Goal: Task Accomplishment & Management: Complete application form

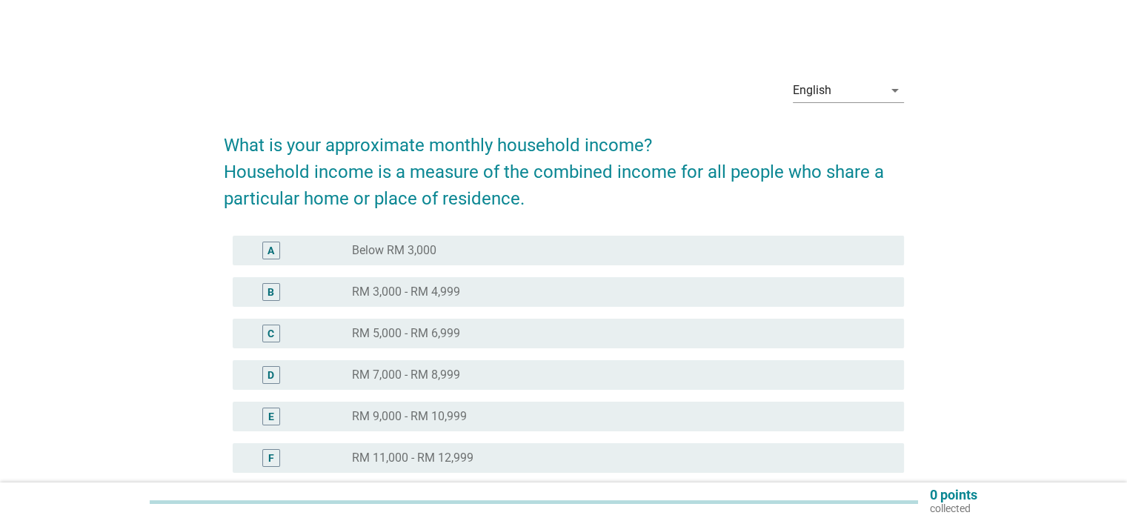
click at [469, 354] on div "D radio_button_unchecked RM 7,000 - RM 8,999" at bounding box center [564, 374] width 680 height 41
click at [473, 346] on div "C radio_button_unchecked RM 5,000 - RM 6,999" at bounding box center [568, 334] width 671 height 30
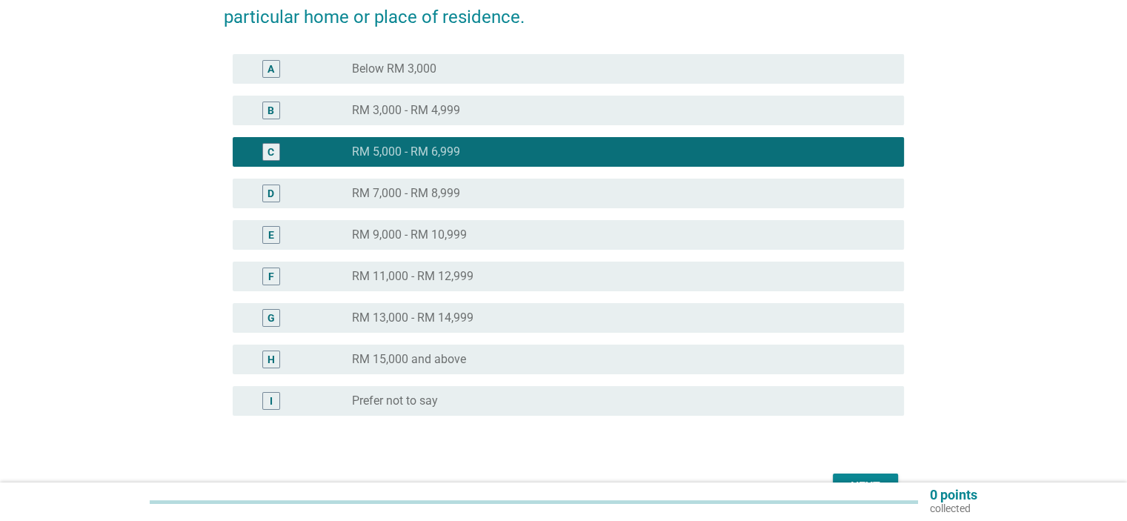
scroll to position [222, 0]
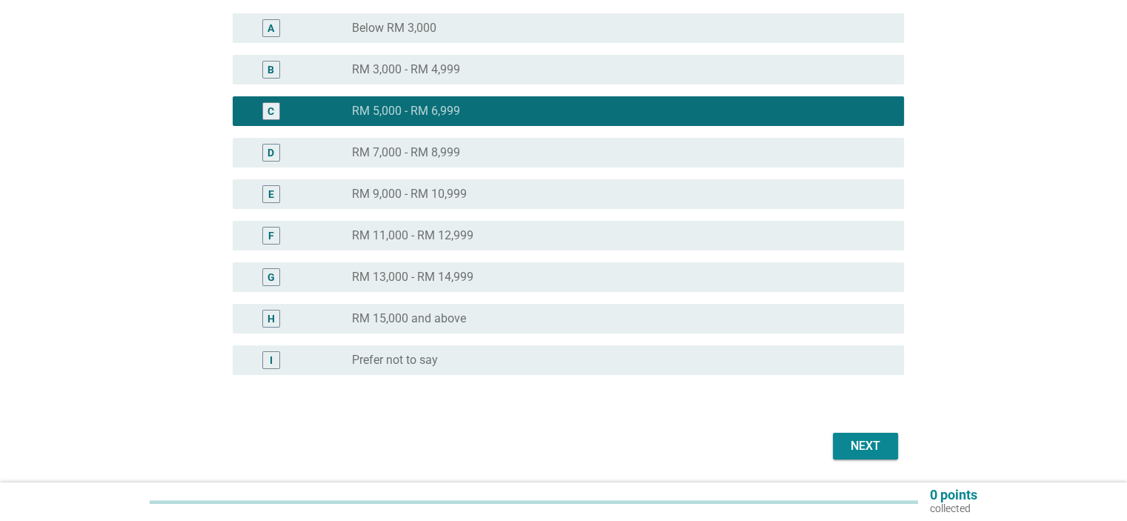
click at [844, 435] on button "Next" at bounding box center [865, 446] width 65 height 27
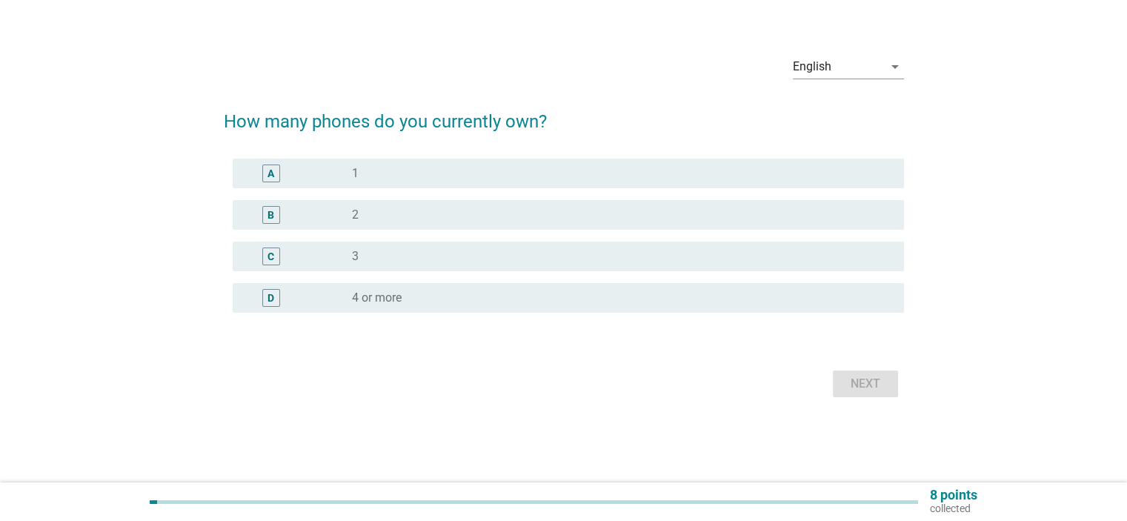
scroll to position [0, 0]
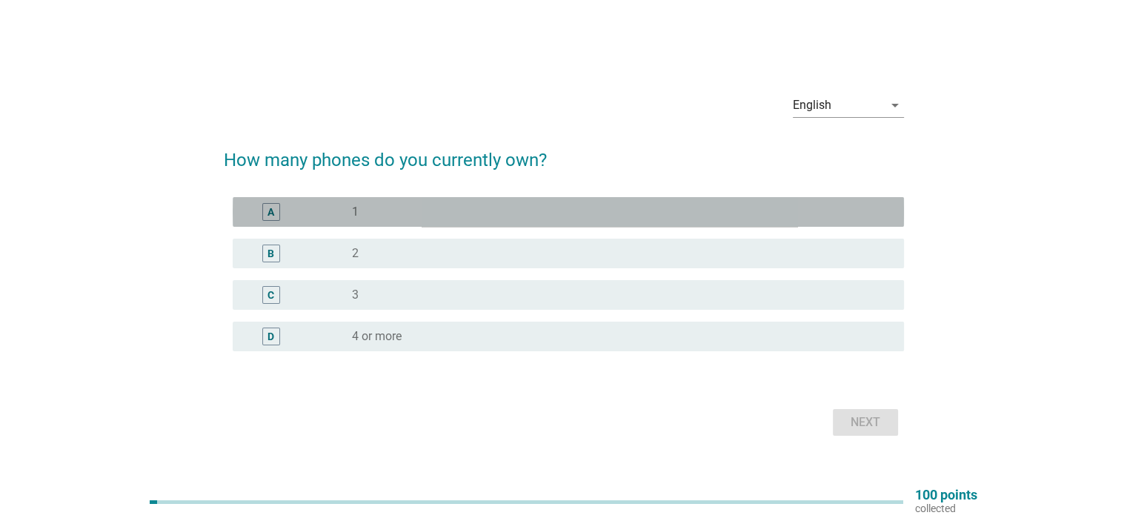
click at [468, 216] on div "radio_button_unchecked 1" at bounding box center [616, 212] width 528 height 15
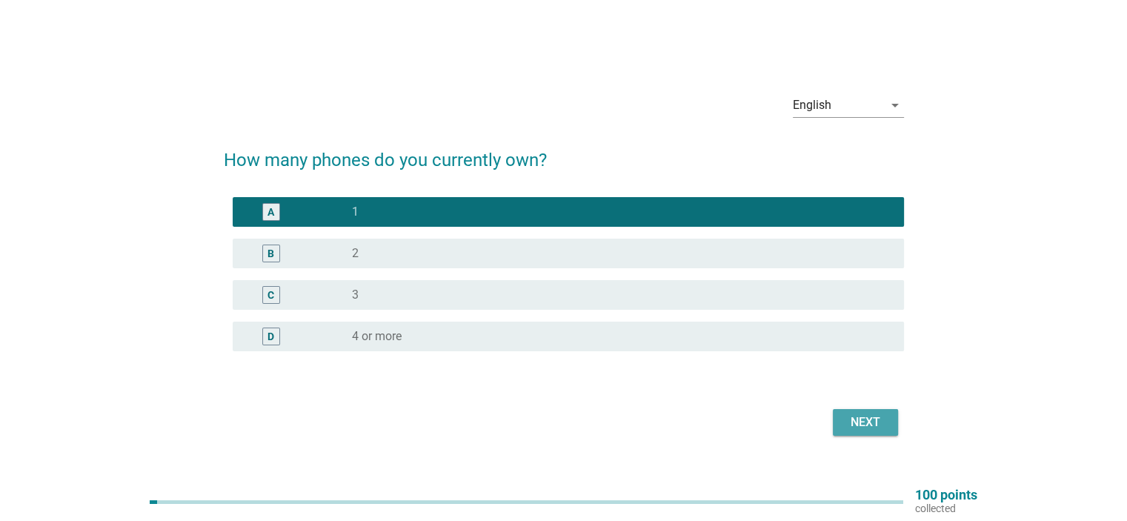
click at [845, 423] on div "Next" at bounding box center [865, 422] width 41 height 18
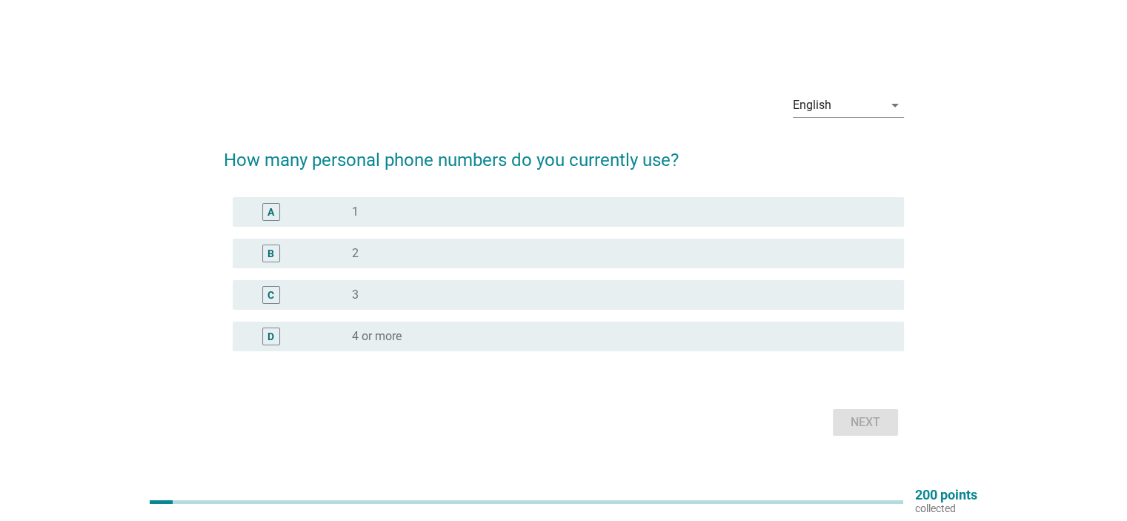
click at [439, 218] on div "radio_button_unchecked 1" at bounding box center [616, 212] width 528 height 15
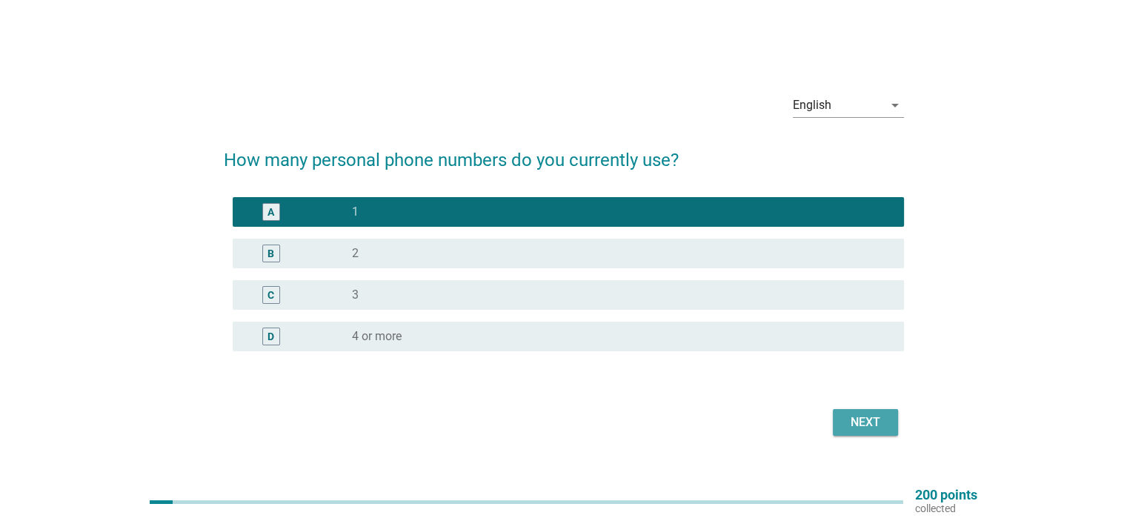
click at [842, 426] on button "Next" at bounding box center [865, 422] width 65 height 27
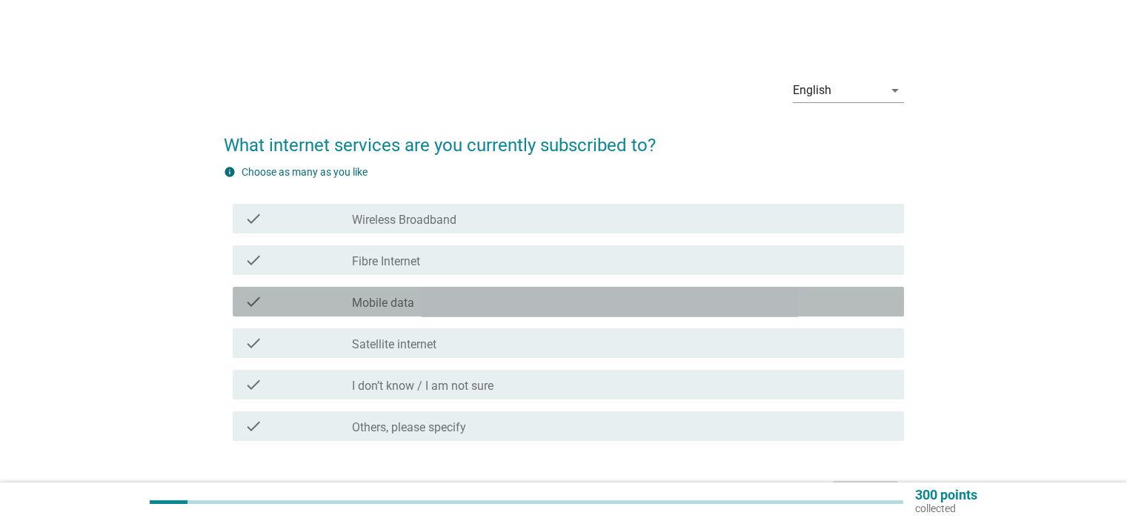
click at [451, 305] on div "check_box_outline_blank Mobile data" at bounding box center [621, 302] width 539 height 18
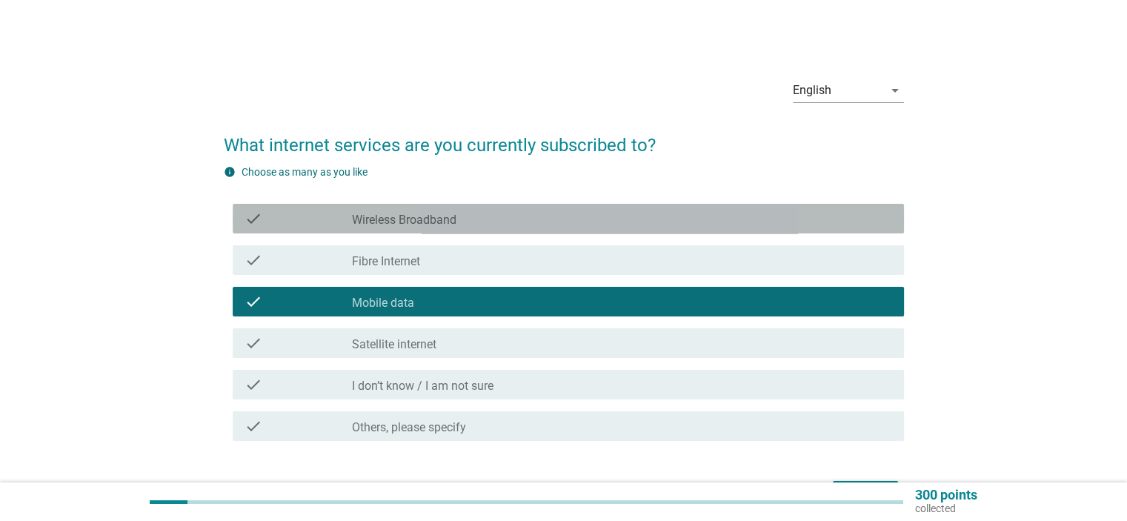
click at [594, 210] on div "check_box_outline_blank Wireless Broadband" at bounding box center [621, 219] width 539 height 18
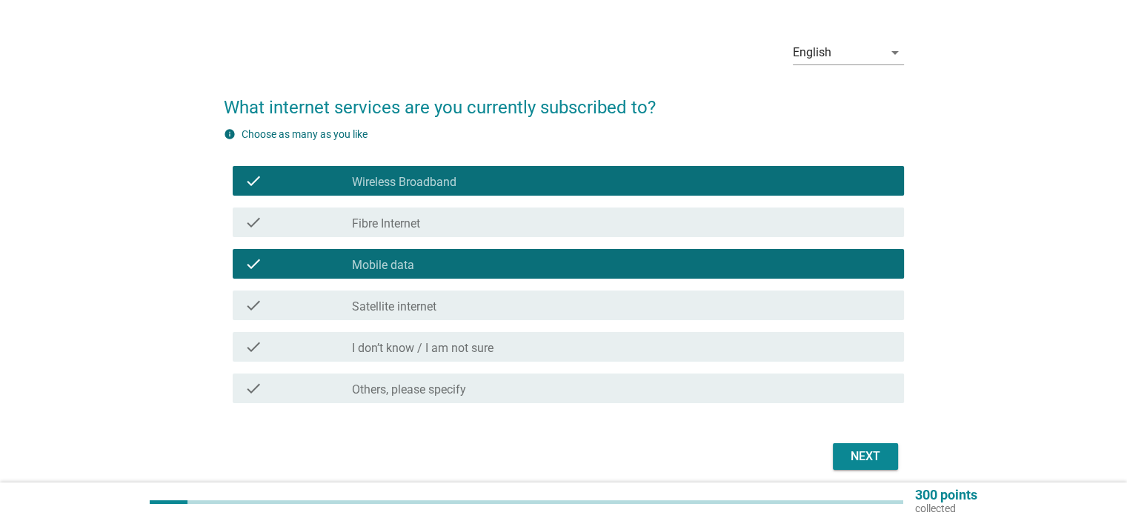
scroll to position [74, 0]
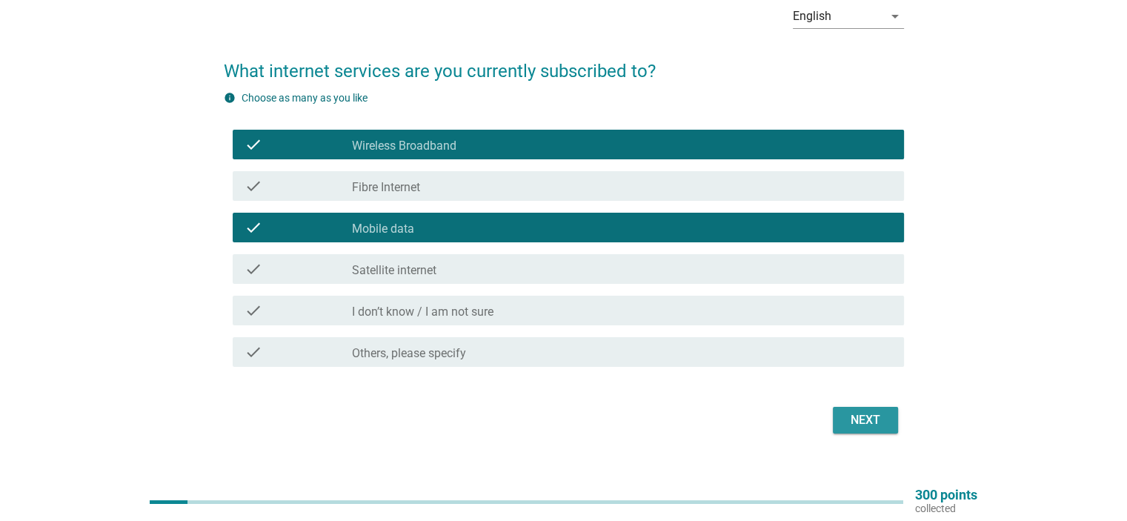
drag, startPoint x: 878, startPoint y: 425, endPoint x: 920, endPoint y: 248, distance: 182.1
click at [882, 420] on div "Next" at bounding box center [865, 420] width 41 height 18
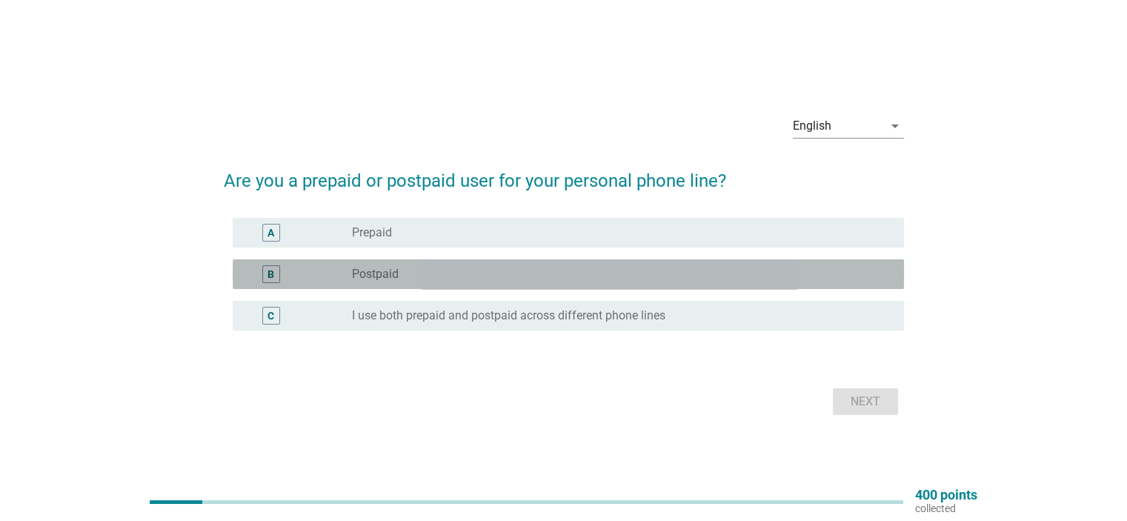
click at [498, 275] on div "radio_button_unchecked Postpaid" at bounding box center [616, 274] width 528 height 15
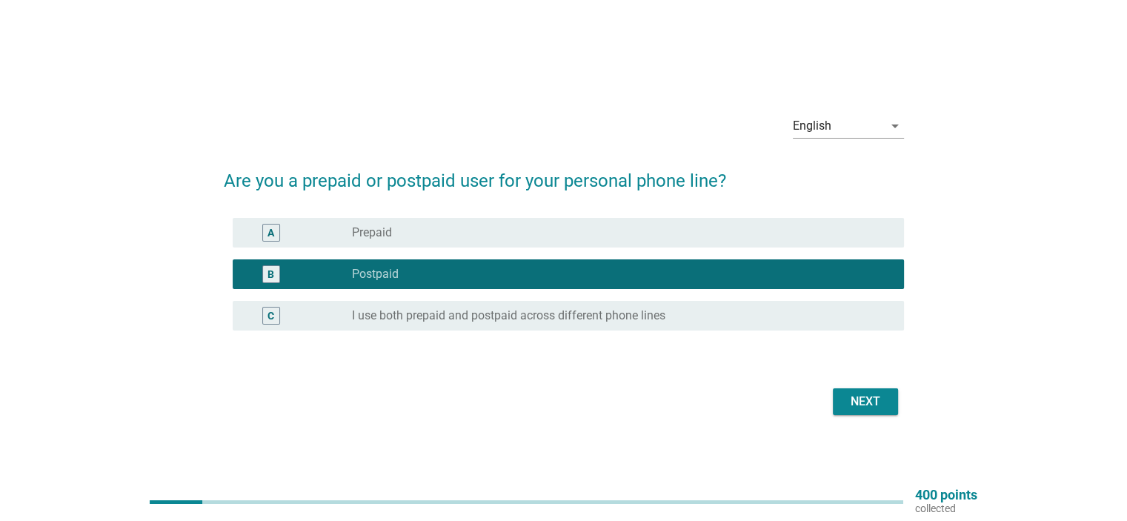
click at [873, 400] on div "Next" at bounding box center [865, 402] width 41 height 18
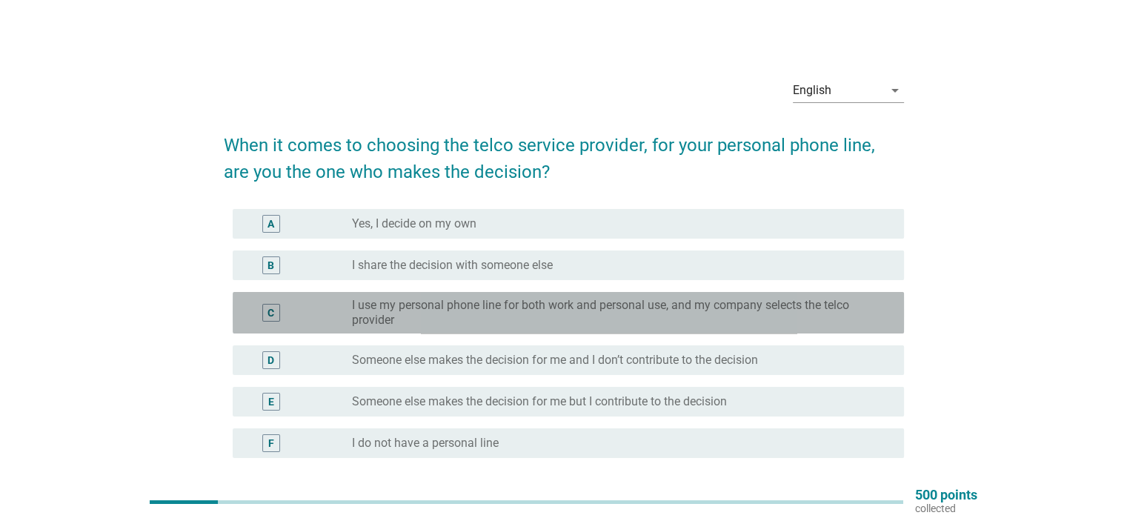
click at [458, 319] on label "I use my personal phone line for both work and personal use, and my company sel…" at bounding box center [616, 313] width 528 height 30
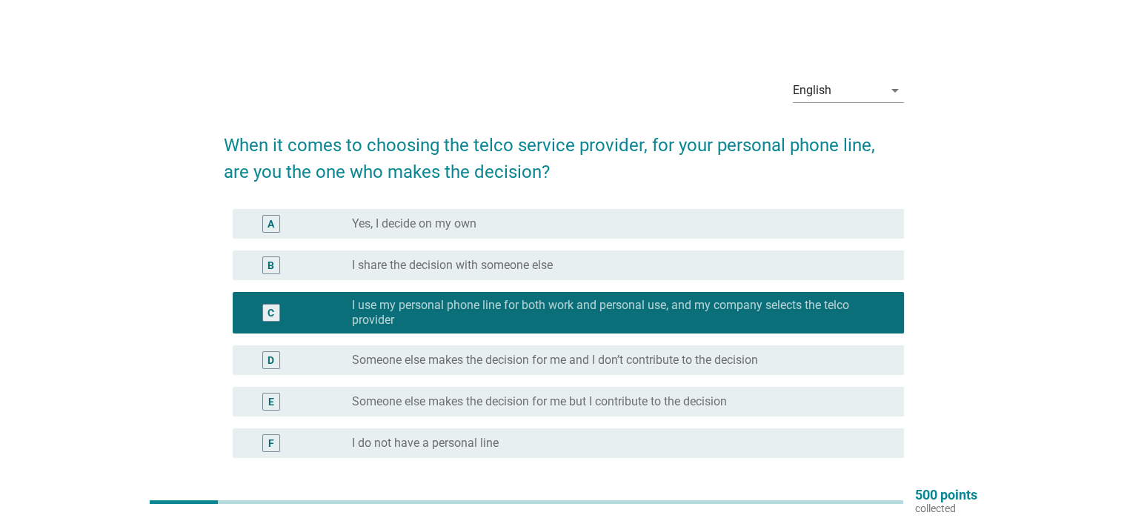
click at [474, 267] on label "I share the decision with someone else" at bounding box center [452, 265] width 201 height 15
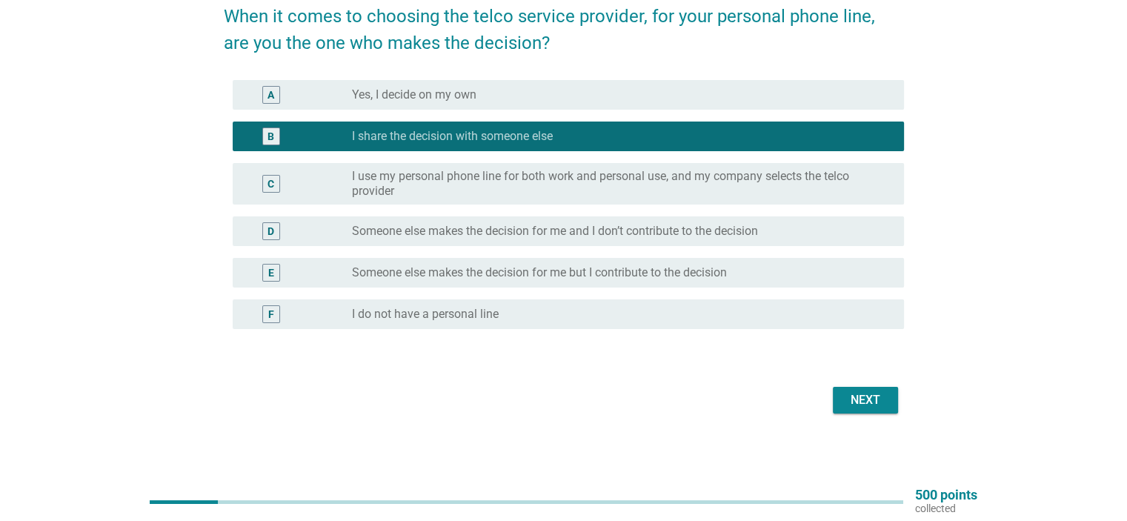
scroll to position [130, 0]
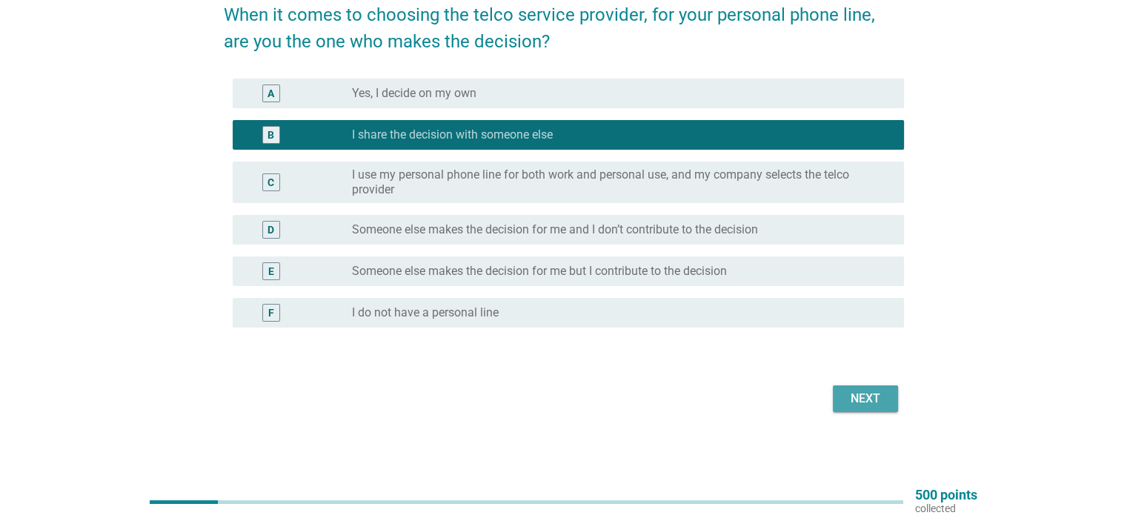
click at [845, 400] on div "Next" at bounding box center [865, 399] width 41 height 18
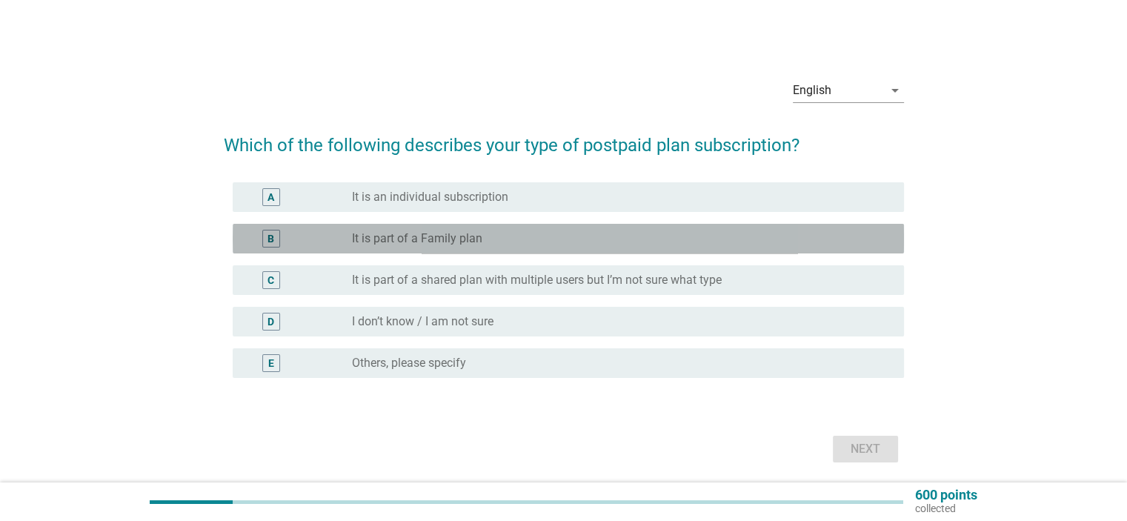
click at [470, 243] on label "It is part of a Family plan" at bounding box center [417, 238] width 130 height 15
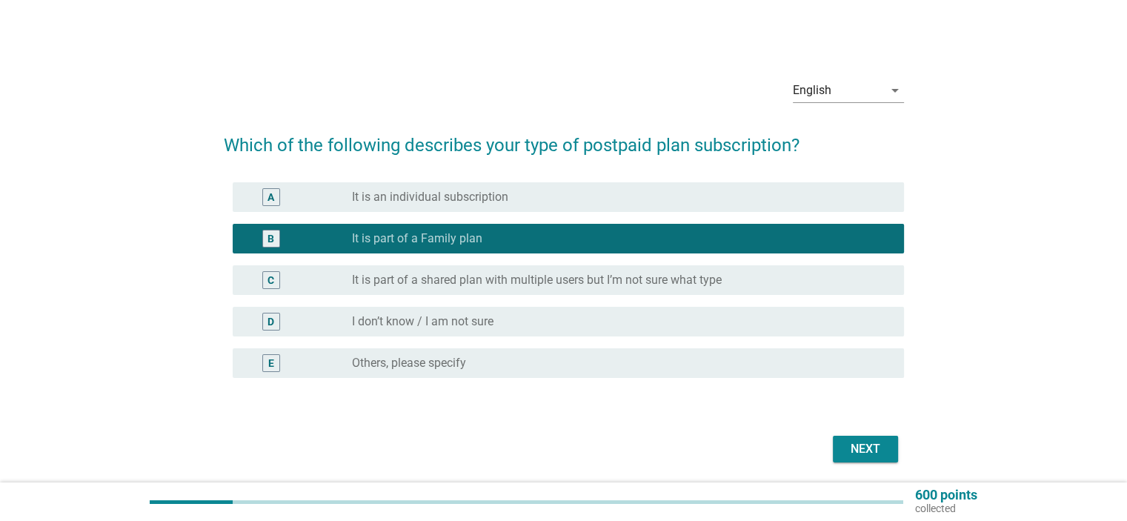
click at [854, 452] on div "Next" at bounding box center [865, 449] width 41 height 18
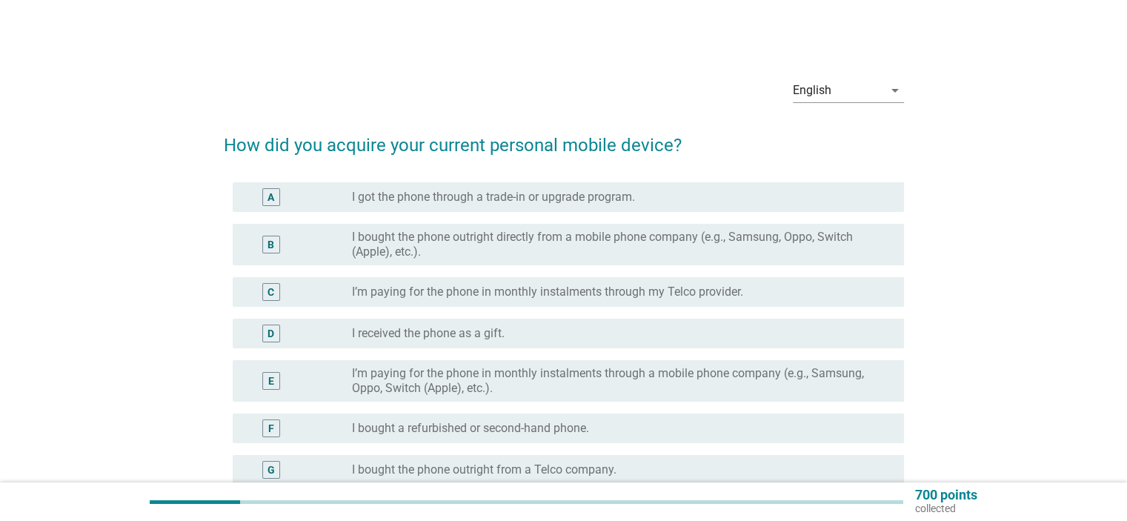
click at [564, 363] on div "E radio_button_unchecked I’m paying for the phone in monthly instalments throug…" at bounding box center [568, 380] width 671 height 41
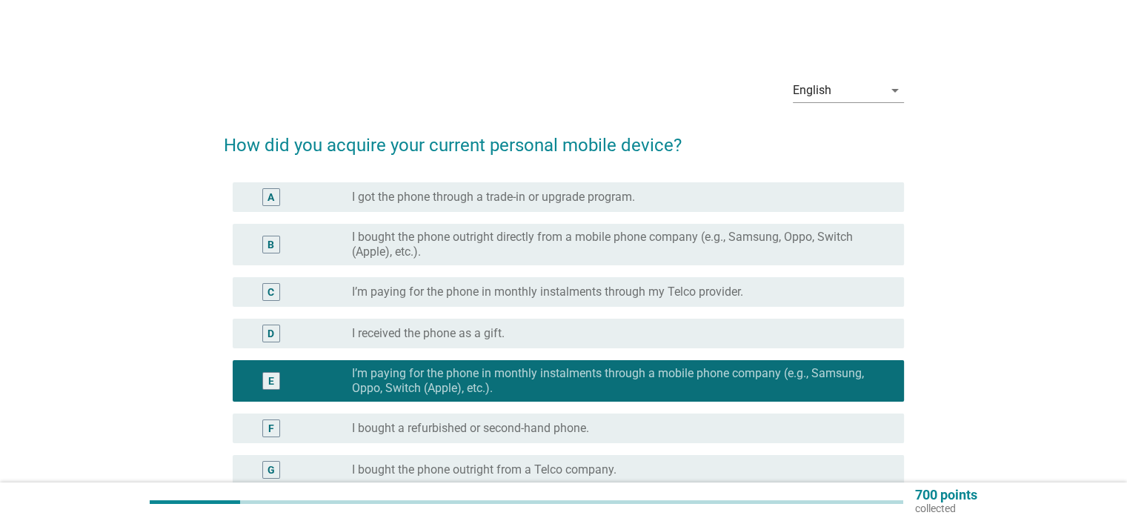
click at [556, 311] on div "C radio_button_unchecked I’m paying for the phone in monthly instalments throug…" at bounding box center [564, 291] width 680 height 41
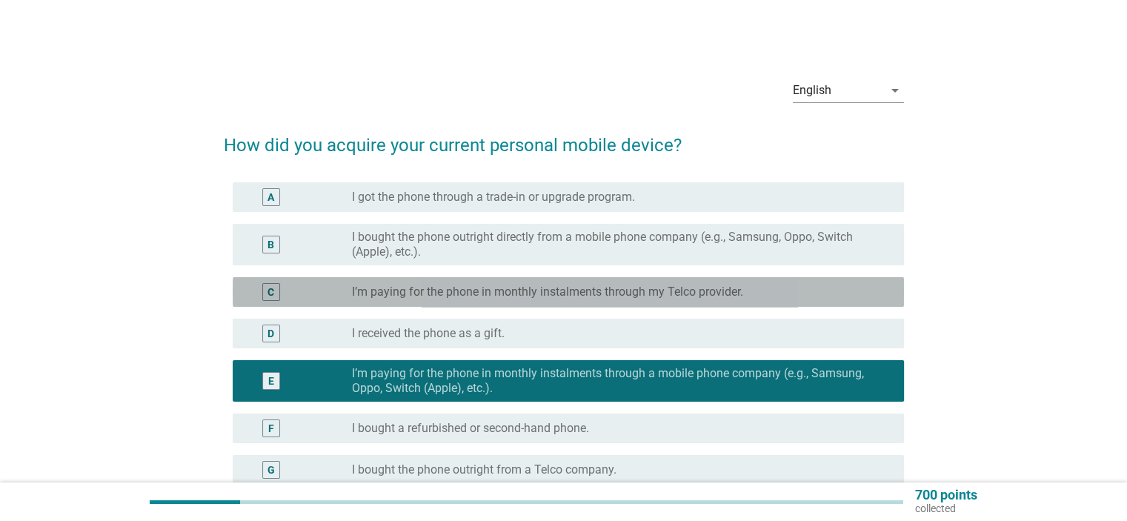
click at [552, 285] on label "I’m paying for the phone in monthly instalments through my Telco provider." at bounding box center [547, 292] width 391 height 15
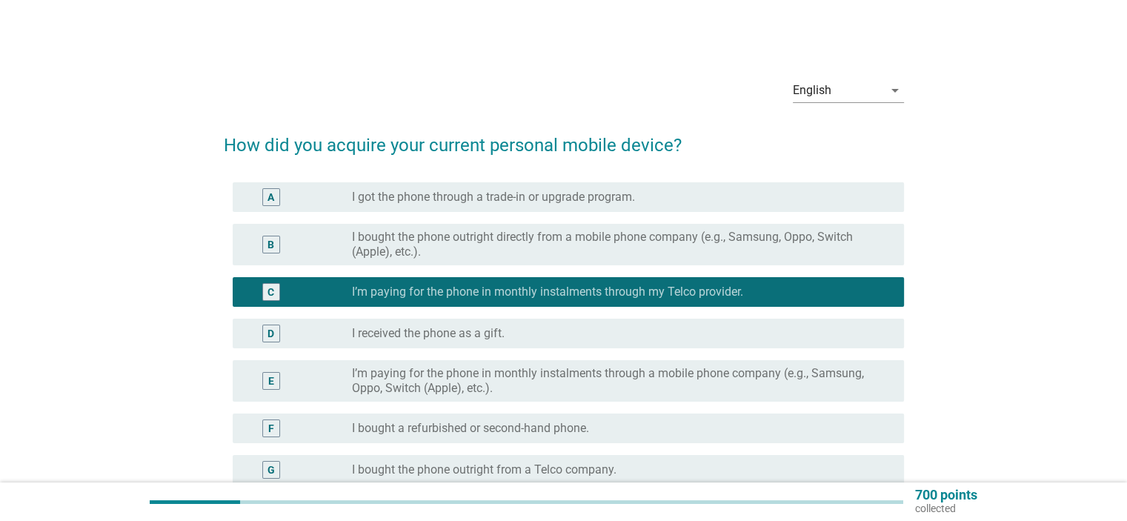
click at [550, 246] on label "I bought the phone outright directly from a mobile phone company (e.g., Samsung…" at bounding box center [616, 245] width 528 height 30
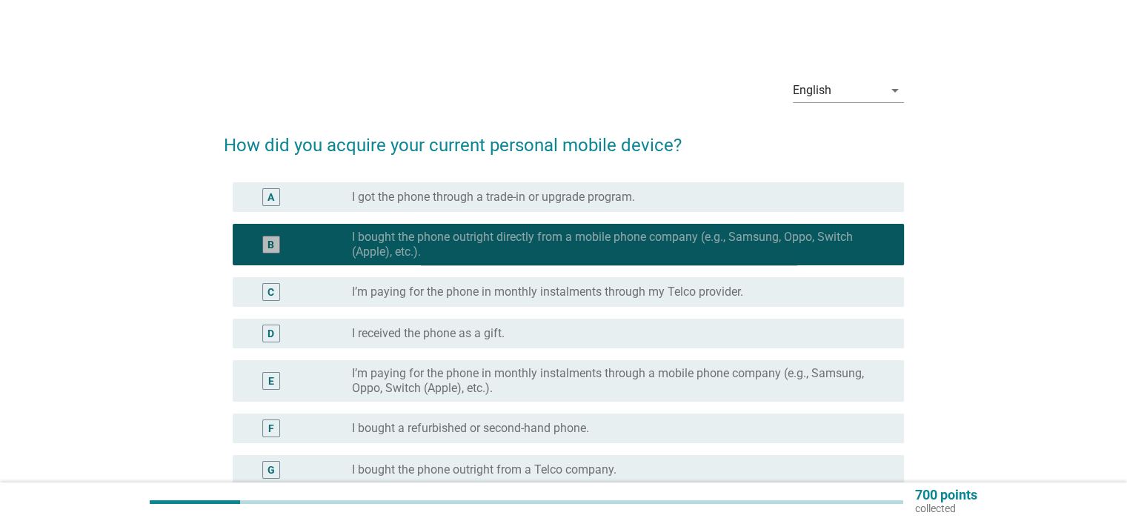
click at [550, 219] on div "B radio_button_checked I bought the phone outright directly from a mobile phone…" at bounding box center [564, 244] width 680 height 53
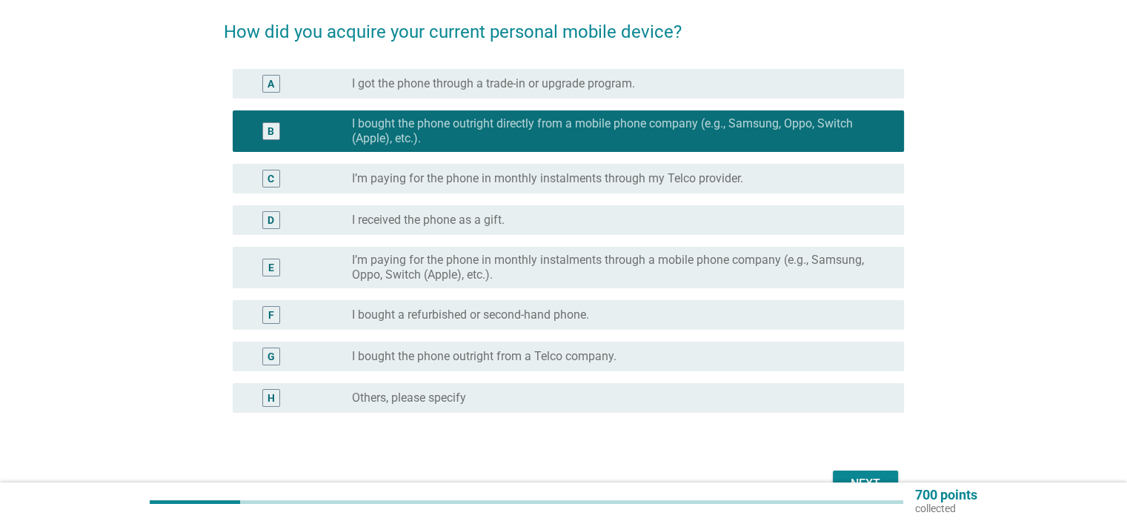
scroll to position [148, 0]
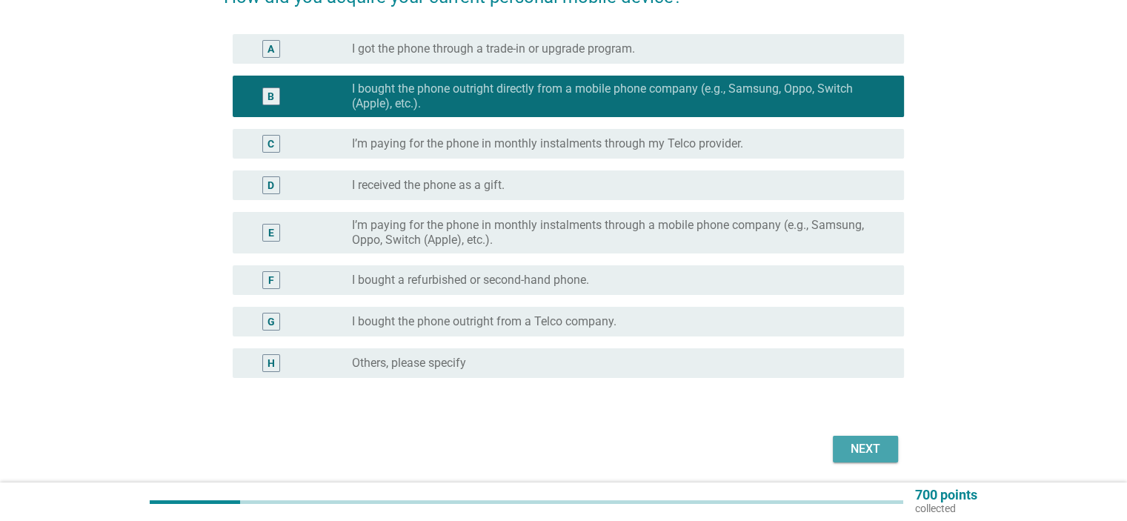
click at [853, 445] on div "Next" at bounding box center [865, 449] width 41 height 18
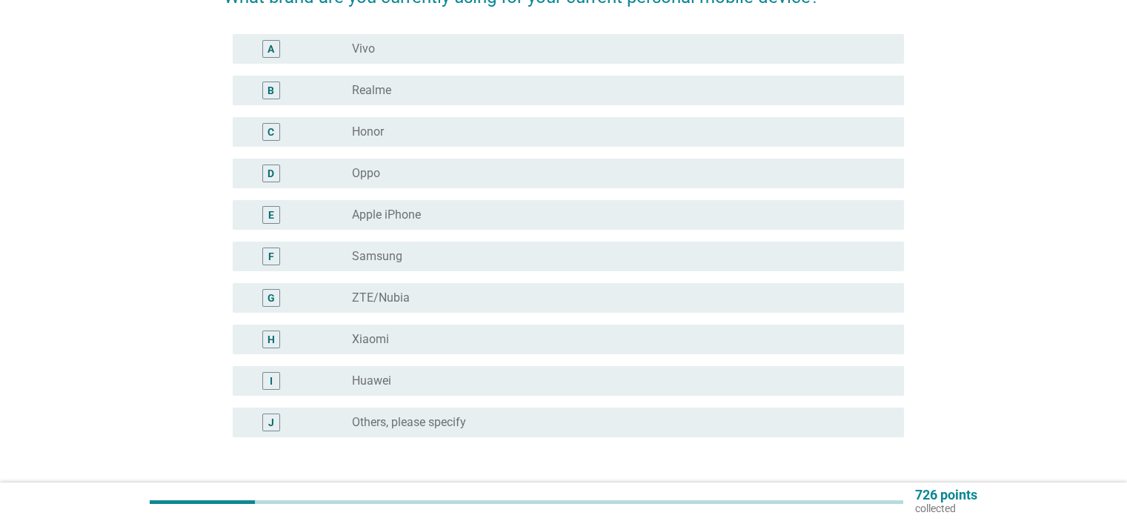
scroll to position [0, 0]
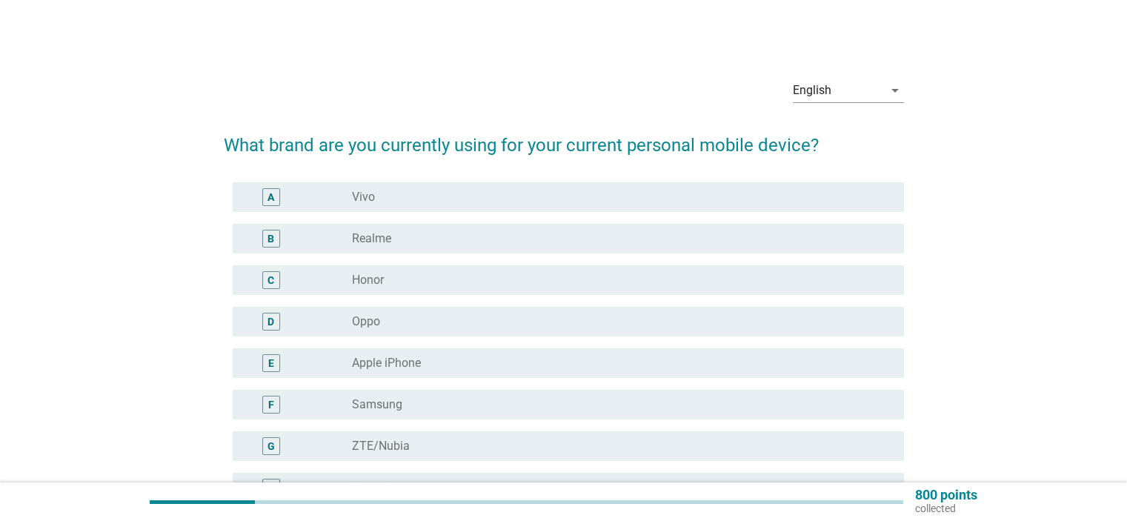
click at [433, 325] on div "radio_button_unchecked Oppo" at bounding box center [616, 321] width 528 height 15
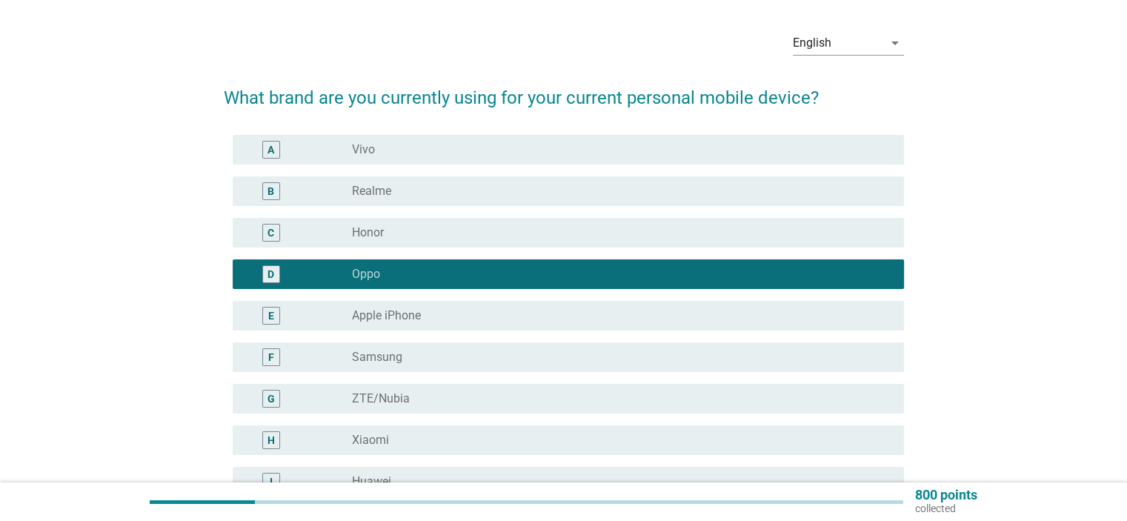
scroll to position [74, 0]
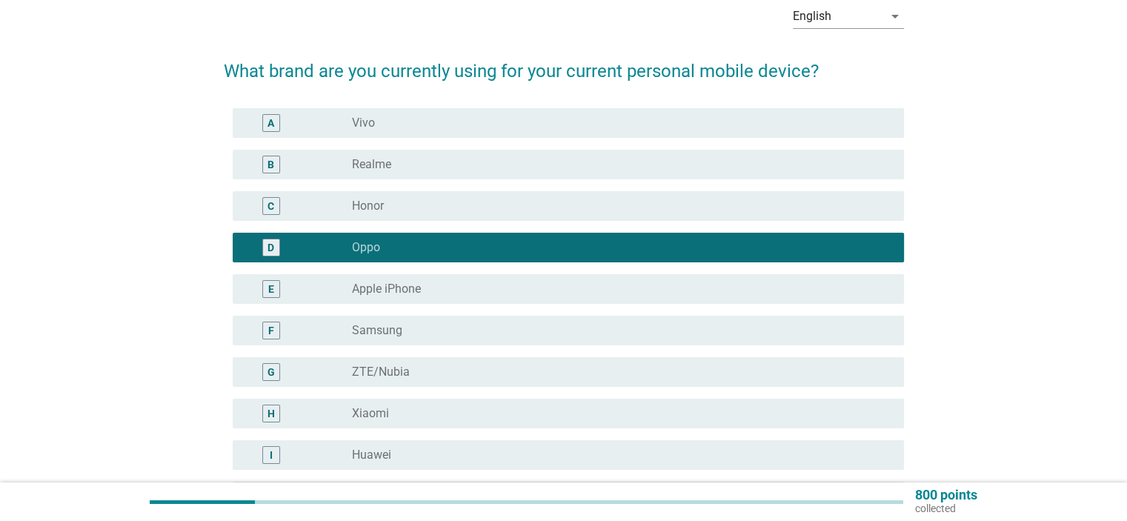
click at [551, 328] on div "radio_button_unchecked Samsung" at bounding box center [616, 330] width 528 height 15
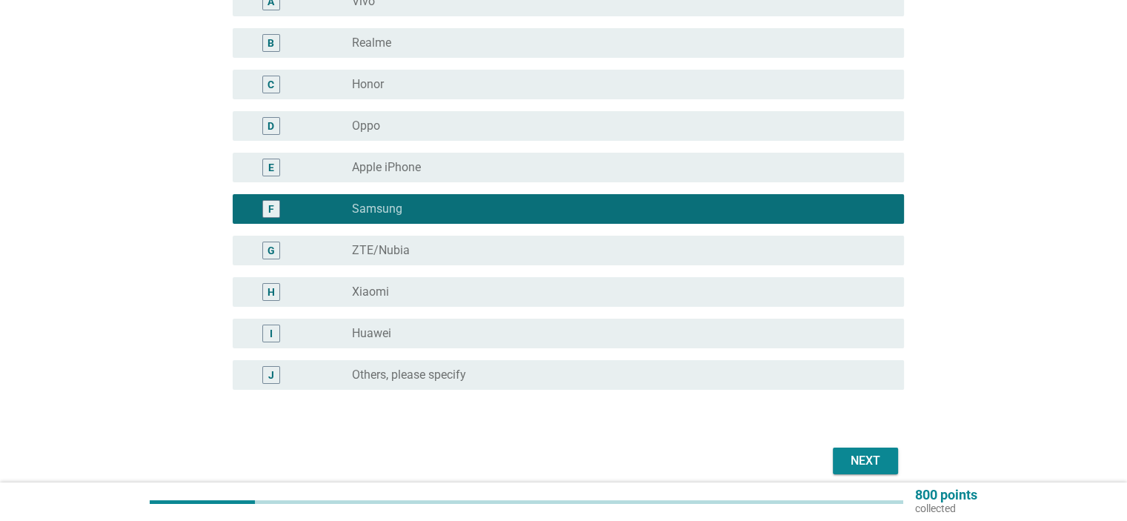
scroll to position [222, 0]
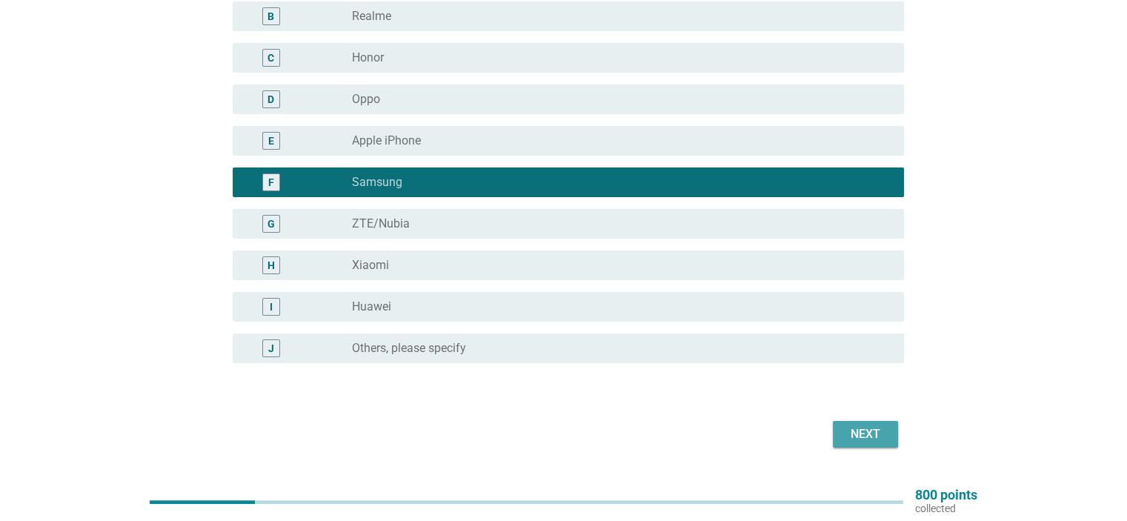
drag, startPoint x: 864, startPoint y: 438, endPoint x: 723, endPoint y: 147, distance: 323.4
click at [865, 438] on div "Next" at bounding box center [865, 434] width 41 height 18
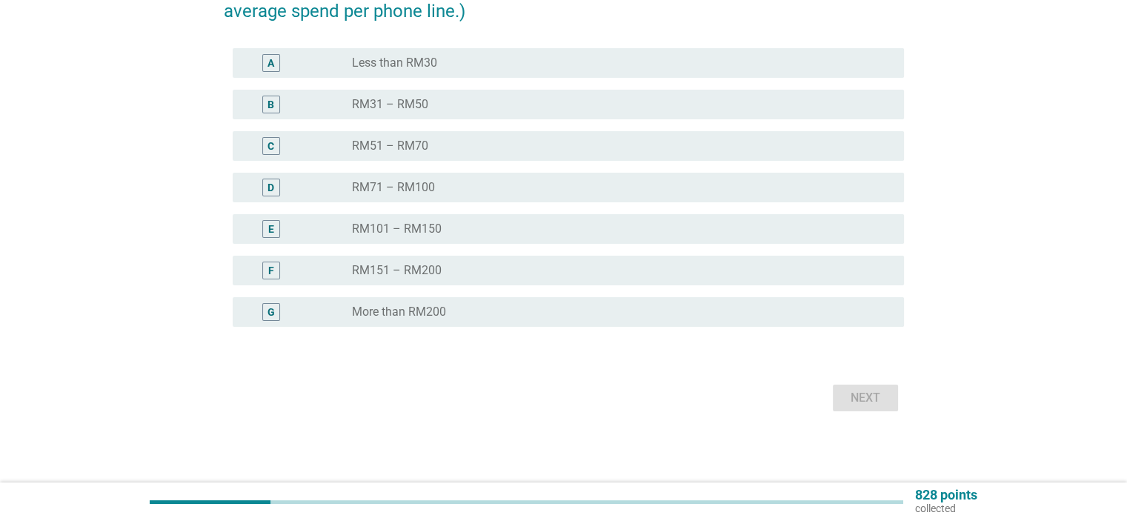
scroll to position [0, 0]
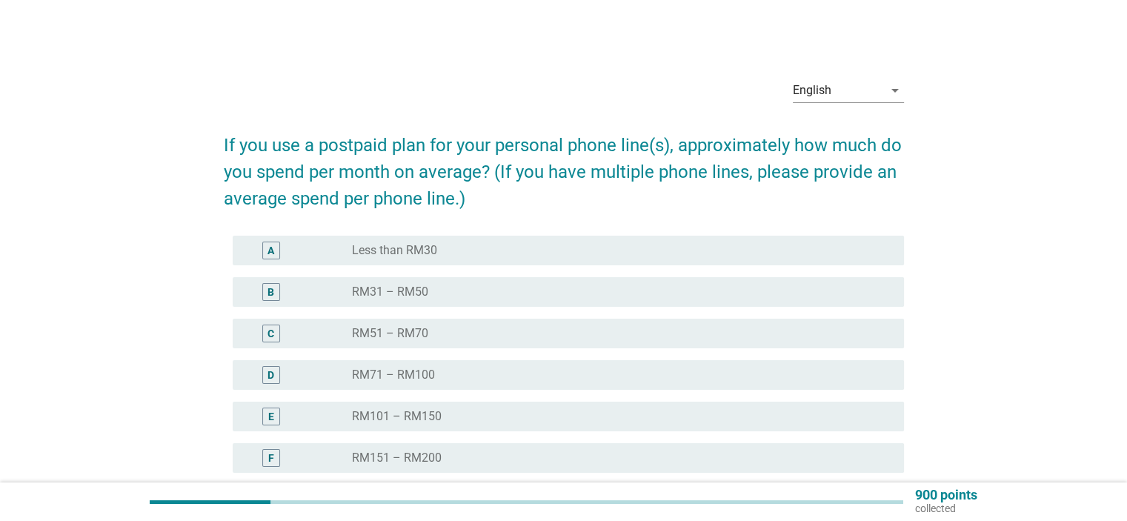
click at [449, 334] on div "radio_button_unchecked RM51 – RM70" at bounding box center [616, 333] width 528 height 15
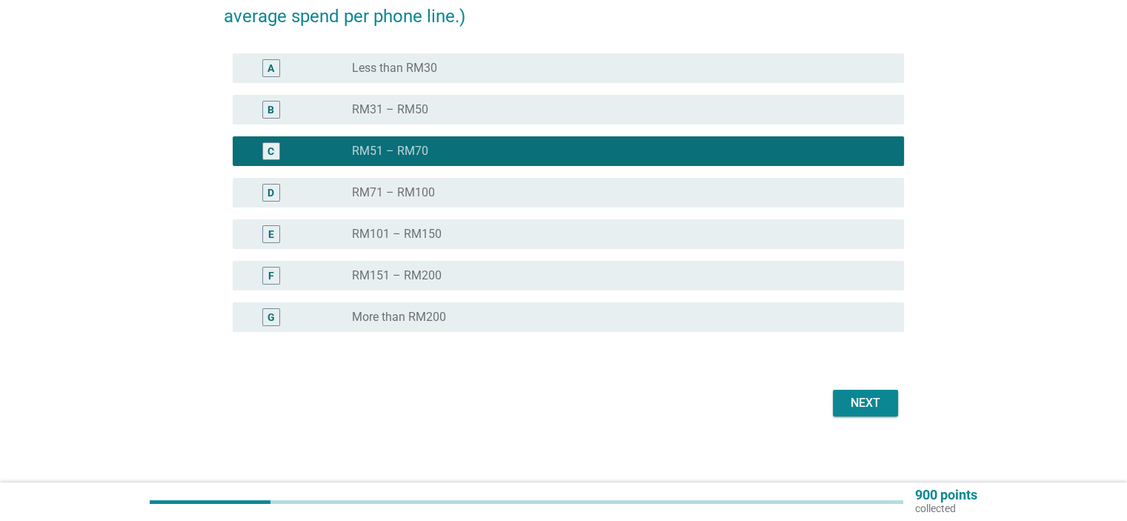
scroll to position [187, 0]
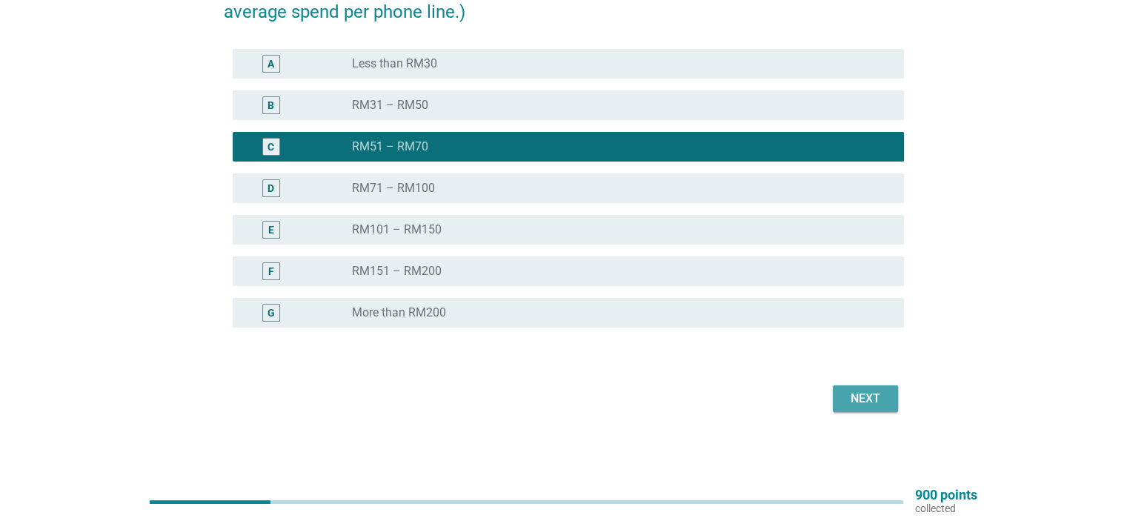
click at [857, 402] on div "Next" at bounding box center [865, 399] width 41 height 18
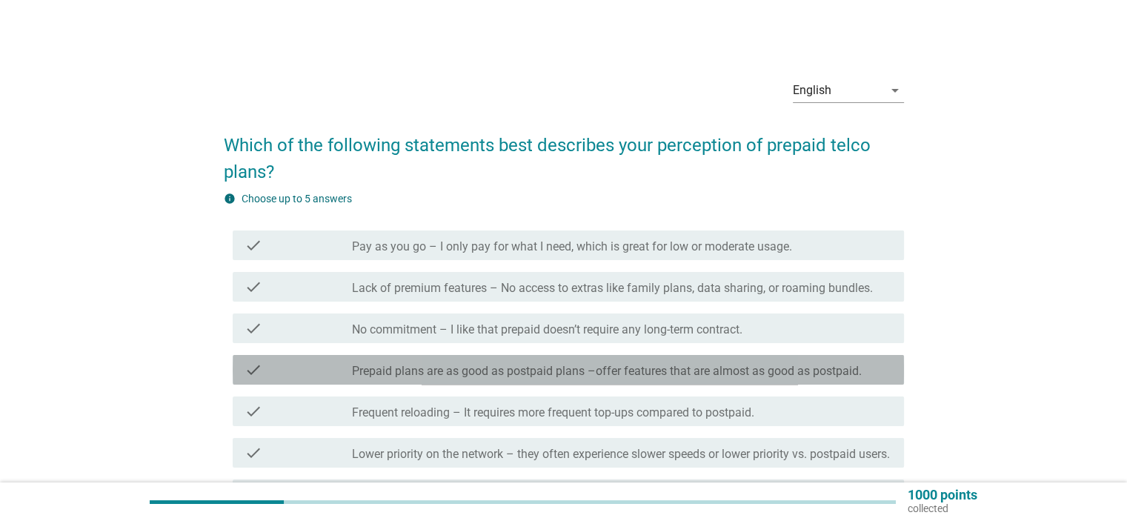
click at [614, 384] on div "check check_box_outline_blank Prepaid plans are as good as postpaid plans –offe…" at bounding box center [568, 370] width 671 height 30
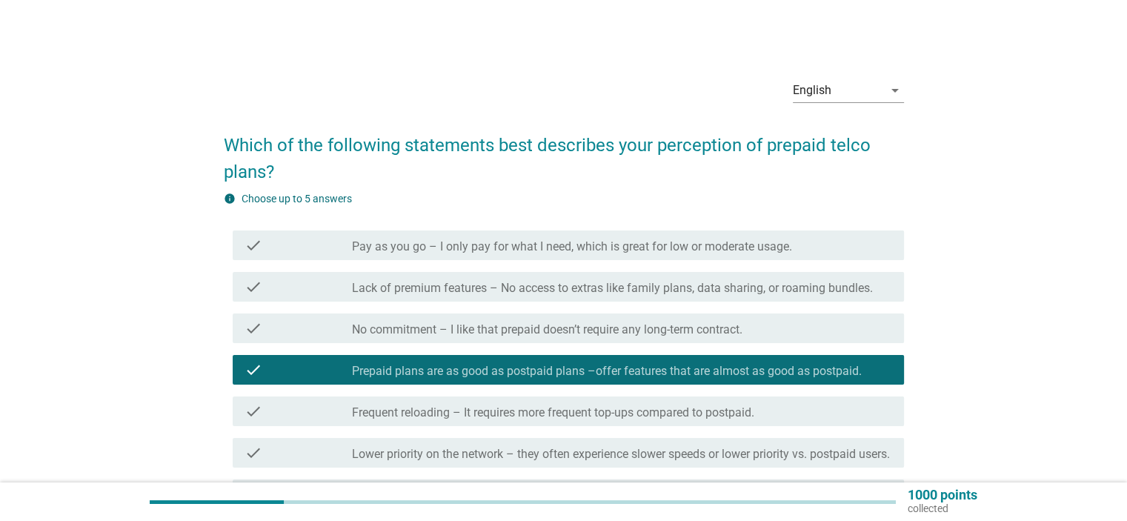
click at [621, 339] on div "check check_box_outline_blank No commitment – I like that prepaid doesn’t requi…" at bounding box center [568, 328] width 671 height 30
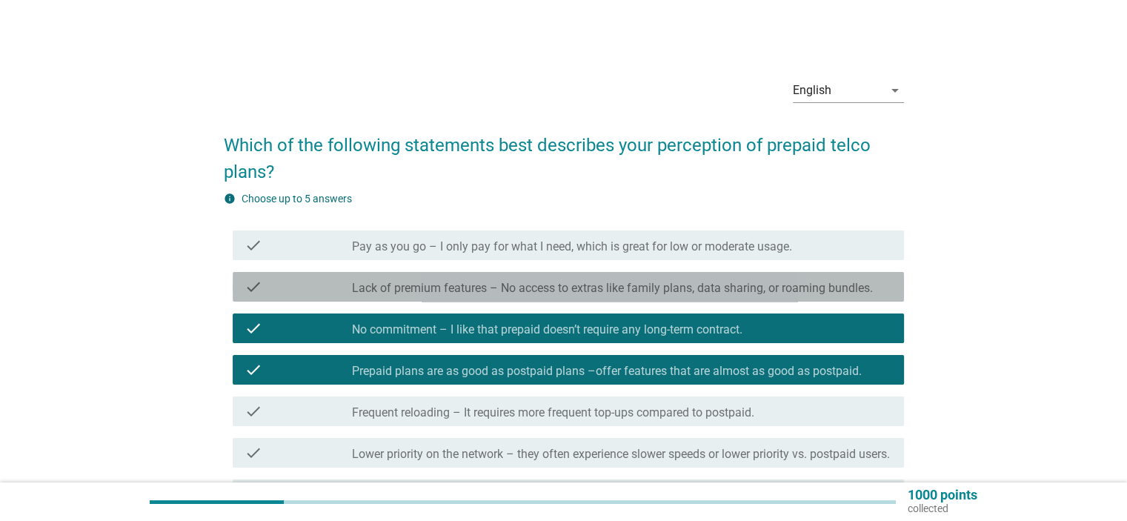
click at [609, 286] on label "Lack of premium features – No access to extras like family plans, data sharing,…" at bounding box center [612, 288] width 521 height 15
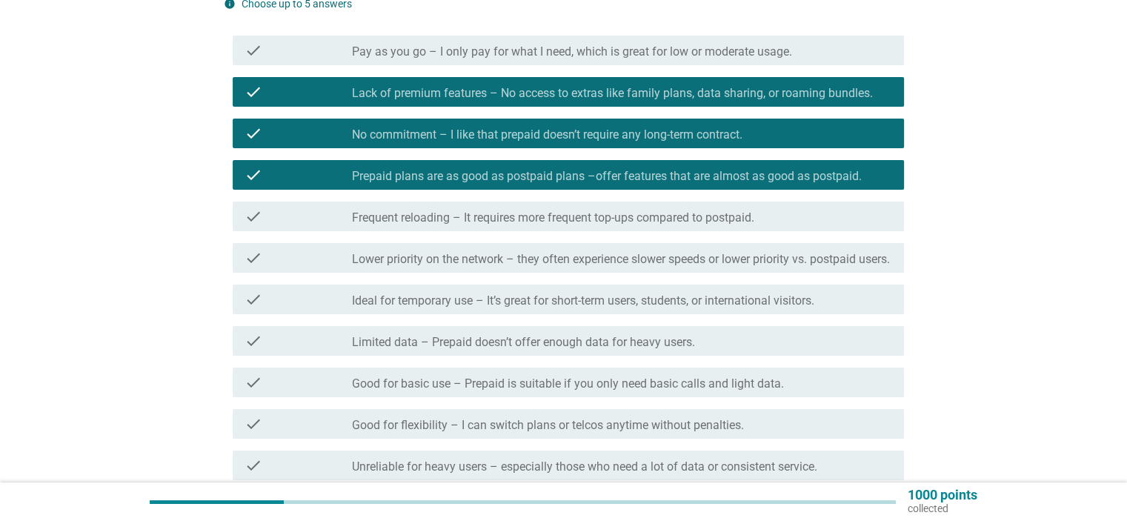
scroll to position [491, 0]
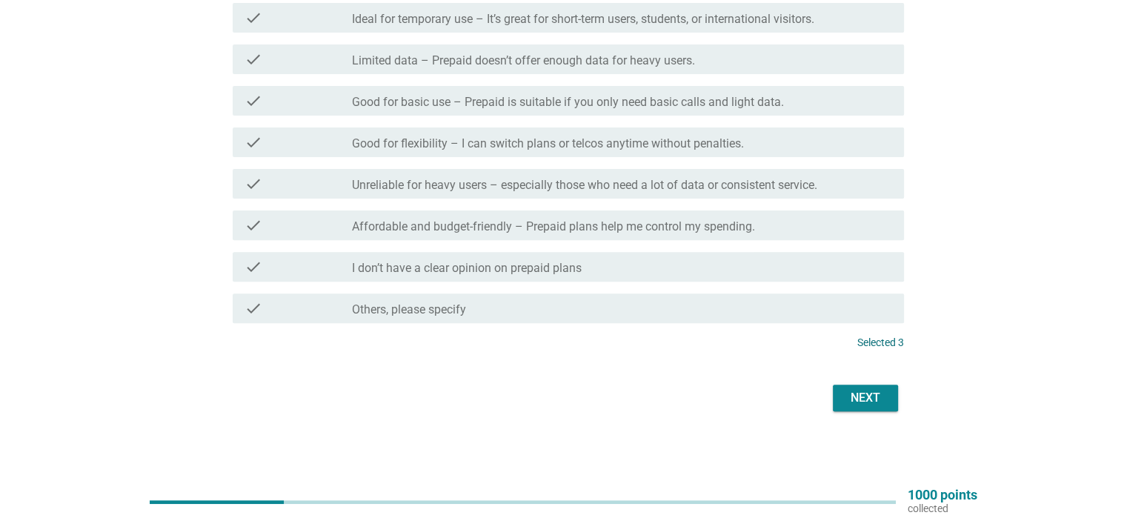
click at [865, 396] on div "Next" at bounding box center [865, 398] width 41 height 18
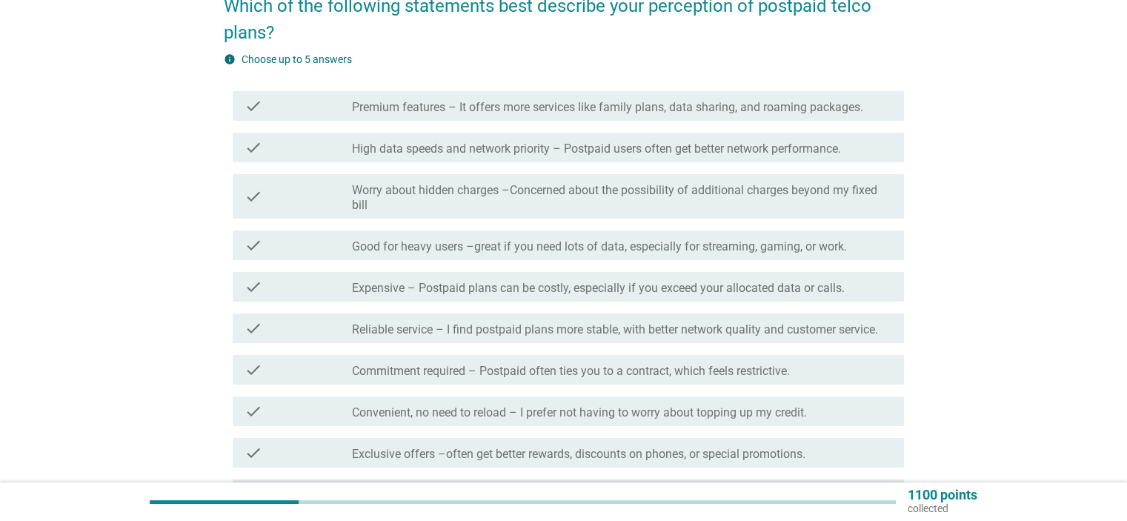
scroll to position [148, 0]
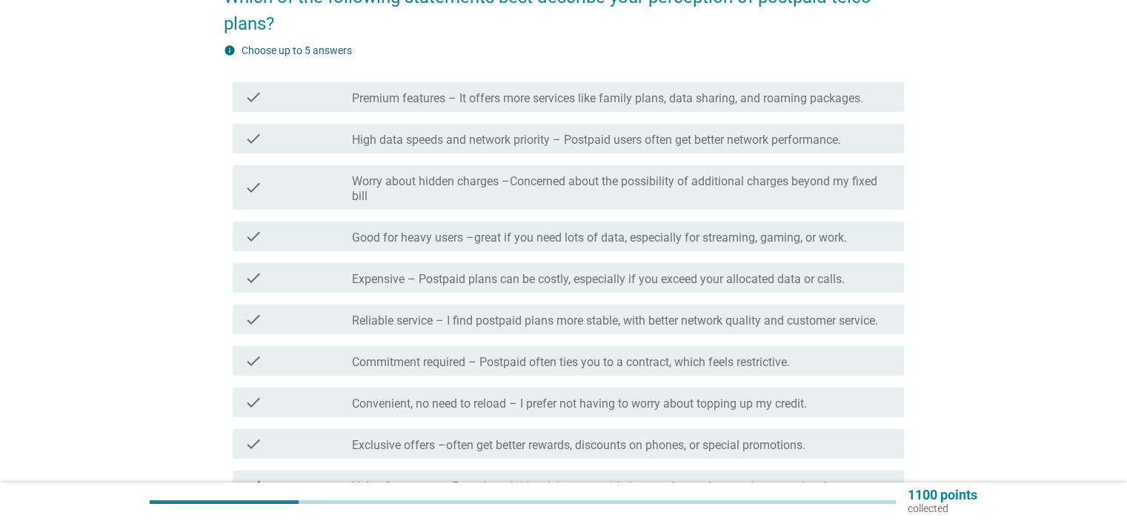
click at [536, 393] on div "check_box_outline_blank Convenient, no need to reload – I prefer not having to …" at bounding box center [621, 402] width 539 height 18
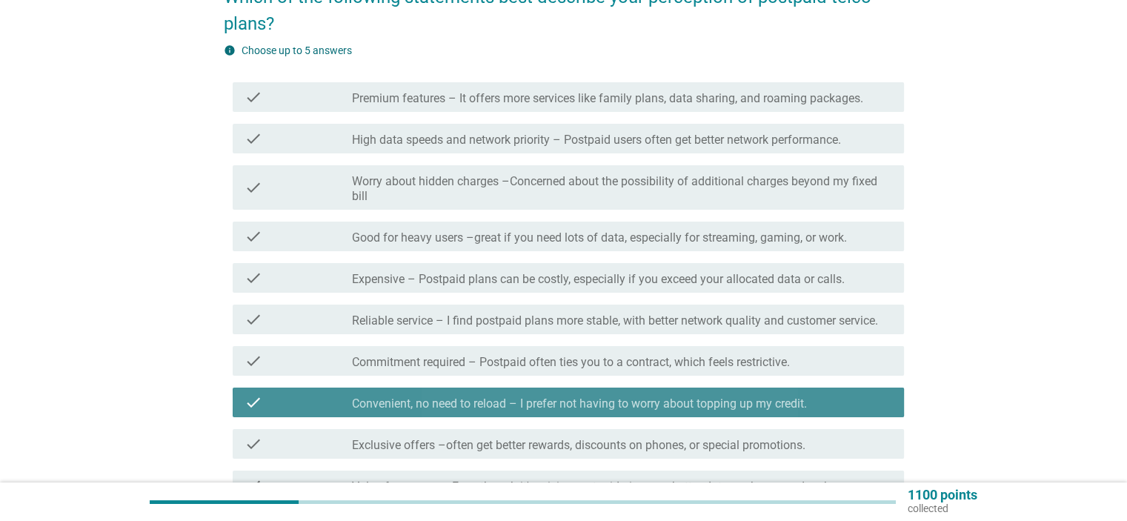
click at [511, 287] on div "check check_box_outline_blank Expensive – Postpaid plans can be costly, especia…" at bounding box center [568, 278] width 671 height 30
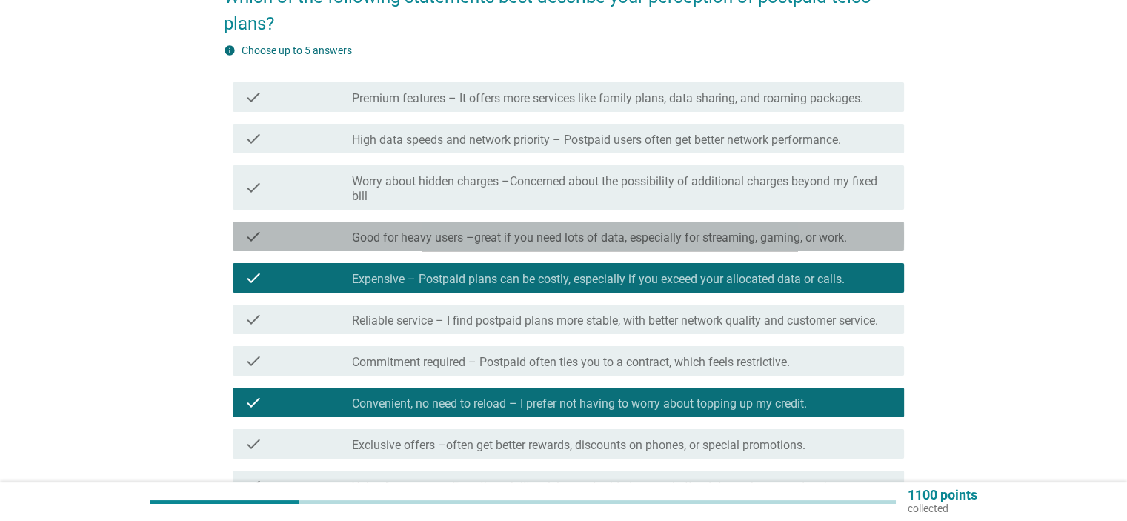
click at [503, 239] on label "Good for heavy users –great if you need lots of data, especially for streaming,…" at bounding box center [599, 237] width 495 height 15
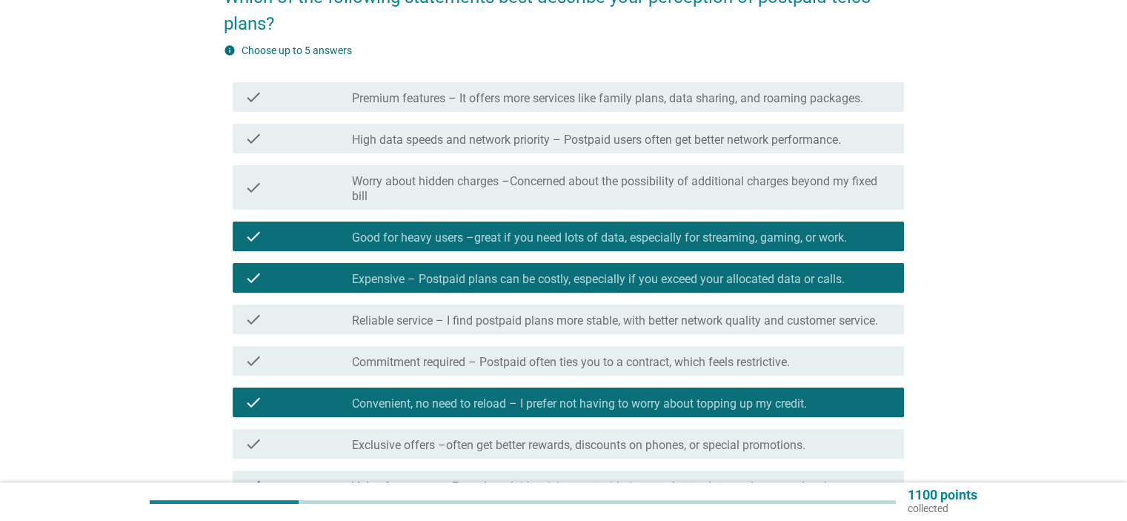
click at [471, 176] on label "Worry about hidden charges –Concerned about the possibility of additional charg…" at bounding box center [621, 189] width 539 height 30
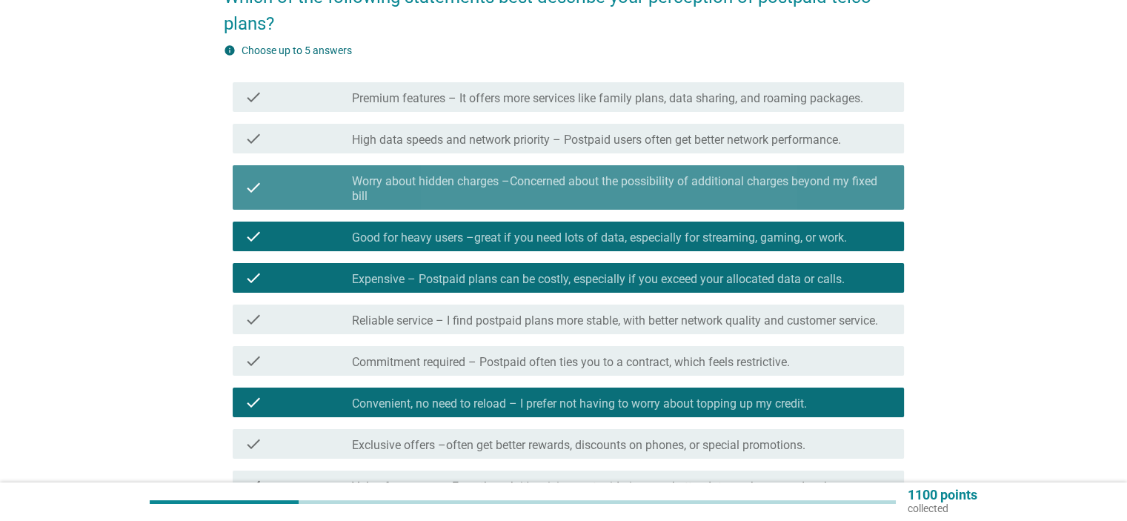
click at [471, 141] on label "High data speeds and network priority – Postpaid users often get better network…" at bounding box center [596, 140] width 489 height 15
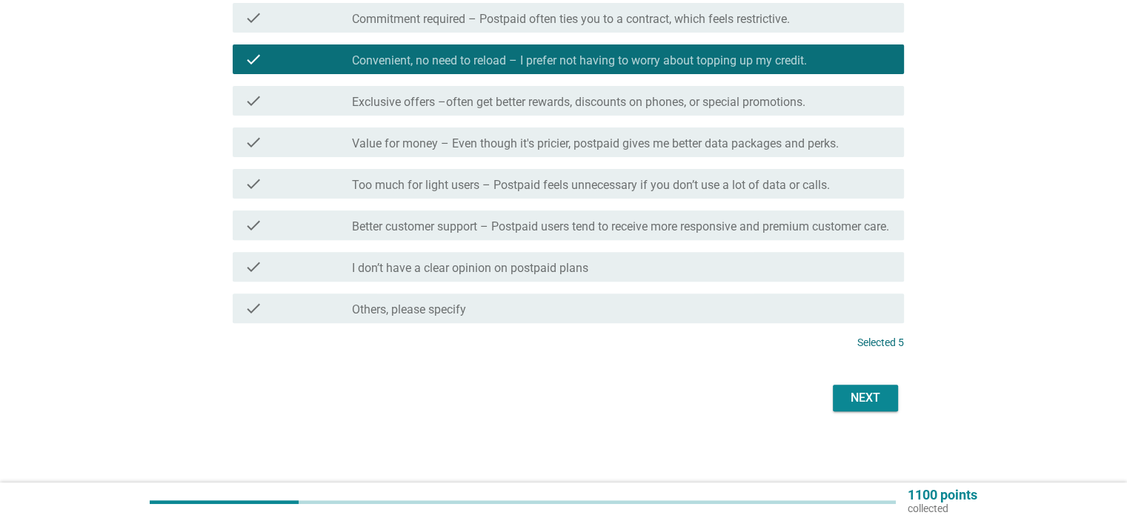
scroll to position [506, 0]
click at [863, 399] on div "Next" at bounding box center [865, 398] width 41 height 18
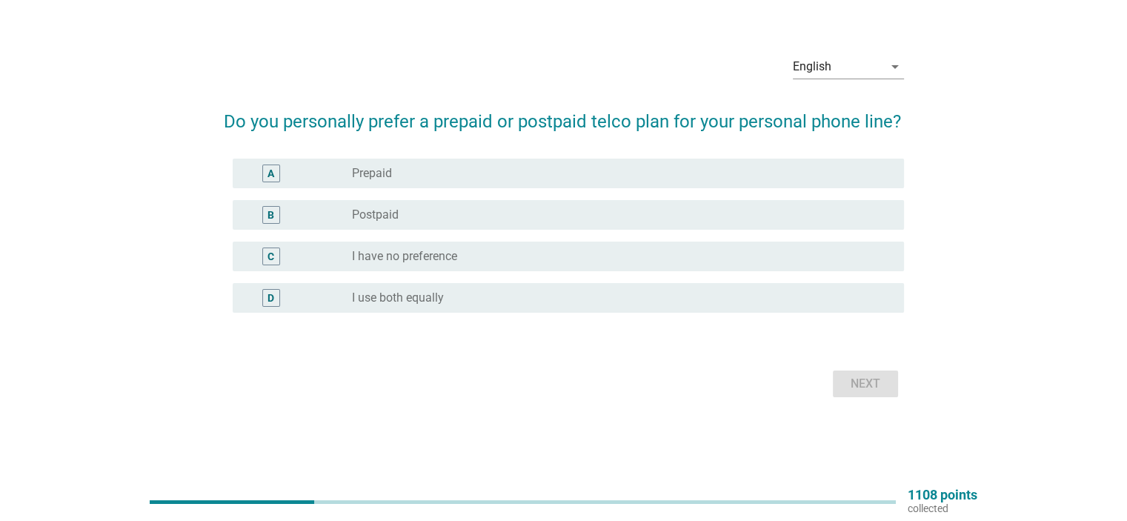
scroll to position [0, 0]
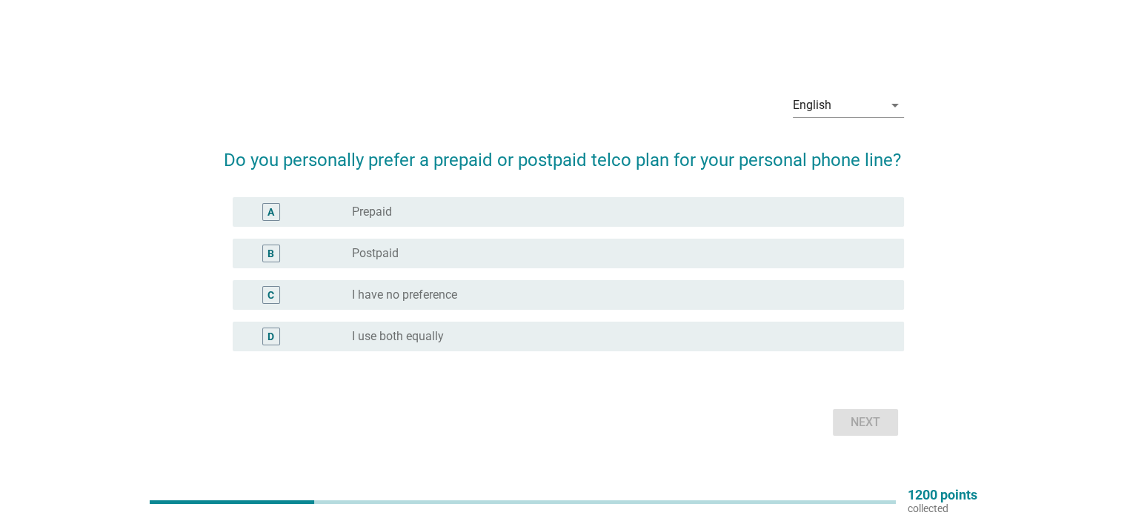
click at [499, 253] on div "radio_button_unchecked Postpaid" at bounding box center [616, 253] width 528 height 15
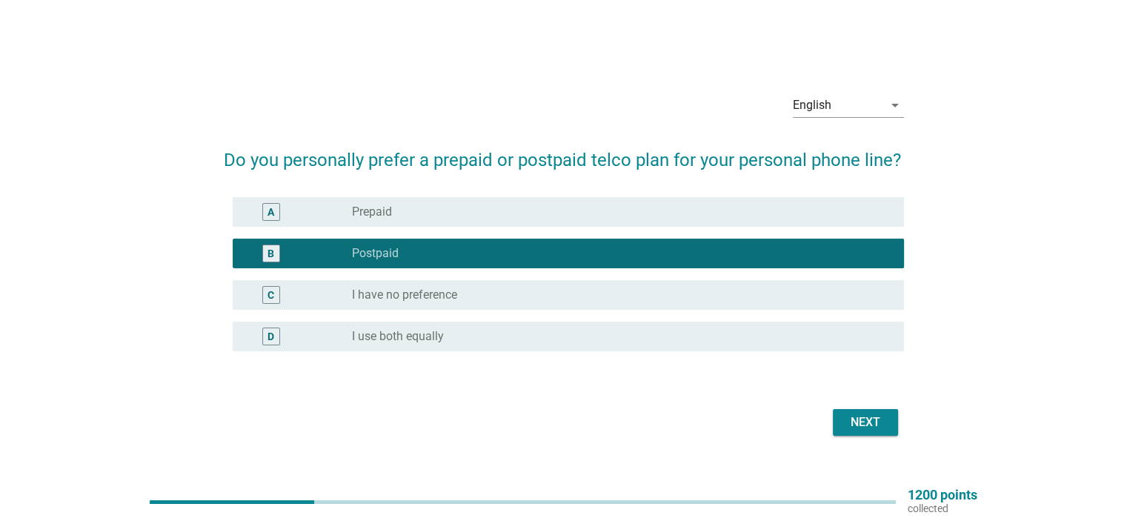
click at [842, 408] on div "Next" at bounding box center [564, 423] width 680 height 36
click at [851, 426] on div "Next" at bounding box center [865, 422] width 41 height 18
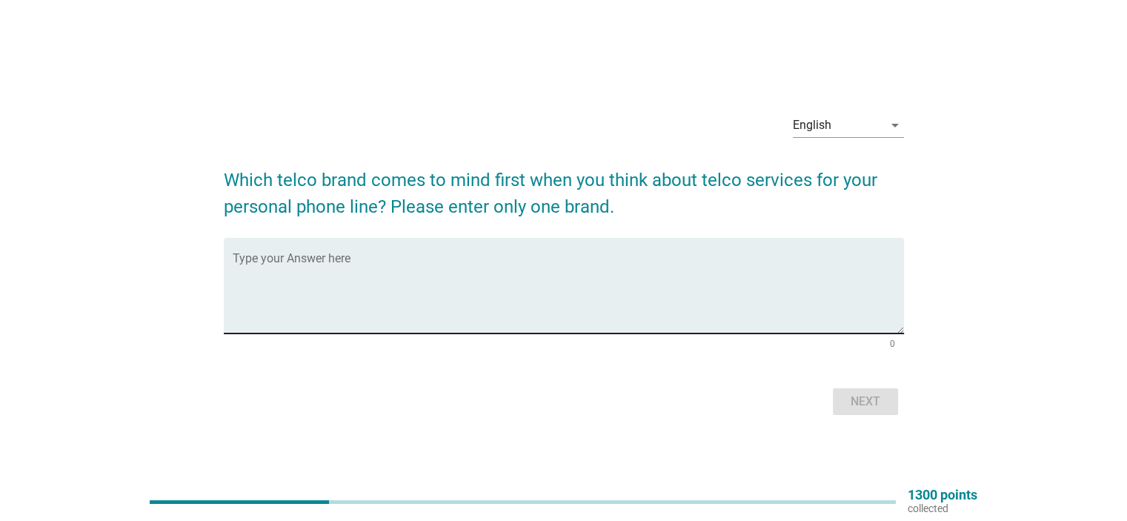
click at [488, 297] on textarea "Type your Answer here" at bounding box center [568, 295] width 671 height 78
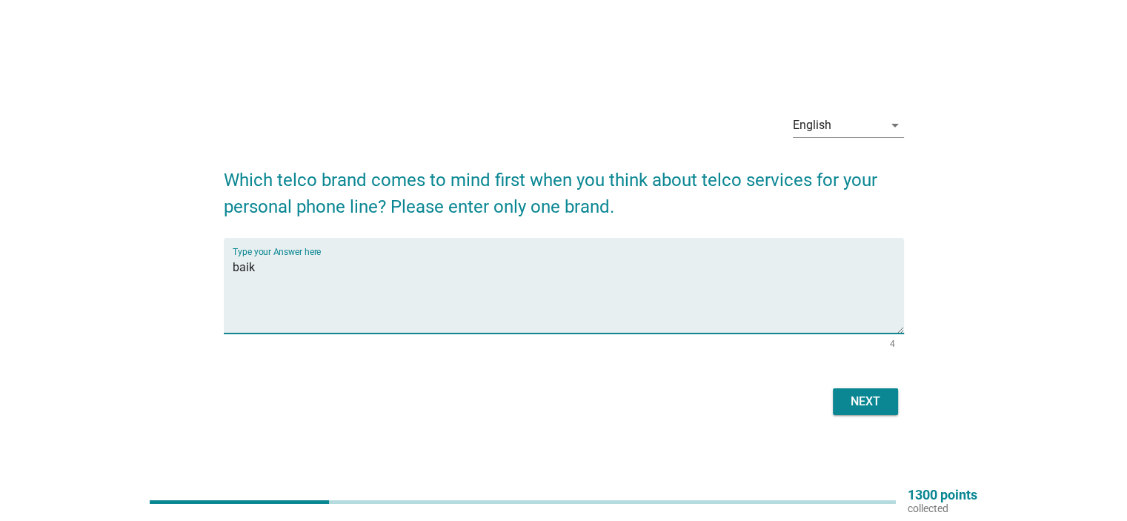
type textarea "baik"
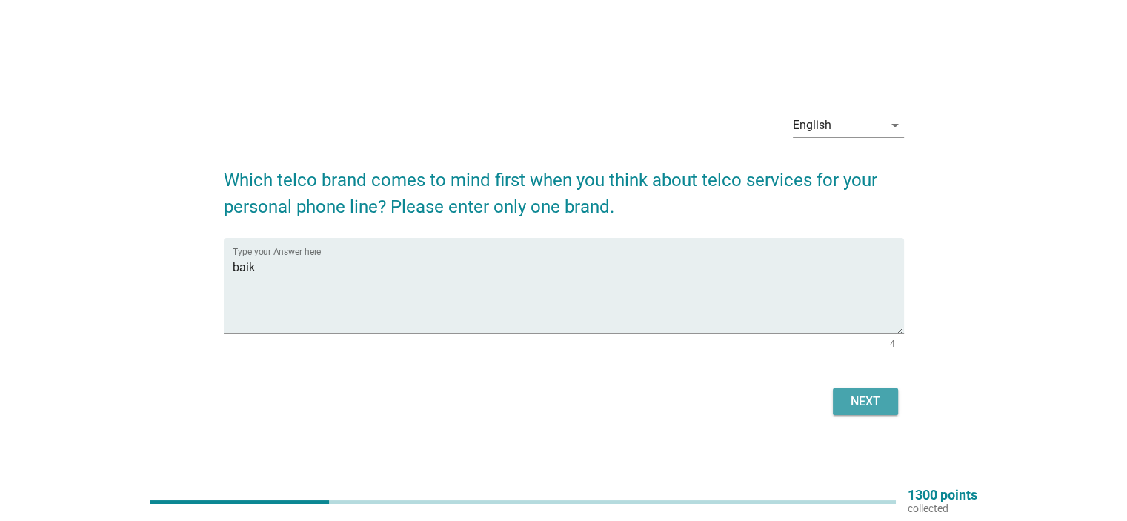
click at [871, 396] on div "Next" at bounding box center [865, 402] width 41 height 18
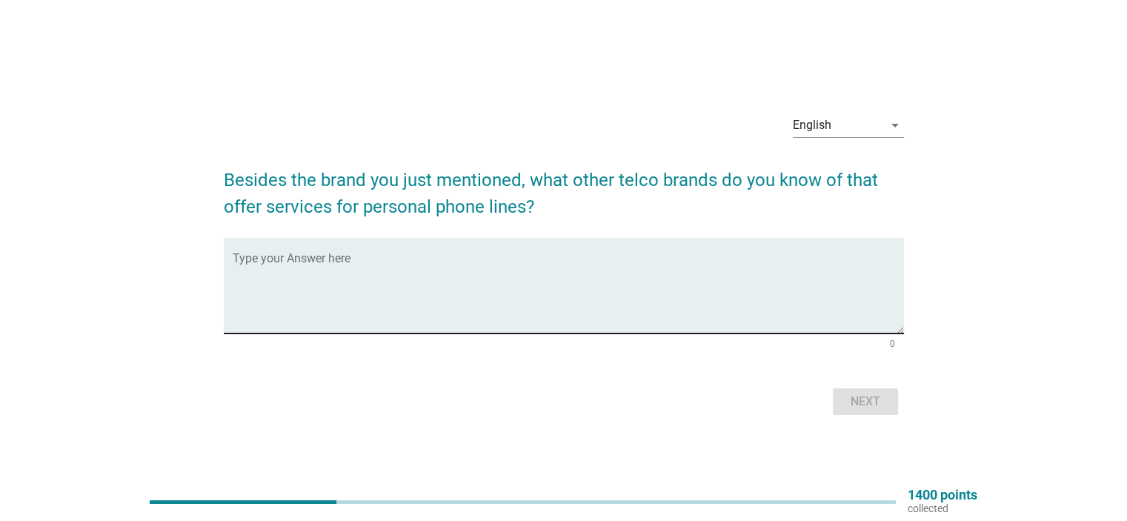
click at [518, 291] on textarea "Type your Answer here" at bounding box center [568, 295] width 671 height 78
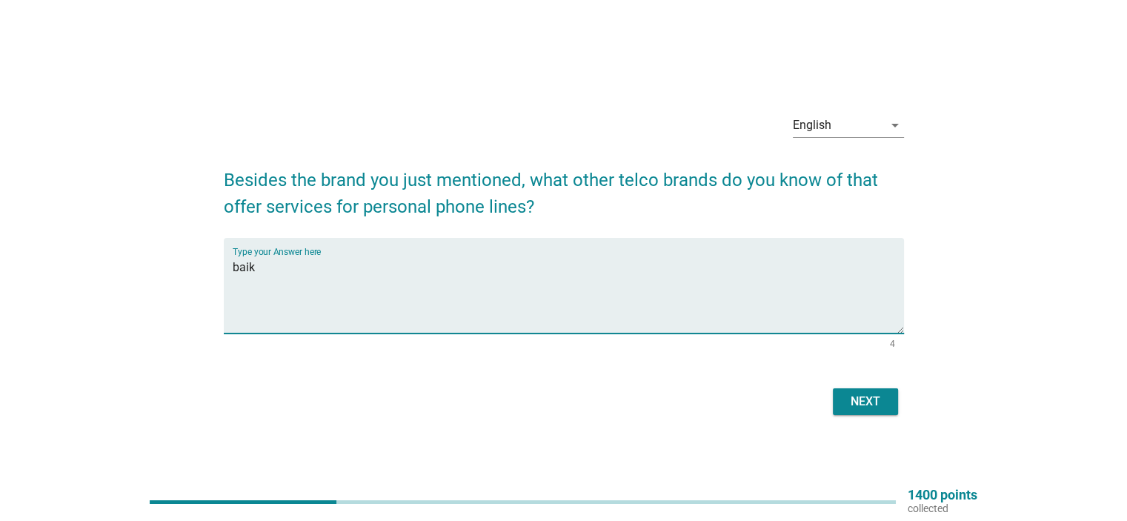
type textarea "baik"
click at [868, 399] on div "Next" at bounding box center [865, 402] width 41 height 18
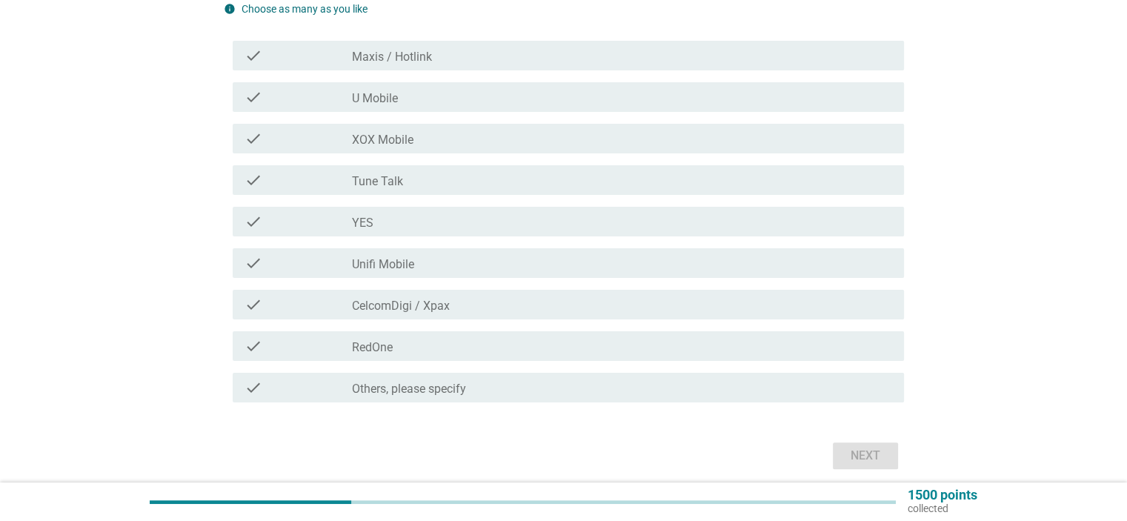
scroll to position [296, 0]
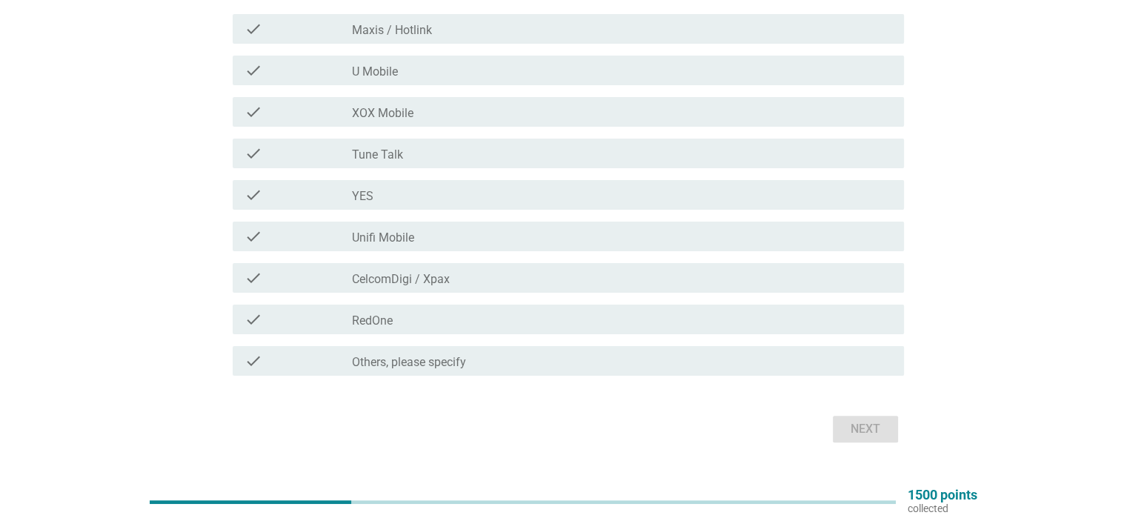
click at [479, 273] on div "check_box_outline_blank CelcomDigi / Xpax" at bounding box center [621, 278] width 539 height 18
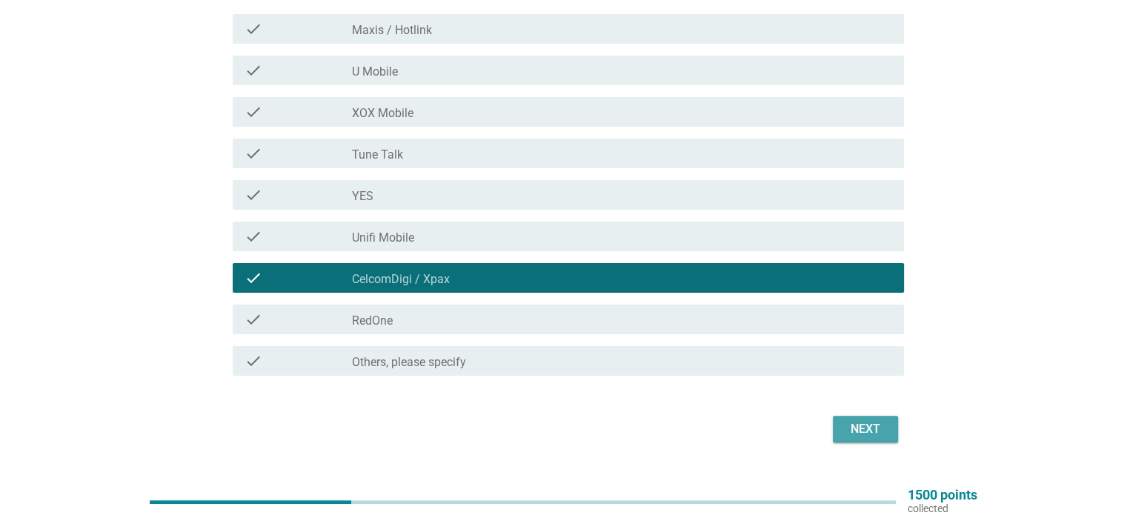
click at [857, 422] on div "Next" at bounding box center [865, 429] width 41 height 18
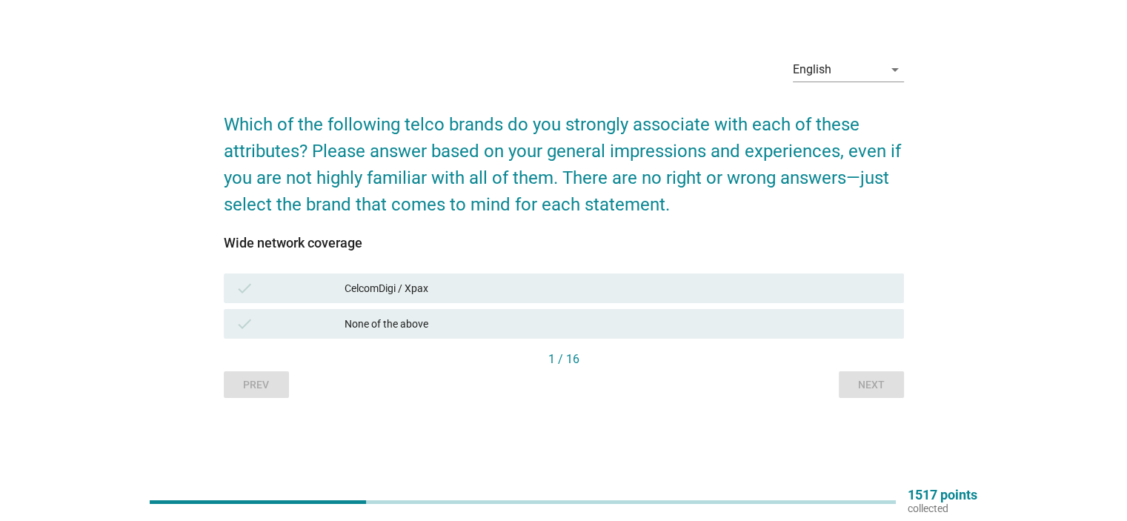
scroll to position [0, 0]
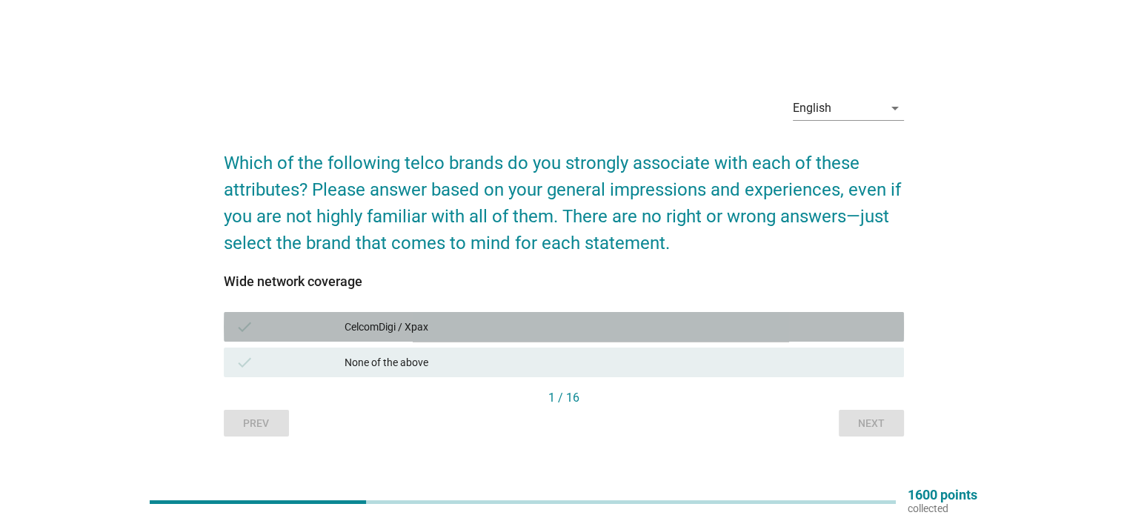
click at [512, 334] on div "CelcomDigi / Xpax" at bounding box center [618, 327] width 547 height 18
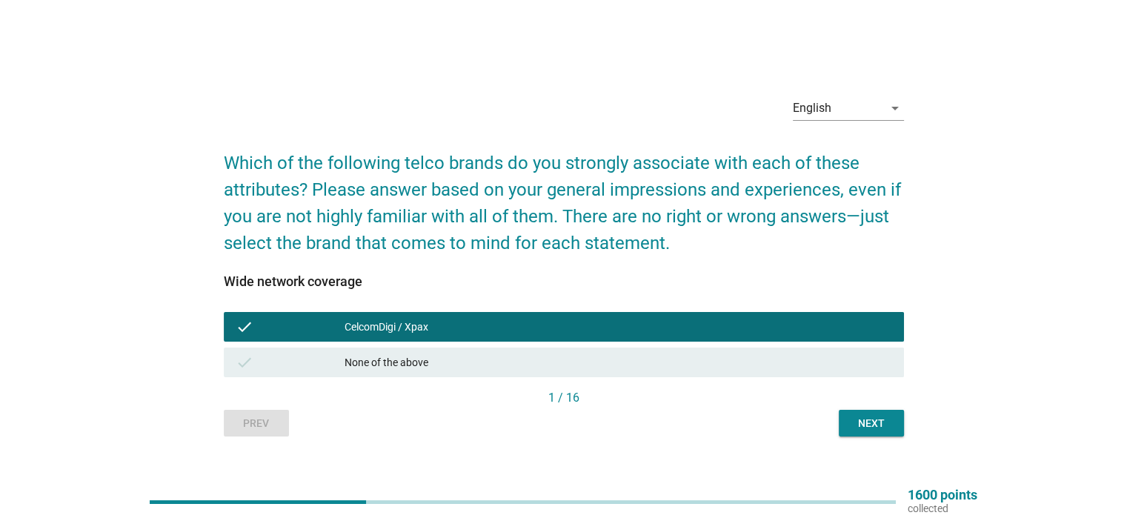
click at [872, 423] on div "Next" at bounding box center [871, 424] width 41 height 16
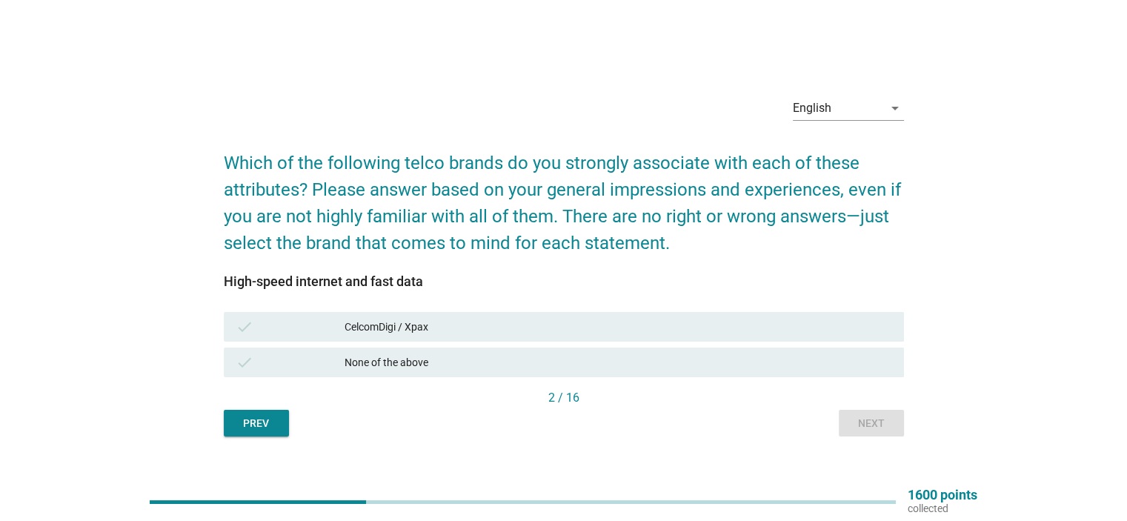
click at [560, 325] on div "CelcomDigi / Xpax" at bounding box center [618, 327] width 547 height 18
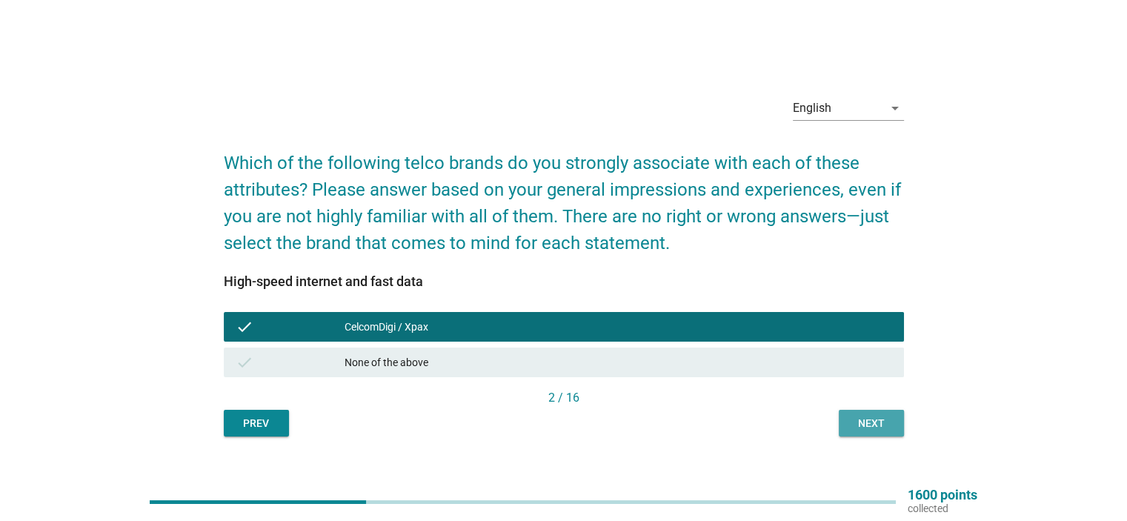
click at [848, 419] on button "Next" at bounding box center [871, 423] width 65 height 27
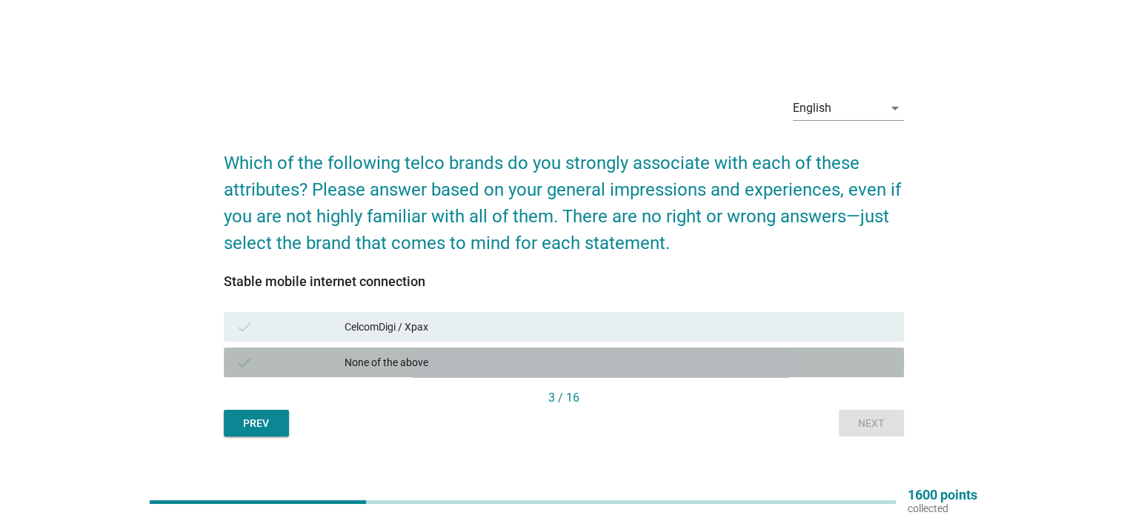
click at [717, 360] on div "None of the above" at bounding box center [618, 362] width 547 height 18
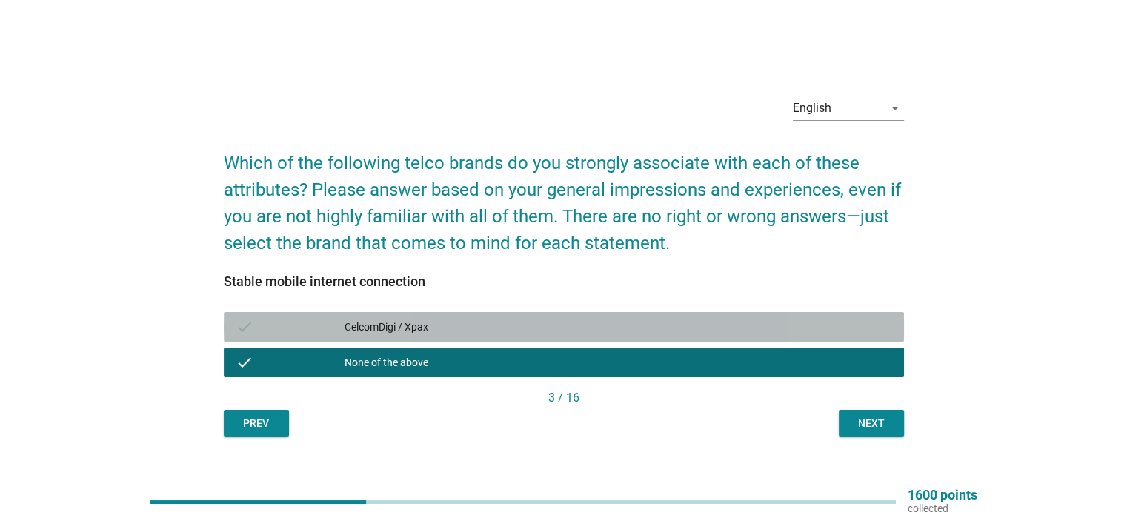
click at [731, 331] on div "CelcomDigi / Xpax" at bounding box center [618, 327] width 547 height 18
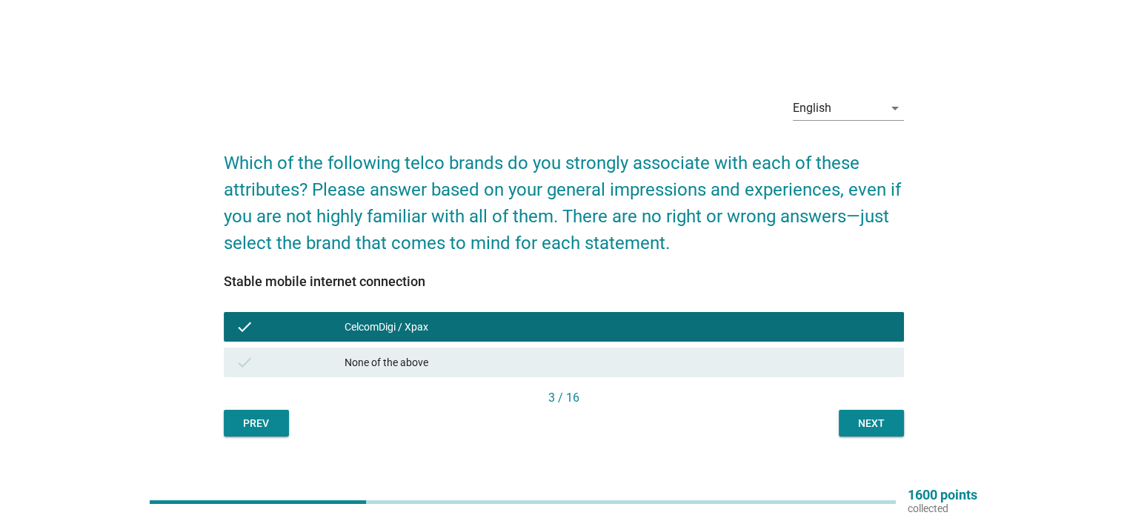
click at [868, 429] on div "Next" at bounding box center [871, 424] width 41 height 16
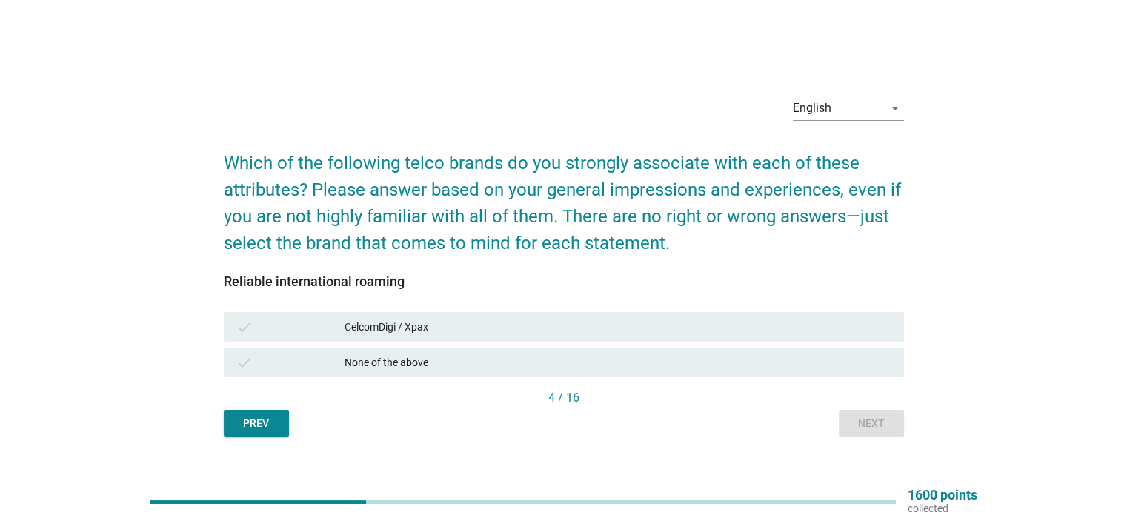
click at [364, 340] on div "check CelcomDigi / Xpax" at bounding box center [564, 327] width 680 height 30
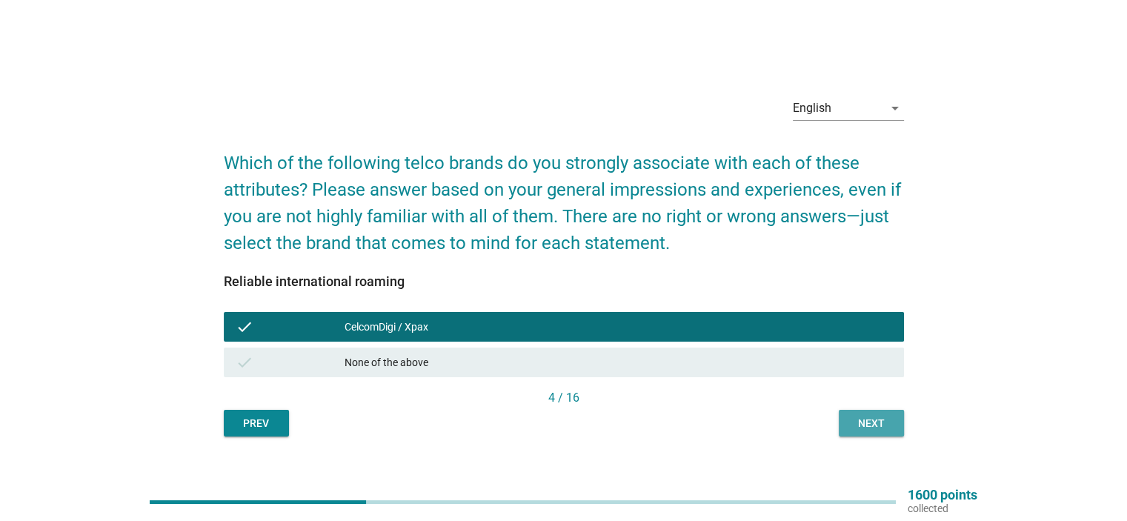
click at [848, 428] on button "Next" at bounding box center [871, 423] width 65 height 27
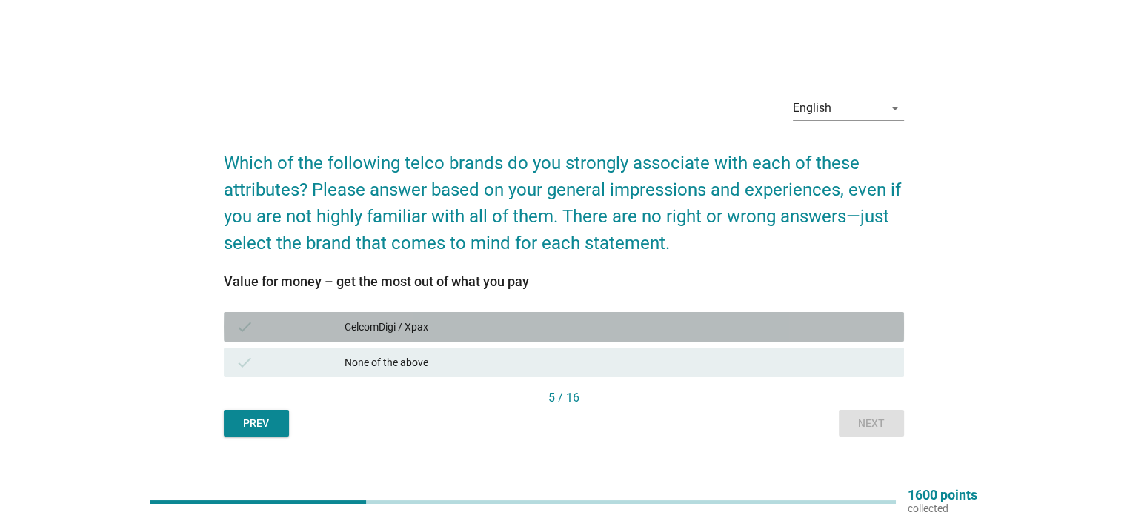
click at [370, 325] on div "CelcomDigi / Xpax" at bounding box center [618, 327] width 547 height 18
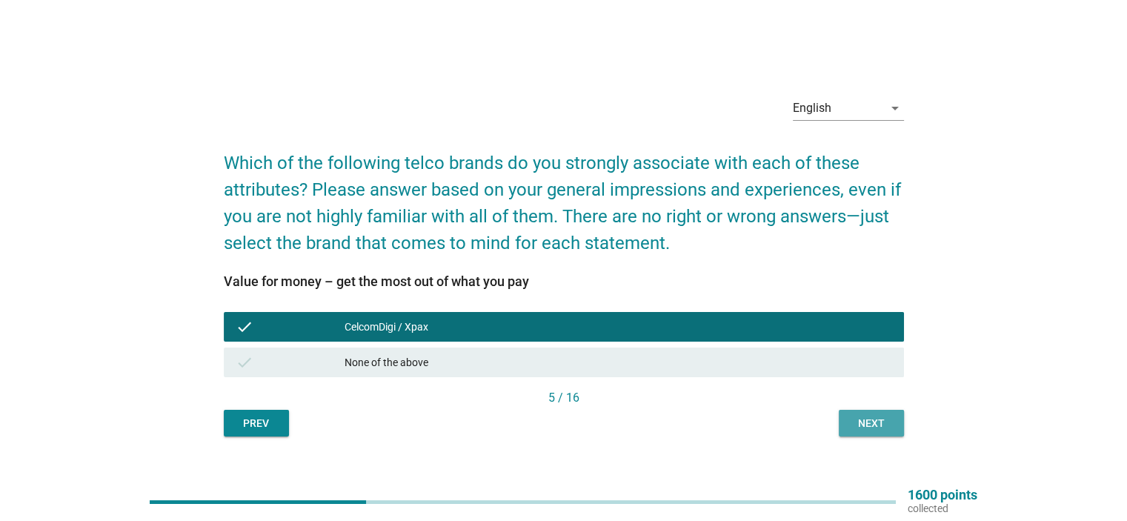
click at [875, 425] on div "Next" at bounding box center [871, 424] width 41 height 16
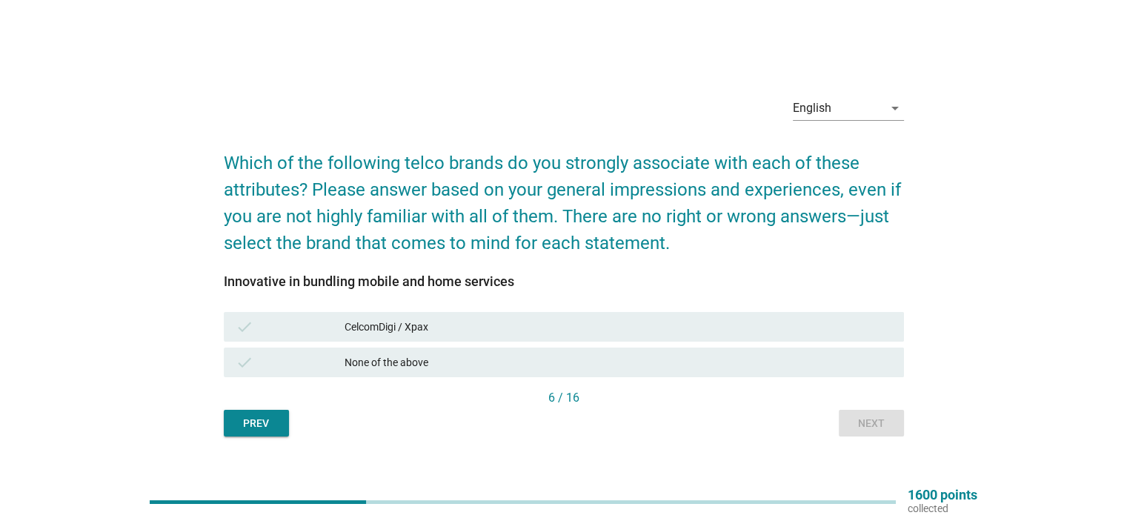
click at [578, 329] on div "CelcomDigi / Xpax" at bounding box center [618, 327] width 547 height 18
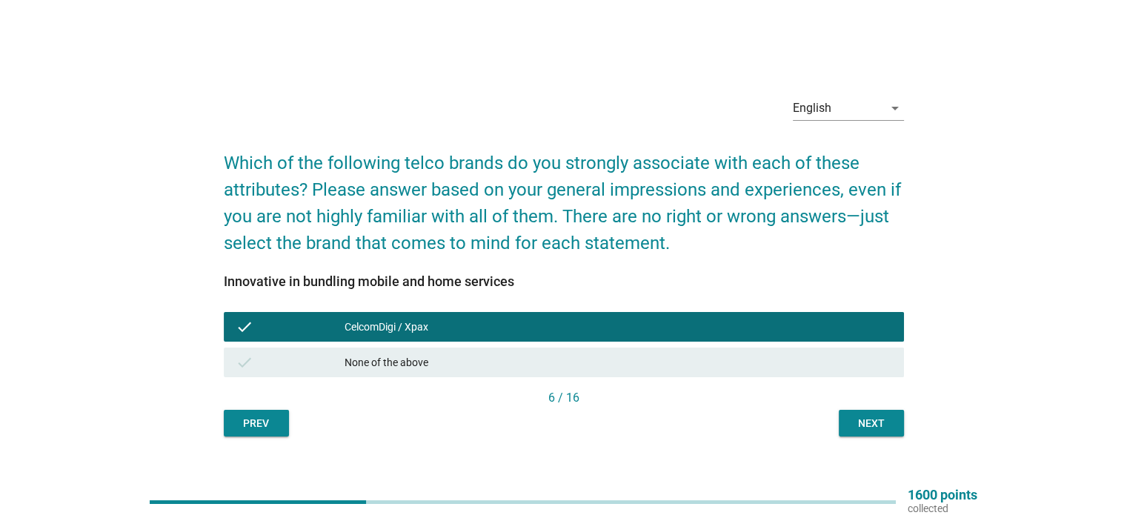
click at [864, 426] on div "Next" at bounding box center [871, 424] width 41 height 16
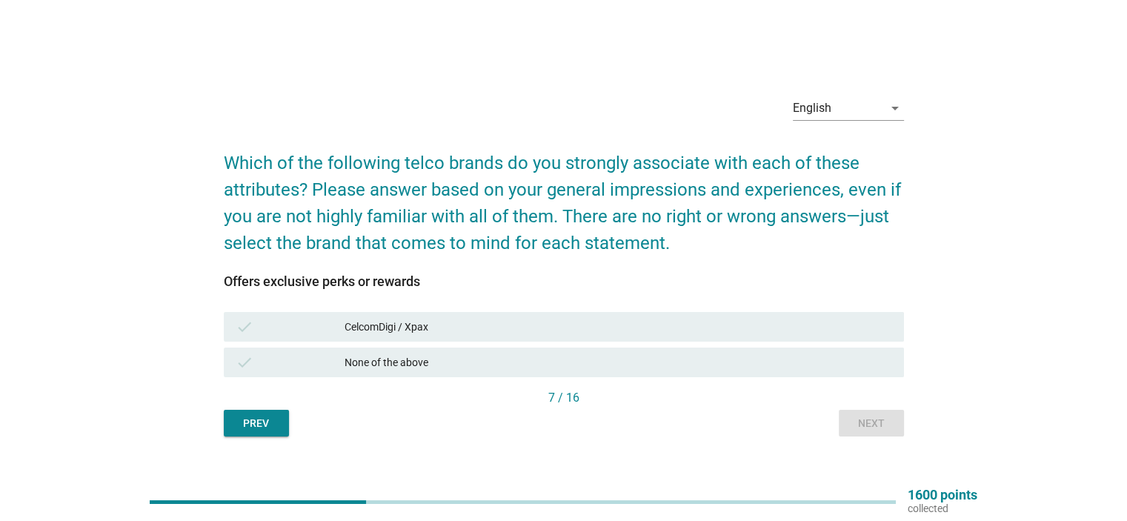
click at [442, 309] on div "check CelcomDigi / Xpax" at bounding box center [564, 327] width 686 height 36
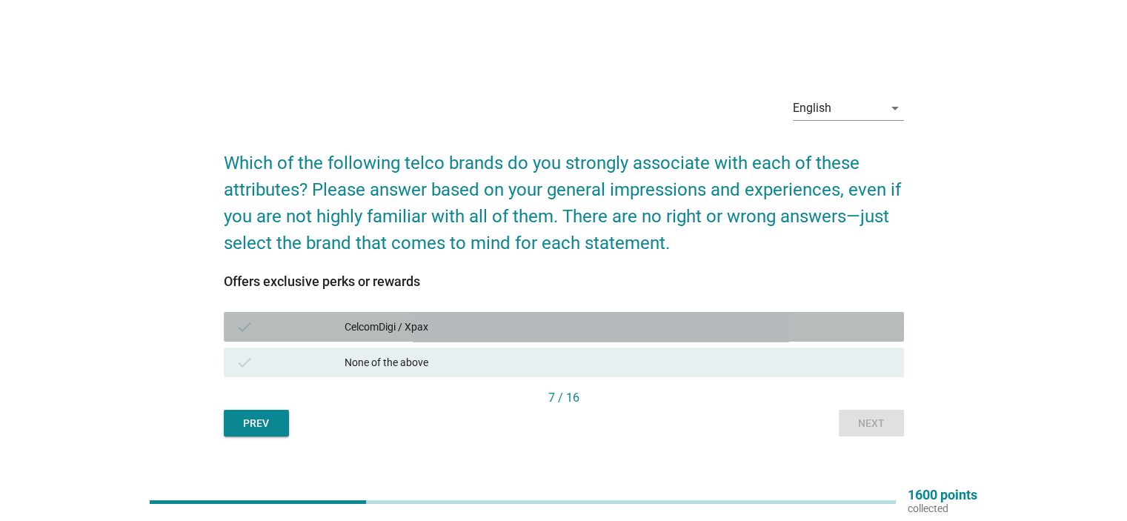
click at [447, 327] on div "CelcomDigi / Xpax" at bounding box center [618, 327] width 547 height 18
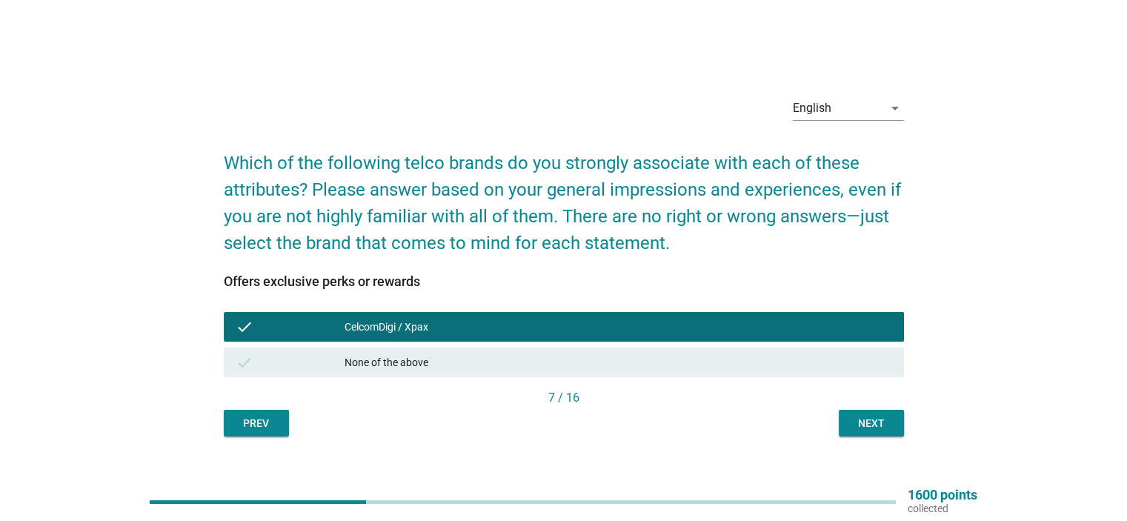
click at [886, 426] on div "Next" at bounding box center [871, 424] width 41 height 16
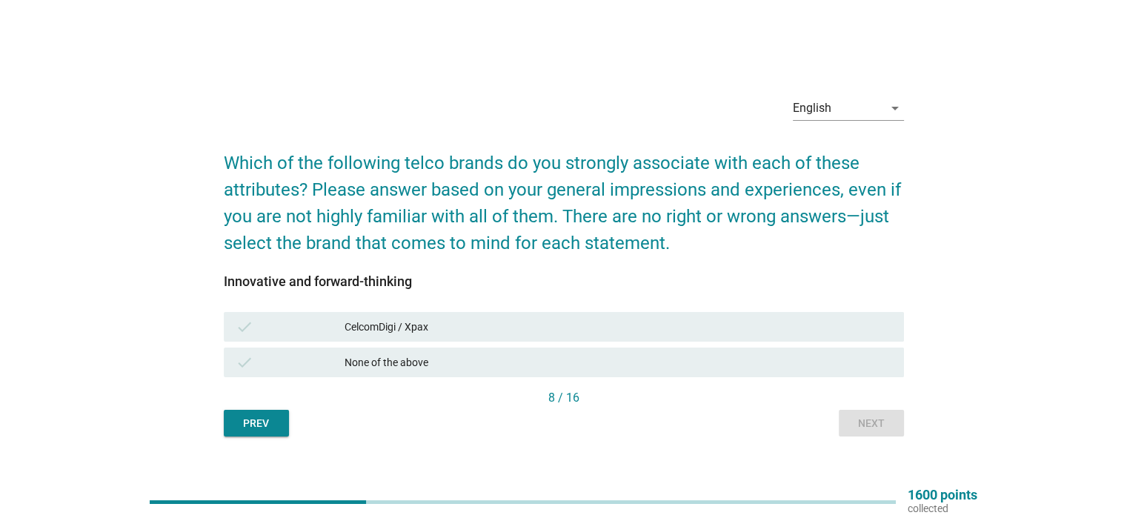
click at [682, 312] on div "check CelcomDigi / Xpax" at bounding box center [564, 327] width 680 height 30
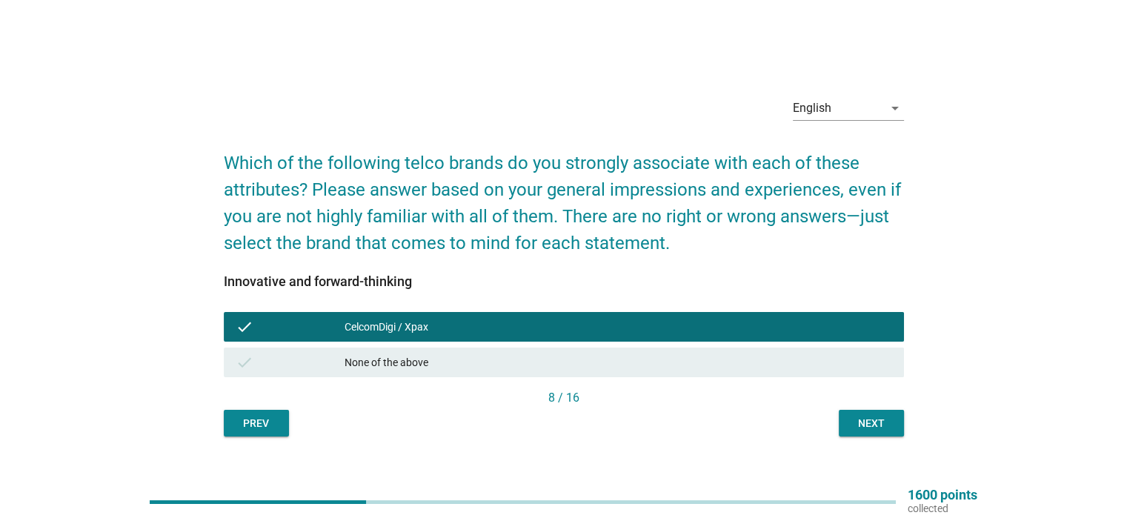
click at [867, 426] on div "Next" at bounding box center [871, 424] width 41 height 16
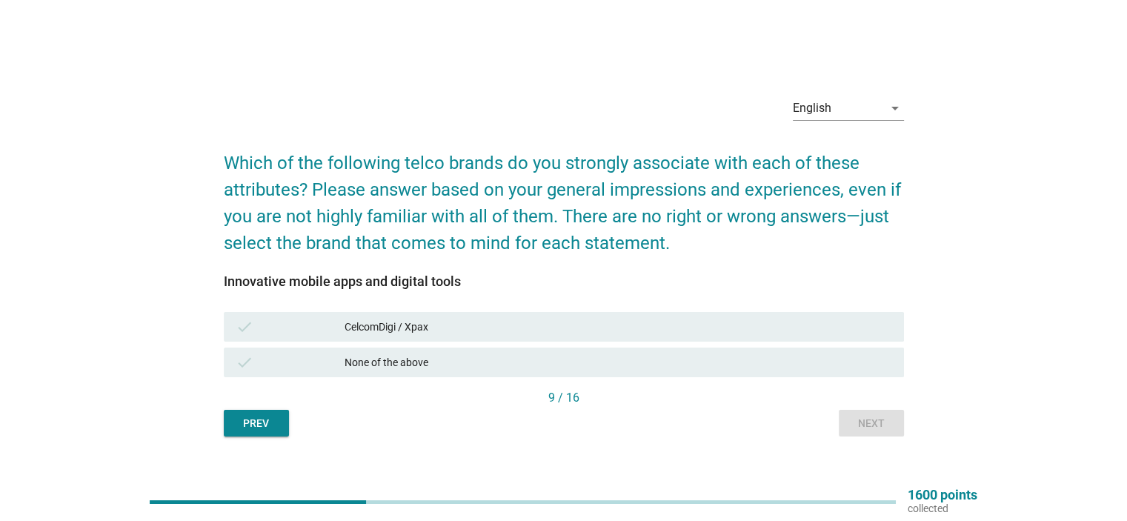
click at [452, 321] on div "CelcomDigi / Xpax" at bounding box center [618, 327] width 547 height 18
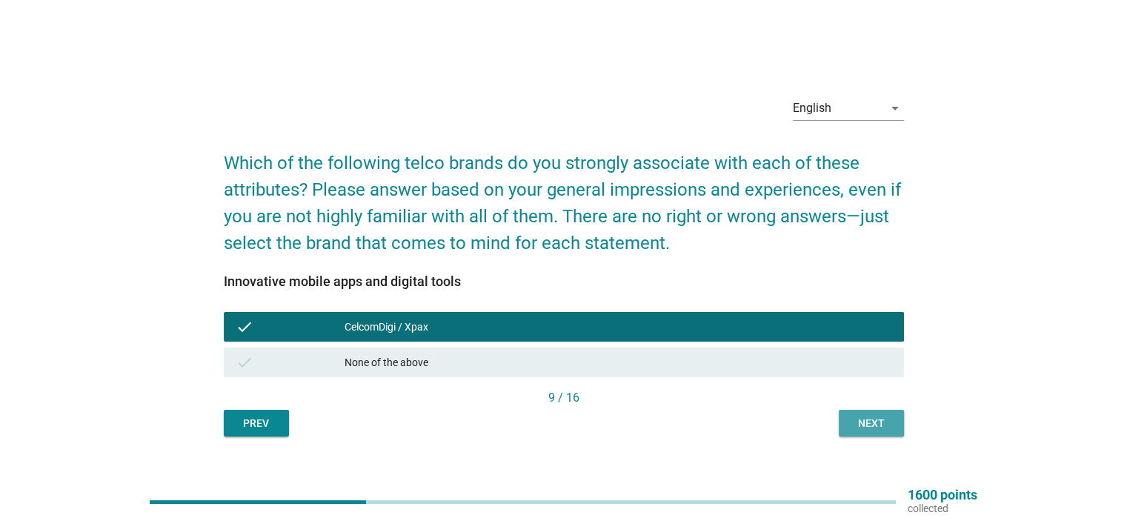
click at [857, 420] on div "Next" at bounding box center [871, 424] width 41 height 16
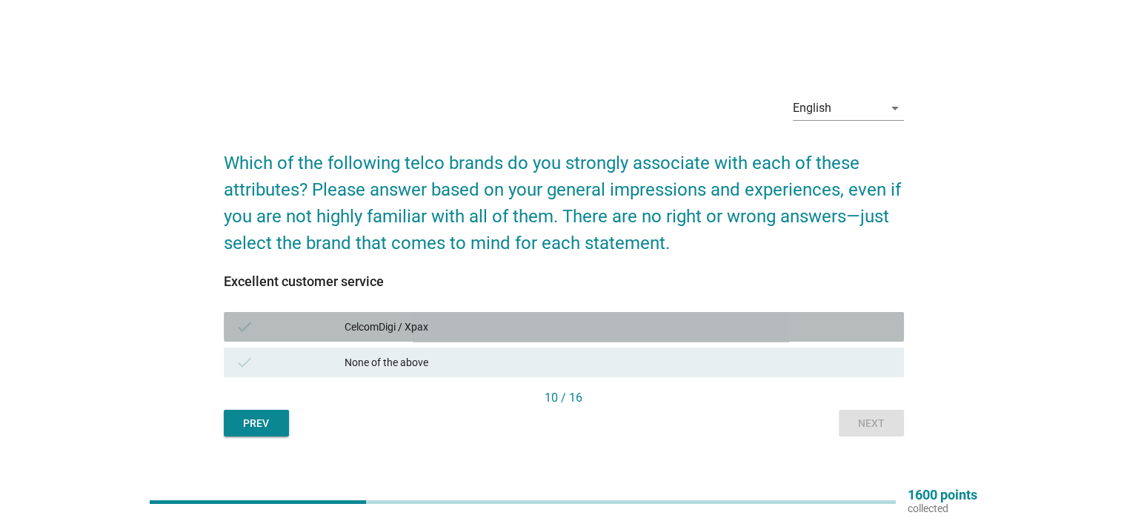
click at [725, 319] on div "CelcomDigi / Xpax" at bounding box center [618, 327] width 547 height 18
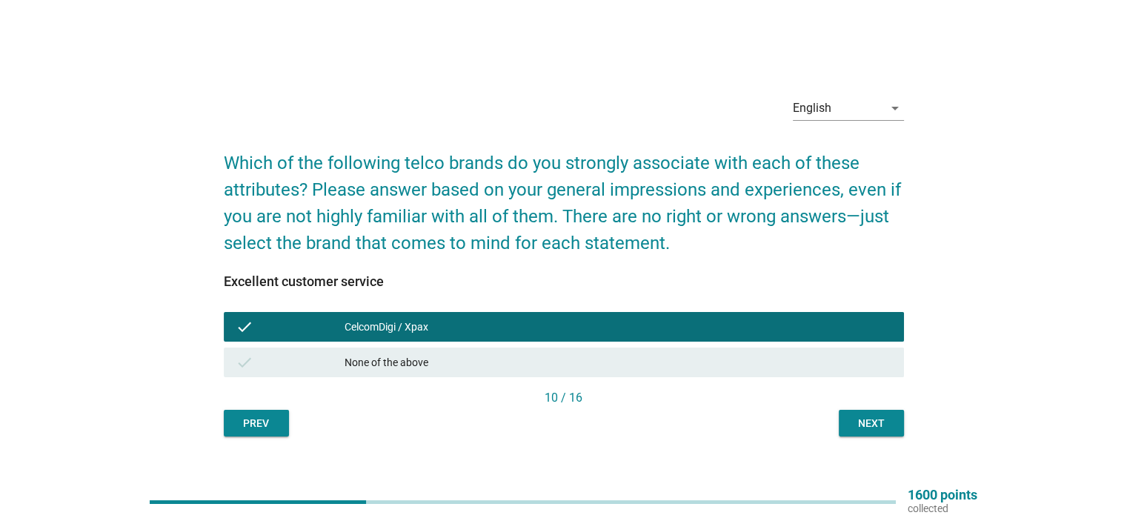
click at [860, 407] on div "10 / 16" at bounding box center [564, 399] width 680 height 21
click at [899, 426] on button "Next" at bounding box center [871, 423] width 65 height 27
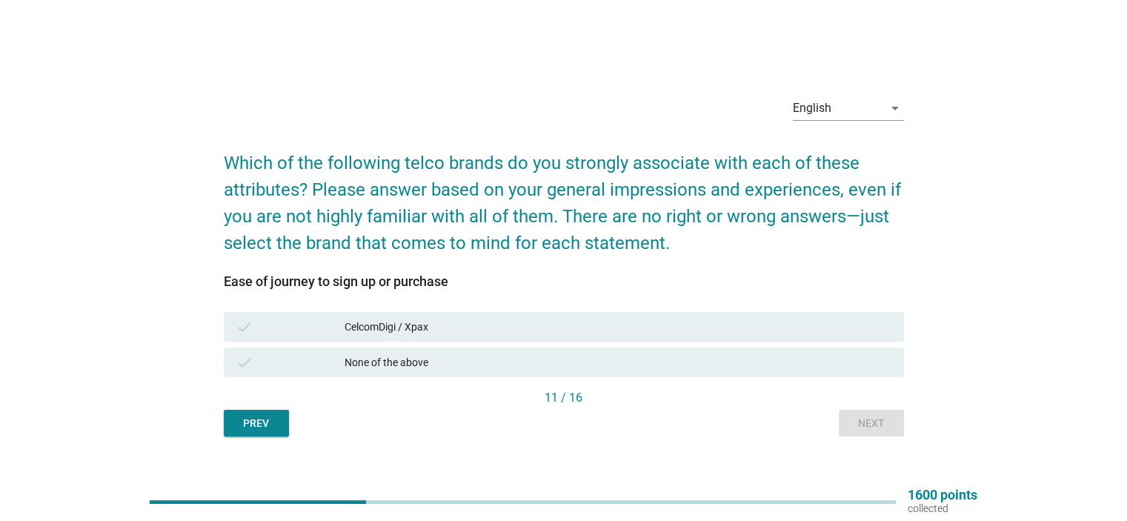
click at [566, 362] on div "None of the above" at bounding box center [618, 362] width 547 height 18
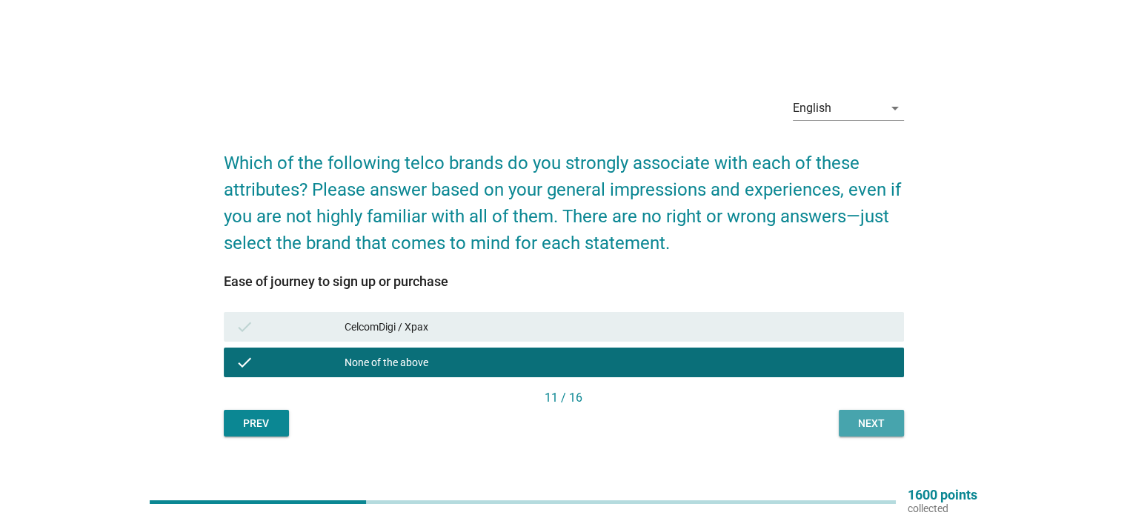
click at [868, 422] on div "Next" at bounding box center [871, 424] width 41 height 16
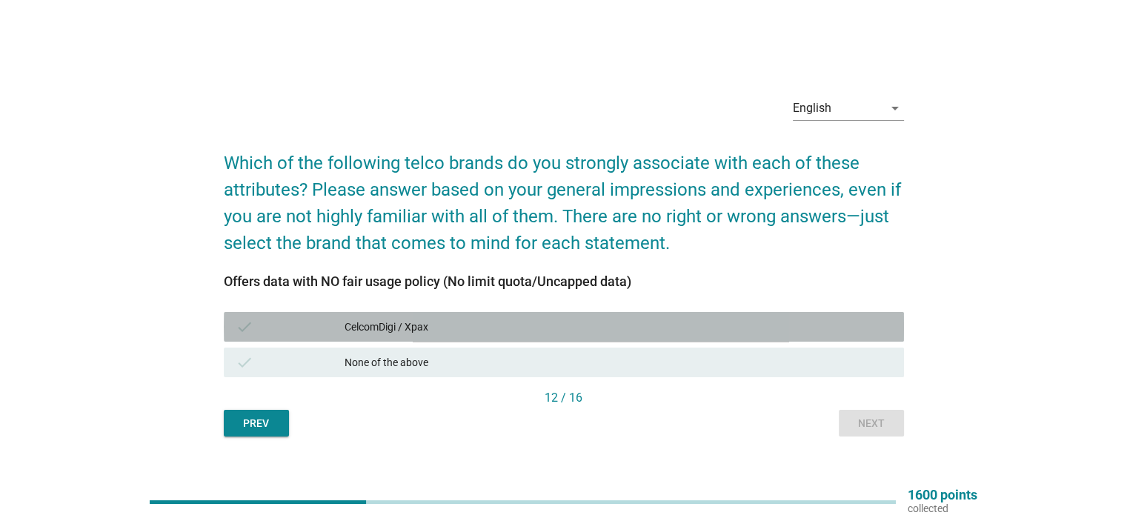
click at [750, 327] on div "CelcomDigi / Xpax" at bounding box center [618, 327] width 547 height 18
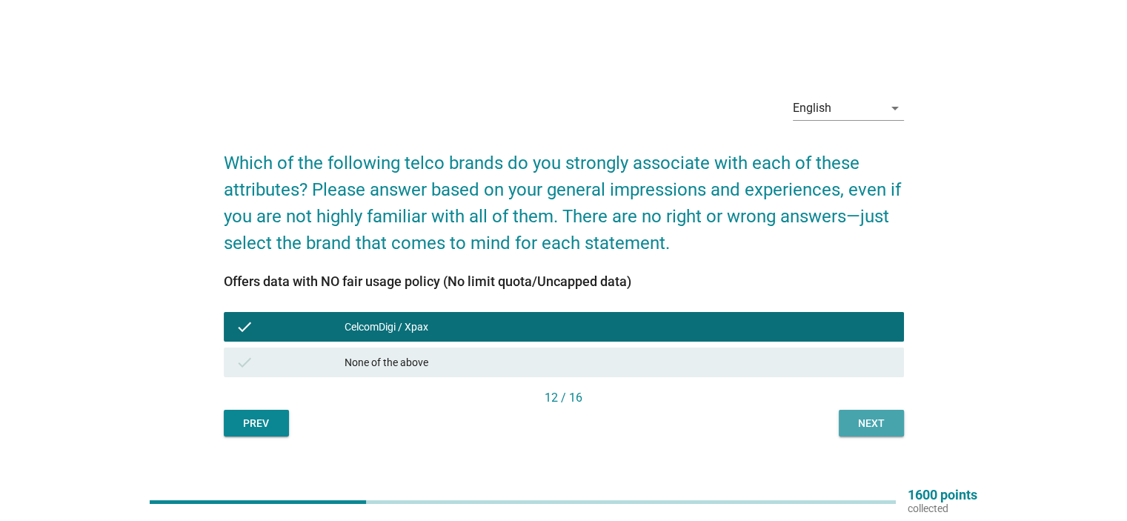
click at [857, 411] on button "Next" at bounding box center [871, 423] width 65 height 27
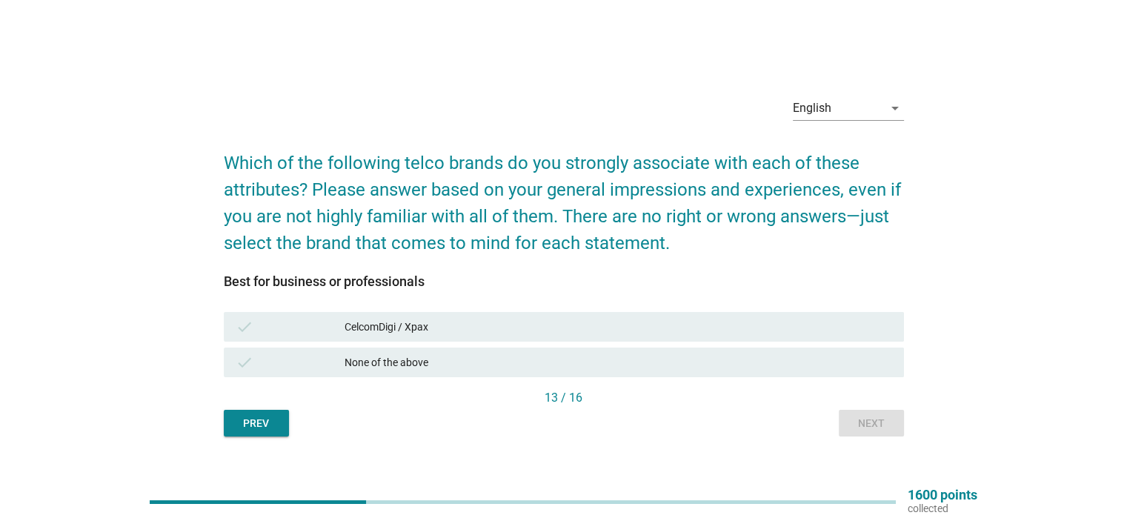
click at [720, 327] on div "CelcomDigi / Xpax" at bounding box center [618, 327] width 547 height 18
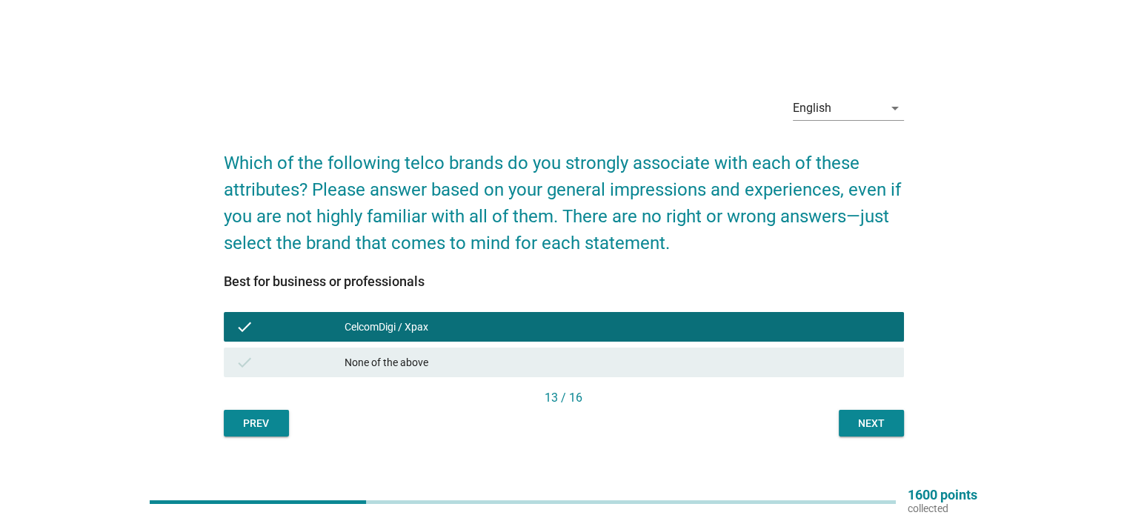
click at [874, 426] on div "Next" at bounding box center [871, 424] width 41 height 16
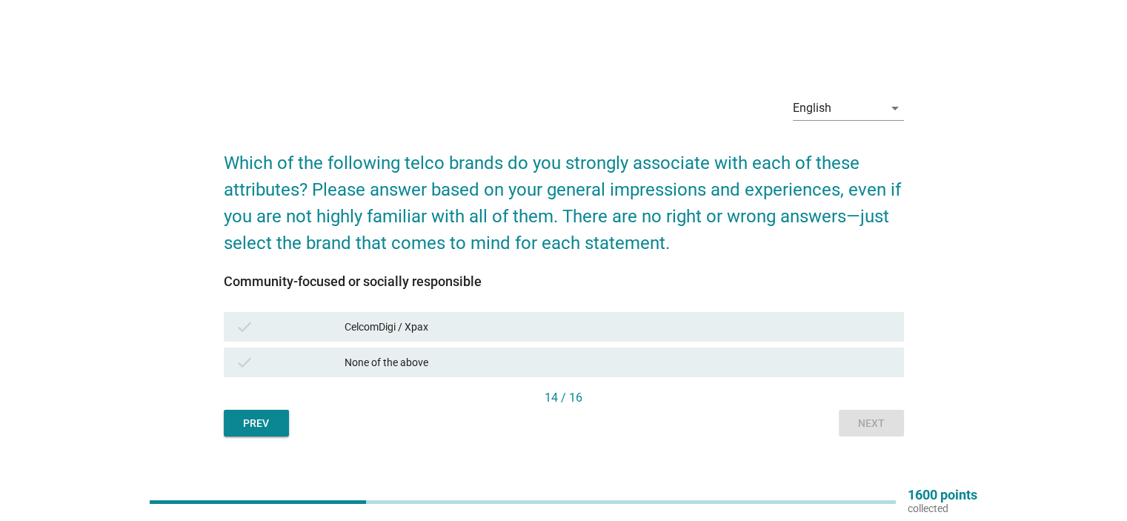
click at [551, 325] on div "CelcomDigi / Xpax" at bounding box center [618, 327] width 547 height 18
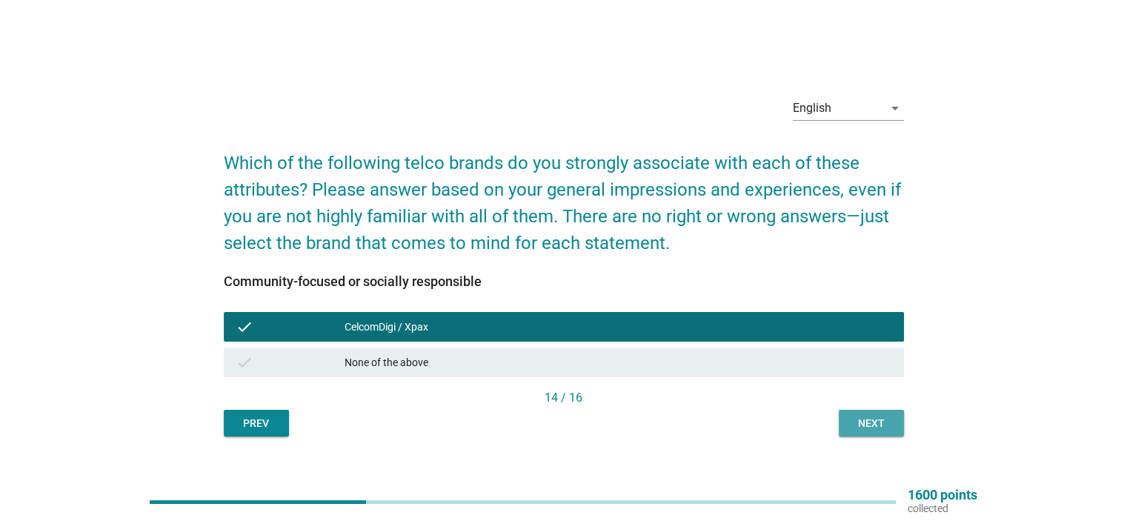
click at [880, 430] on div "Next" at bounding box center [871, 424] width 41 height 16
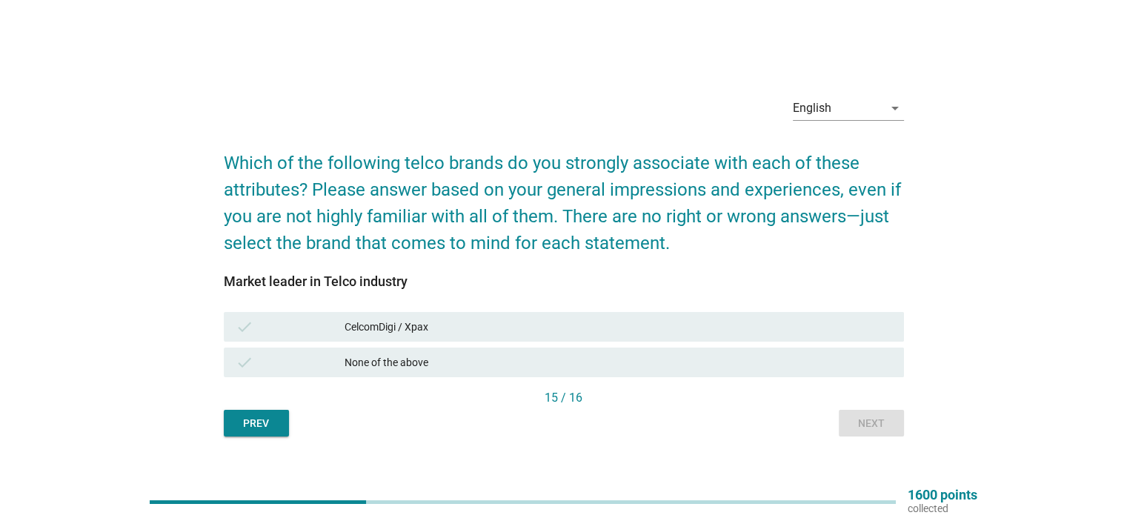
click at [628, 322] on div "CelcomDigi / Xpax" at bounding box center [618, 327] width 547 height 18
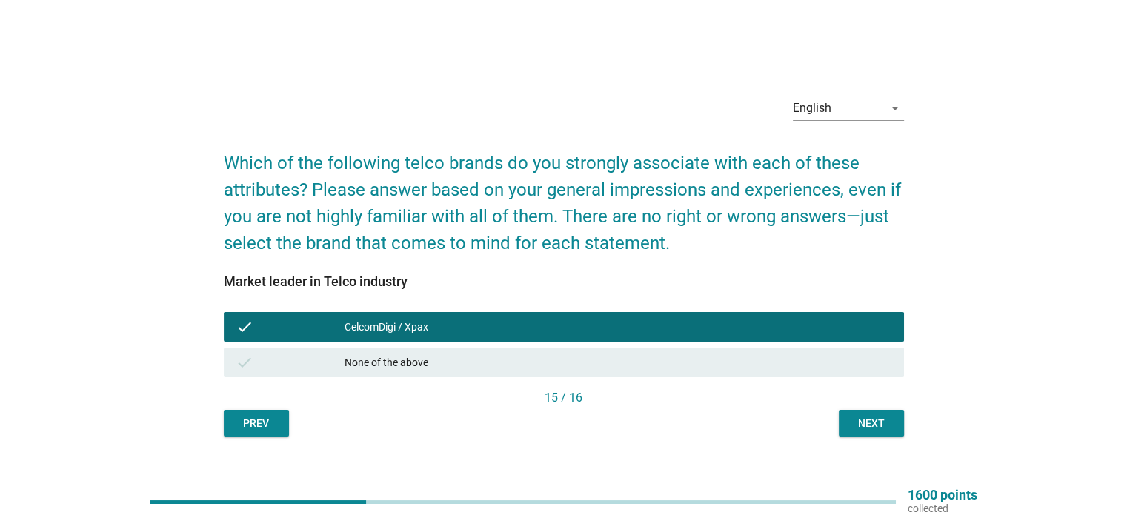
click at [874, 425] on div "Next" at bounding box center [871, 424] width 41 height 16
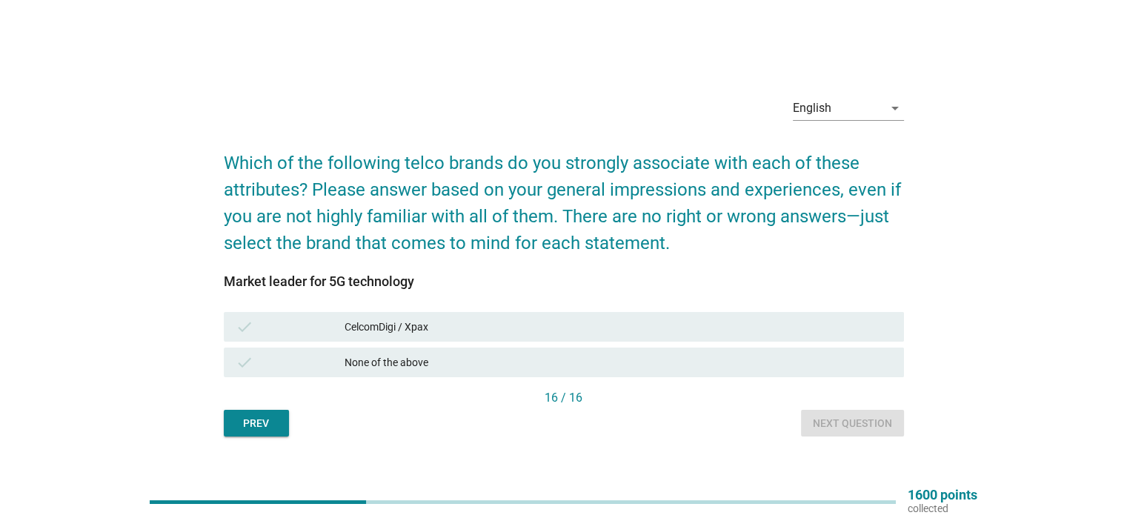
drag, startPoint x: 553, startPoint y: 334, endPoint x: 718, endPoint y: 401, distance: 178.2
click at [553, 334] on div "CelcomDigi / Xpax" at bounding box center [618, 327] width 547 height 18
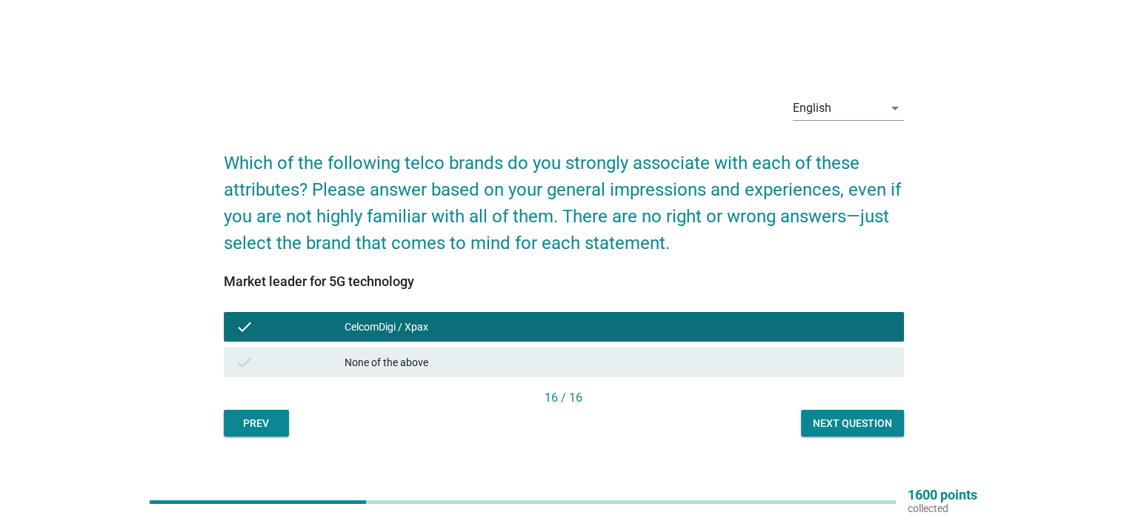
click at [857, 426] on div "Next question" at bounding box center [852, 424] width 79 height 16
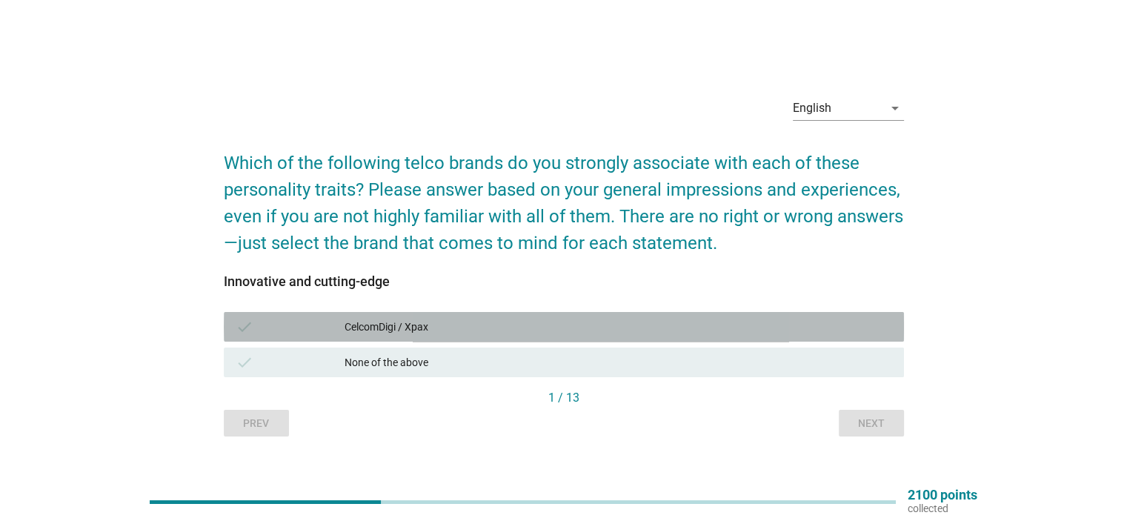
click at [626, 327] on div "CelcomDigi / Xpax" at bounding box center [618, 327] width 547 height 18
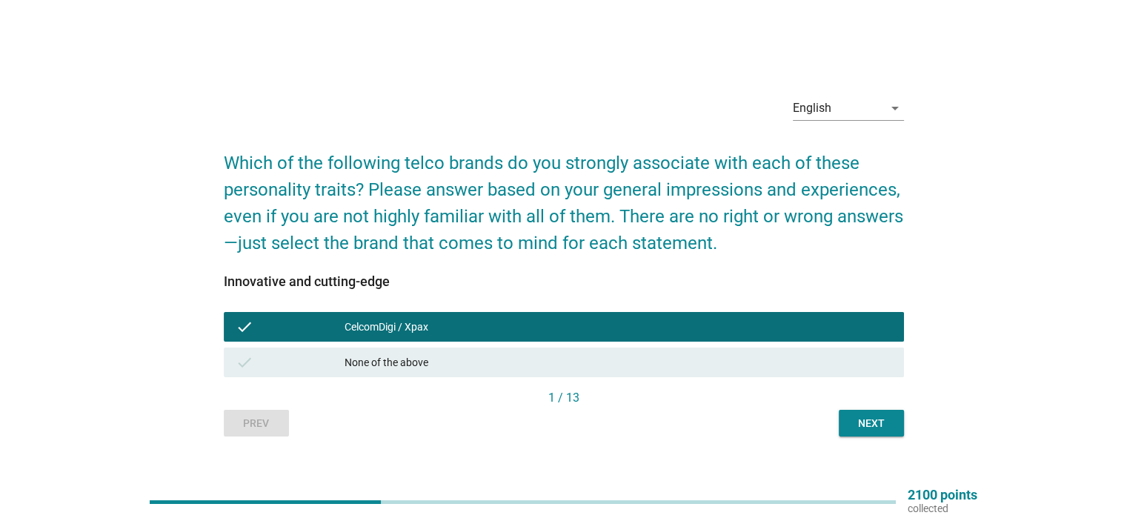
click at [876, 430] on div "Next" at bounding box center [871, 424] width 41 height 16
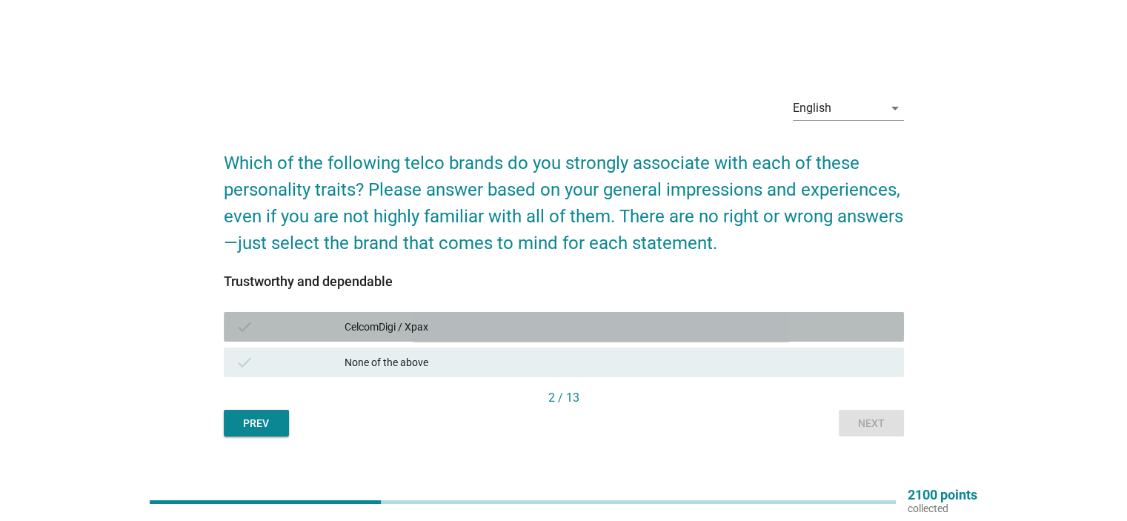
click at [591, 326] on div "CelcomDigi / Xpax" at bounding box center [618, 327] width 547 height 18
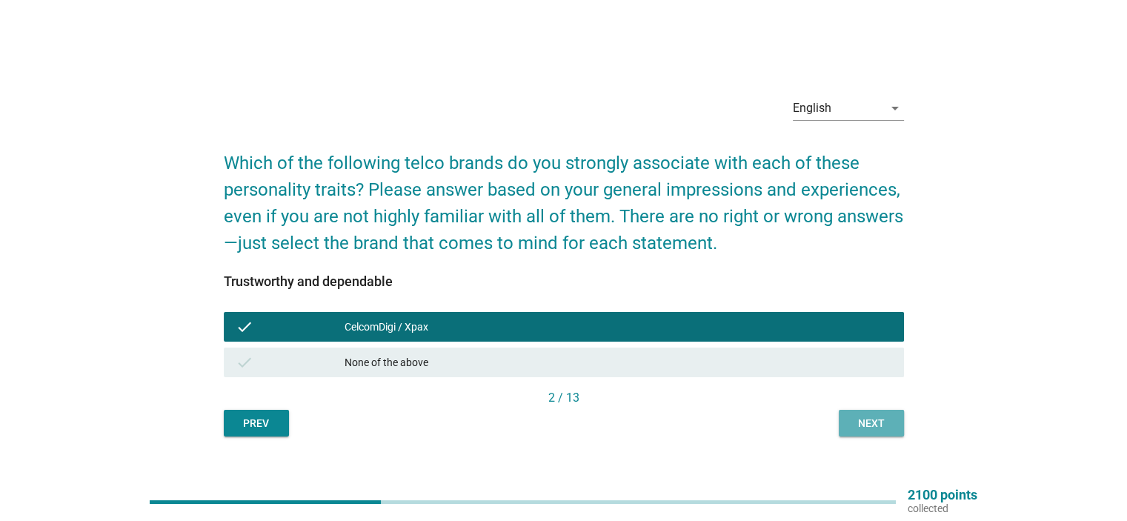
click at [857, 426] on div "Next" at bounding box center [871, 424] width 41 height 16
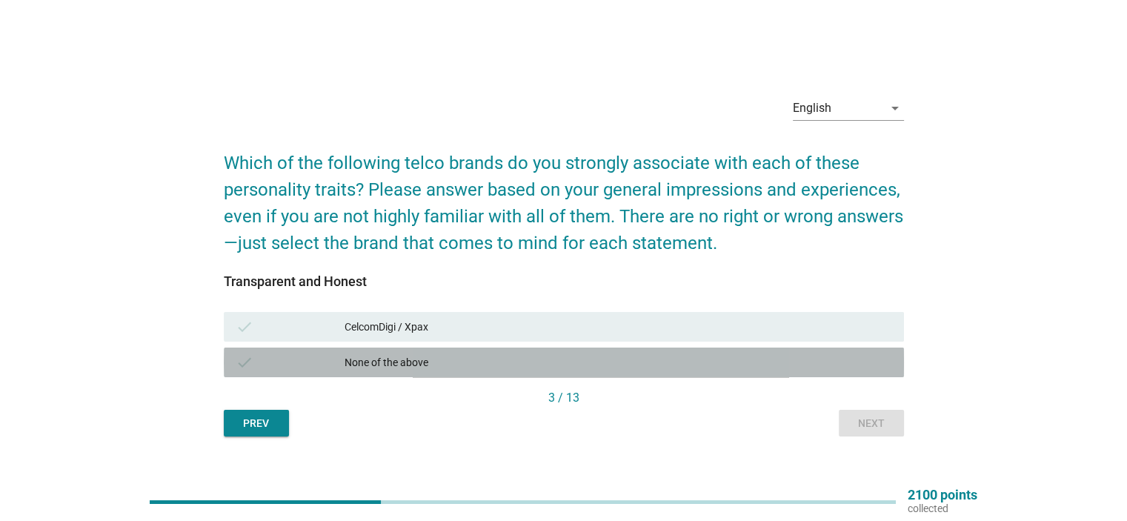
click at [861, 349] on div "check None of the above" at bounding box center [564, 363] width 680 height 30
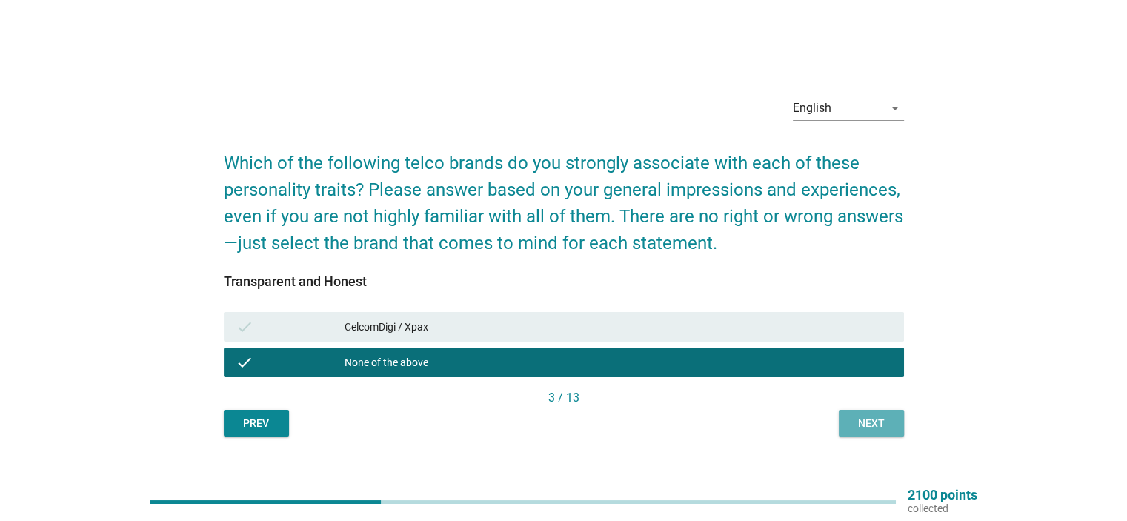
drag, startPoint x: 897, startPoint y: 430, endPoint x: 727, endPoint y: 204, distance: 282.6
click at [895, 430] on button "Next" at bounding box center [871, 423] width 65 height 27
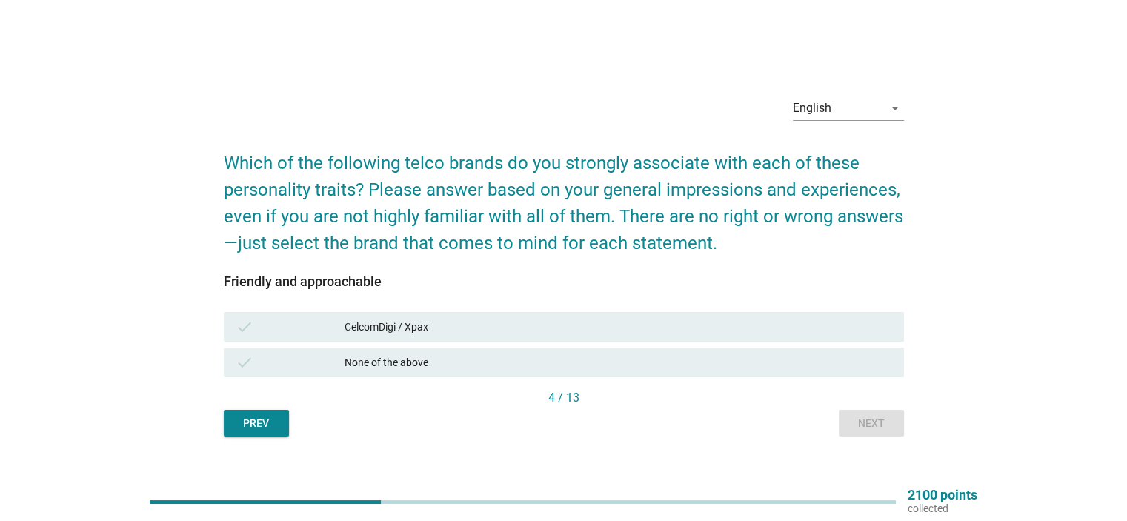
drag, startPoint x: 450, startPoint y: 322, endPoint x: 560, endPoint y: 359, distance: 115.7
click at [453, 325] on div "CelcomDigi / Xpax" at bounding box center [618, 327] width 547 height 18
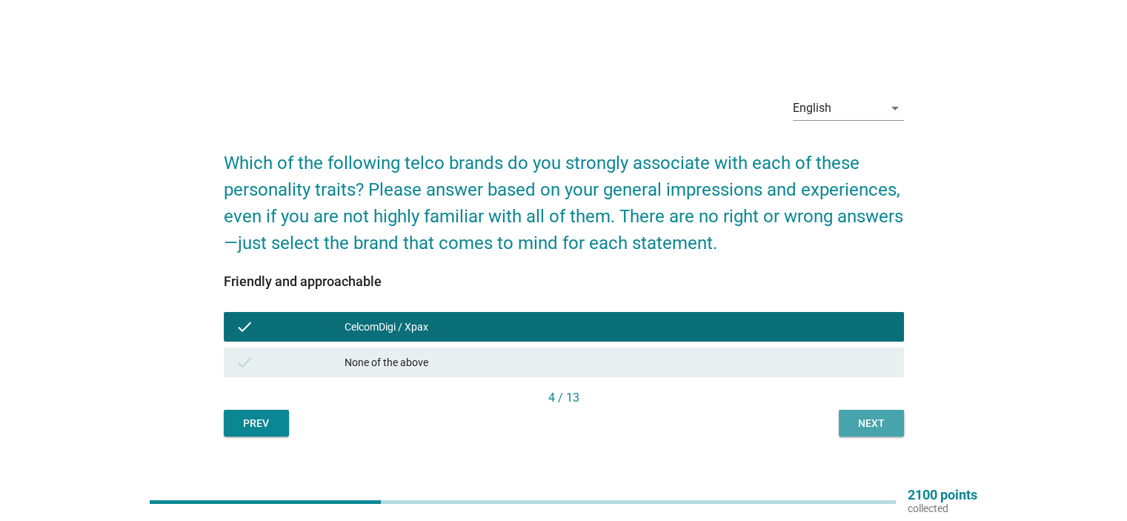
click at [856, 427] on div "Next" at bounding box center [871, 424] width 41 height 16
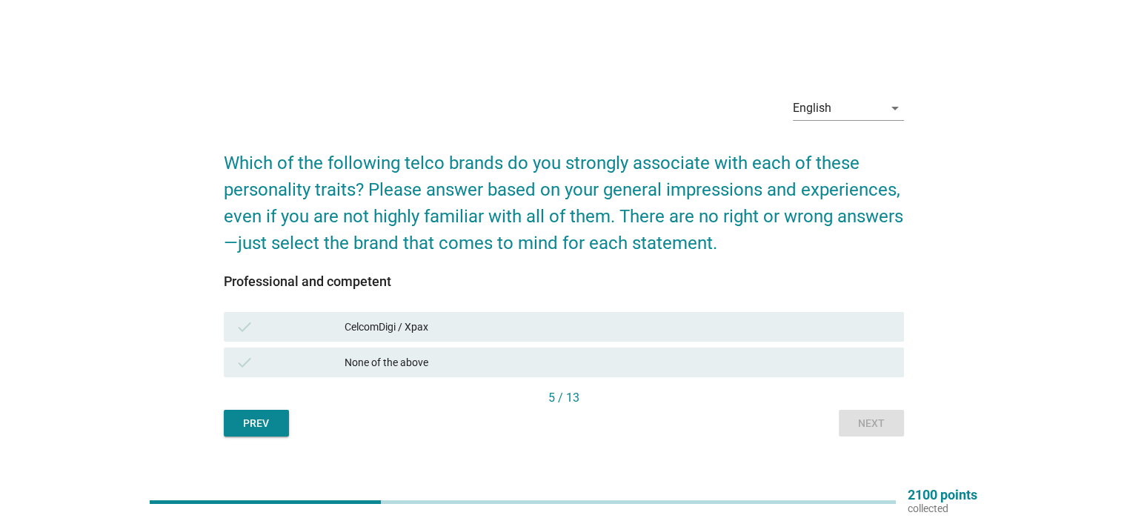
click at [759, 325] on div "CelcomDigi / Xpax" at bounding box center [618, 327] width 547 height 18
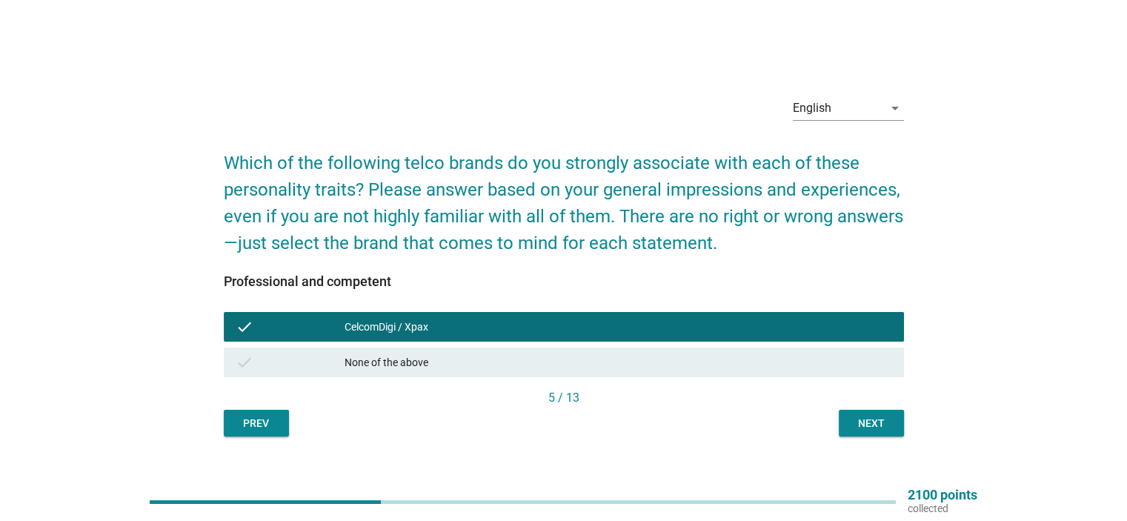
click at [854, 424] on div "Next" at bounding box center [871, 424] width 41 height 16
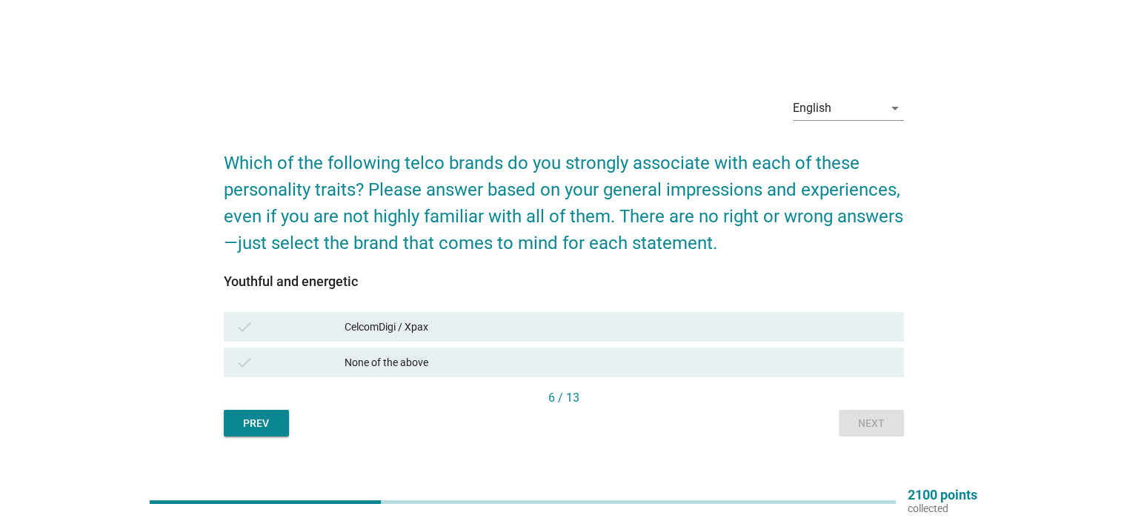
click at [390, 322] on div "CelcomDigi / Xpax" at bounding box center [618, 327] width 547 height 18
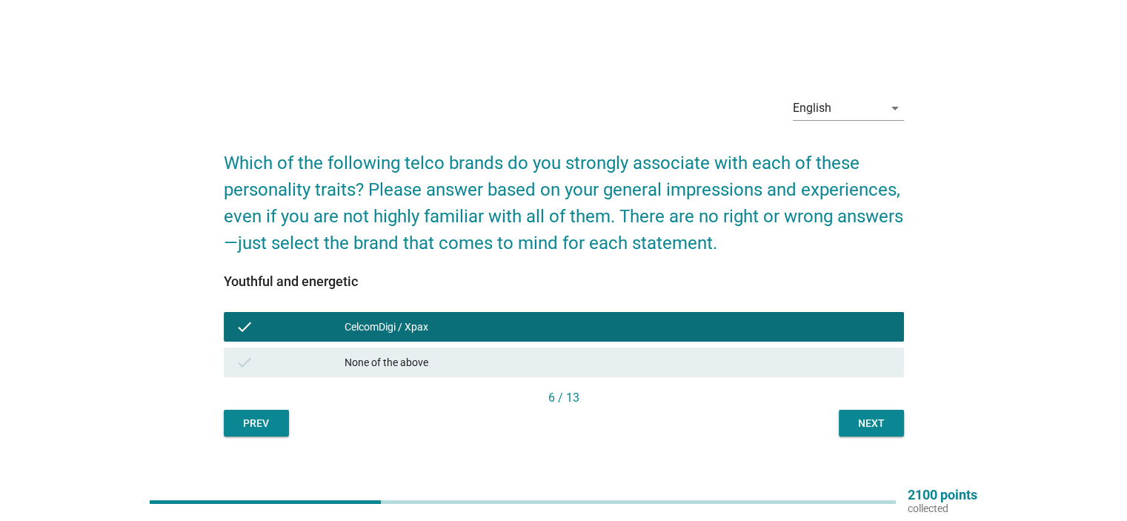
click at [852, 429] on div "Next" at bounding box center [871, 424] width 41 height 16
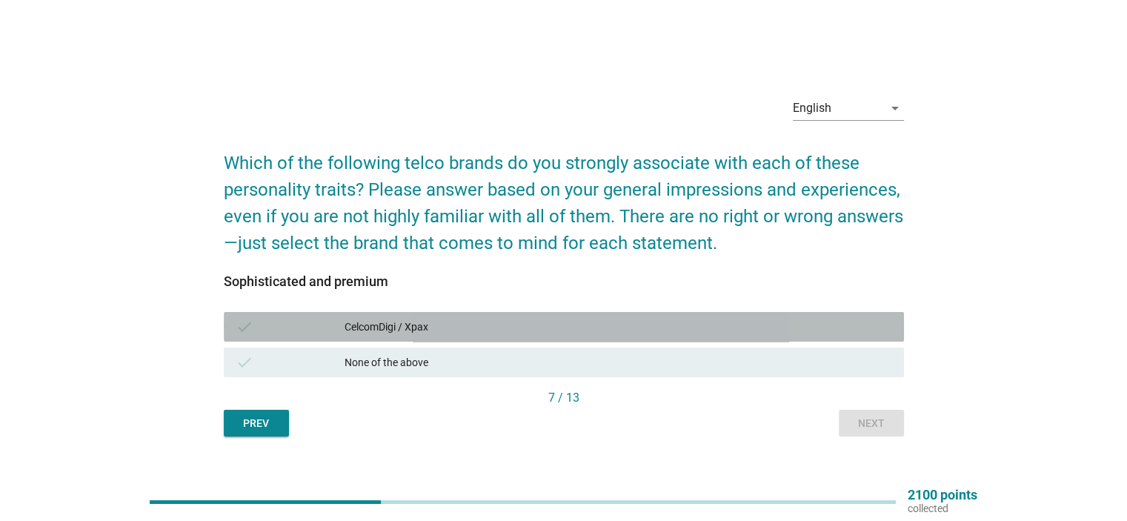
click at [635, 322] on div "CelcomDigi / Xpax" at bounding box center [618, 327] width 547 height 18
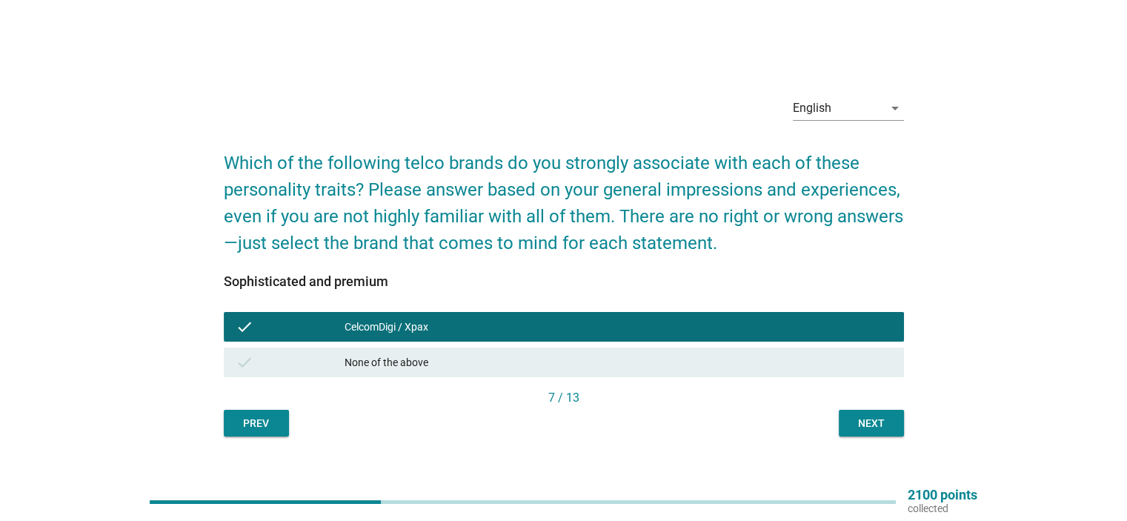
click at [840, 413] on div "Prev Next" at bounding box center [564, 423] width 680 height 27
click at [842, 414] on button "Next" at bounding box center [871, 423] width 65 height 27
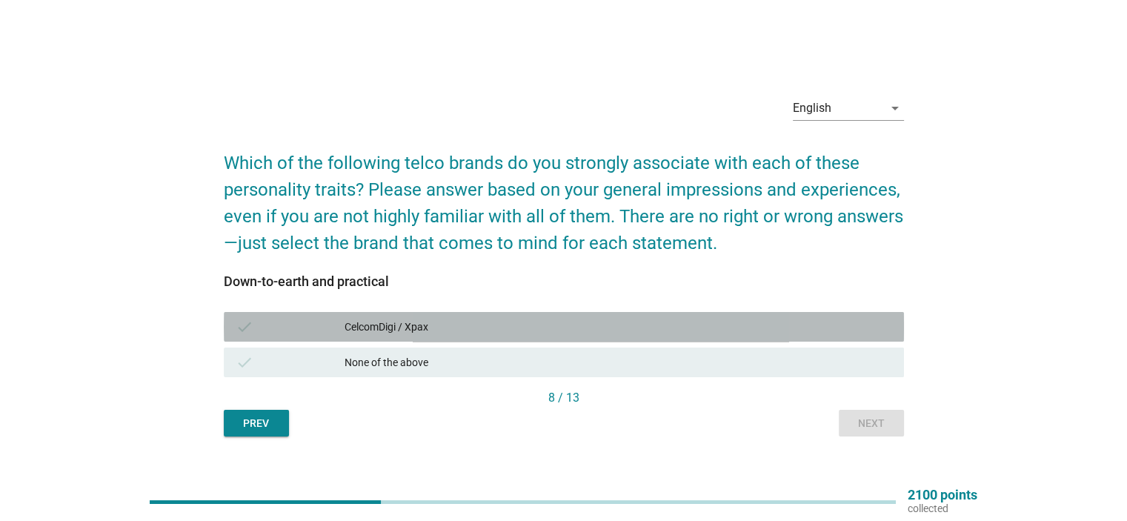
click at [488, 319] on div "CelcomDigi / Xpax" at bounding box center [618, 327] width 547 height 18
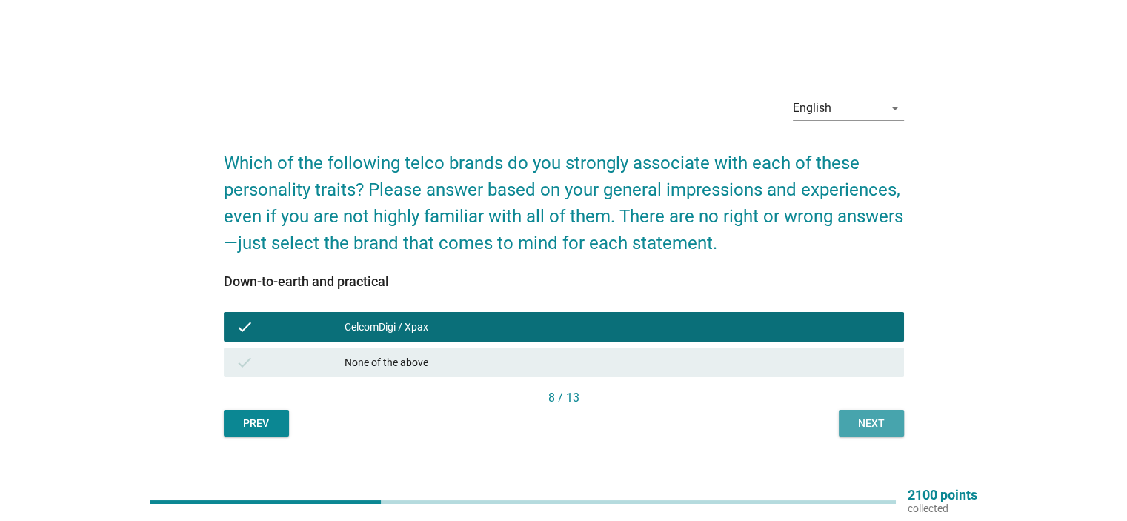
click at [848, 428] on button "Next" at bounding box center [871, 423] width 65 height 27
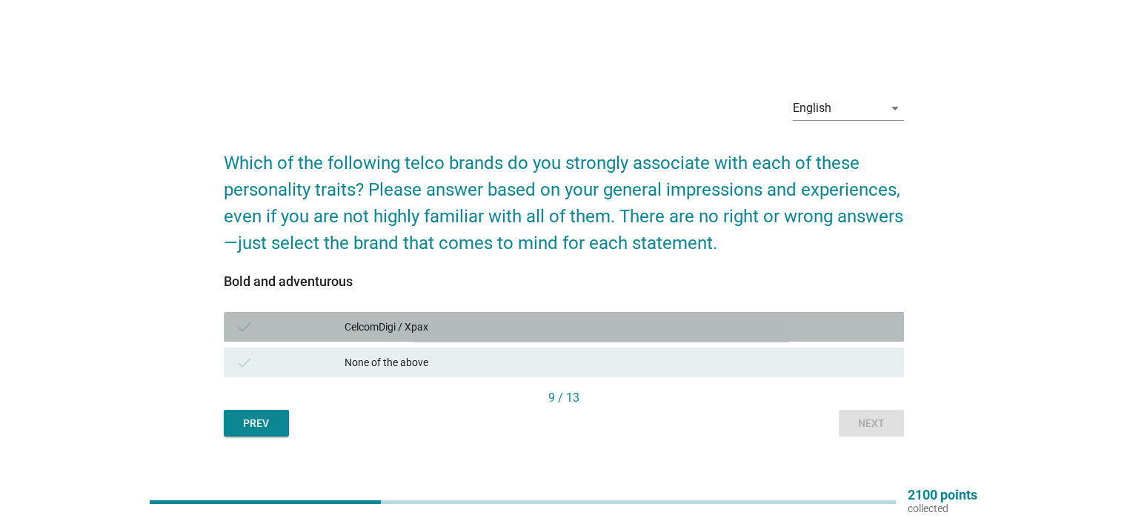
click at [424, 318] on div "check CelcomDigi / Xpax" at bounding box center [564, 327] width 680 height 30
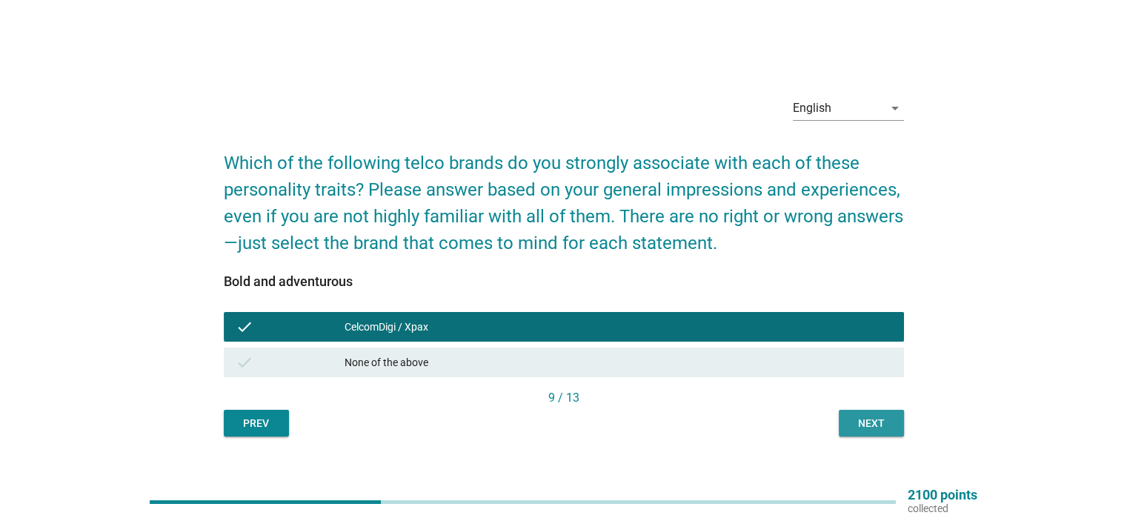
click at [882, 416] on div "Next" at bounding box center [871, 424] width 41 height 16
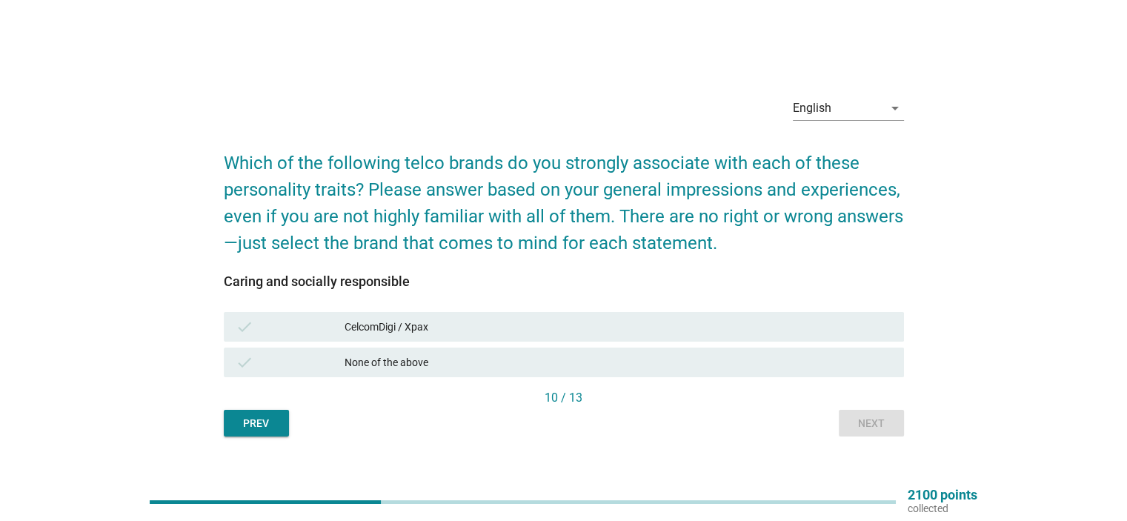
click at [760, 330] on div "CelcomDigi / Xpax" at bounding box center [618, 327] width 547 height 18
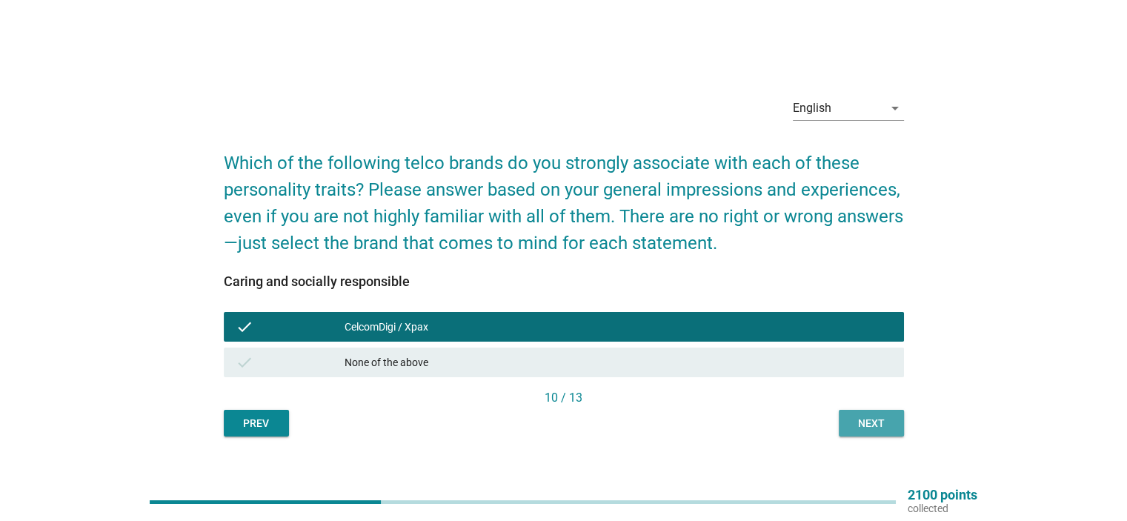
click at [852, 432] on button "Next" at bounding box center [871, 423] width 65 height 27
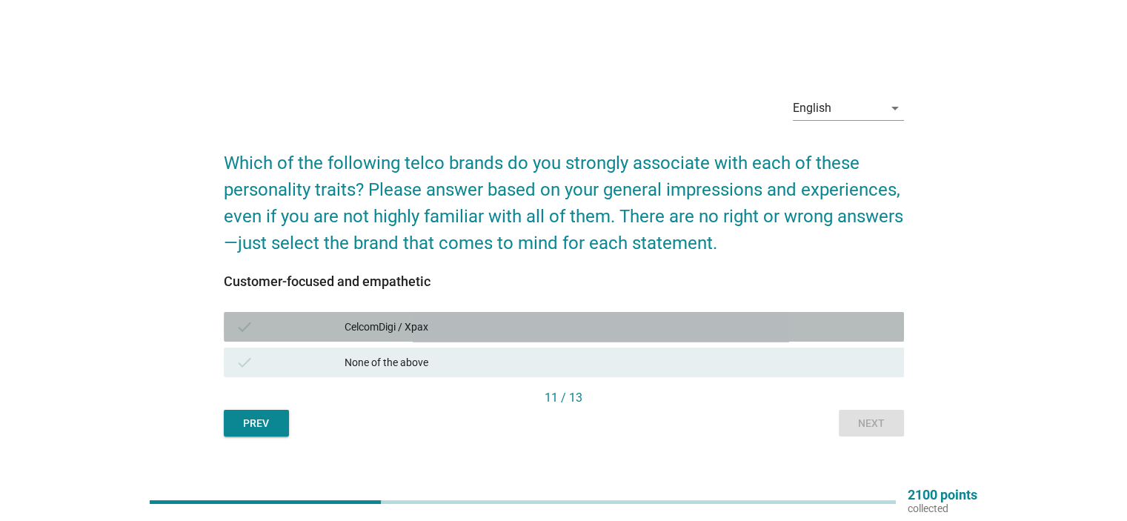
click at [430, 326] on div "CelcomDigi / Xpax" at bounding box center [618, 327] width 547 height 18
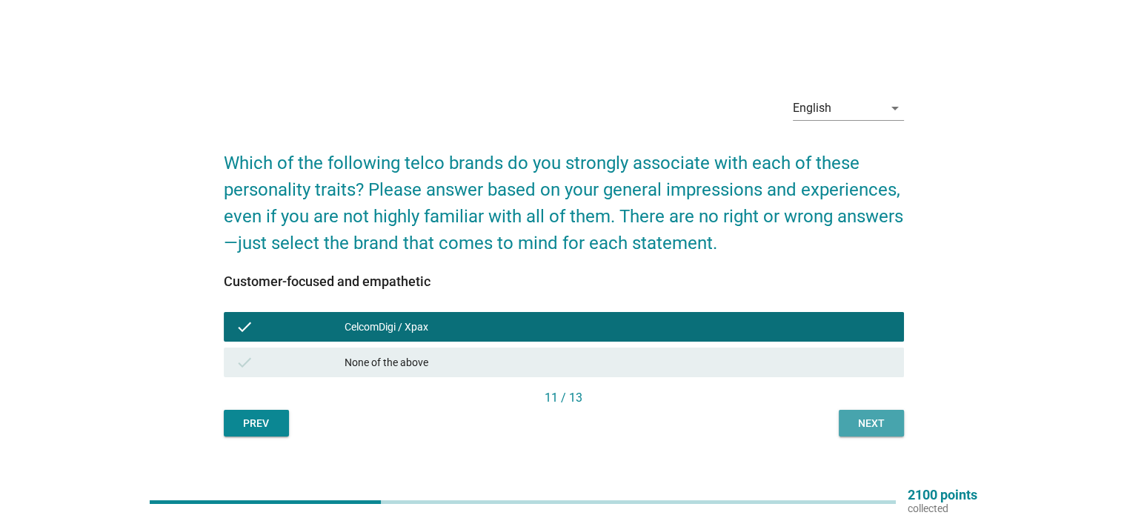
click at [853, 420] on div "Next" at bounding box center [871, 424] width 41 height 16
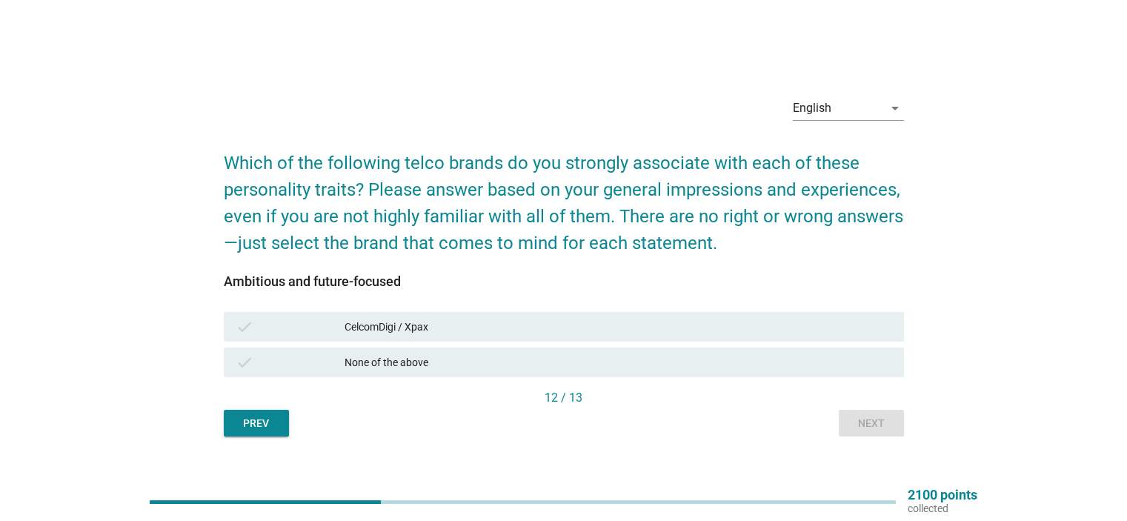
drag, startPoint x: 945, startPoint y: 166, endPoint x: 925, endPoint y: 197, distance: 37.4
click at [945, 166] on div "English arrow_drop_down Which of the following telco brands do you strongly ass…" at bounding box center [564, 261] width 1056 height 376
click at [842, 322] on div "CelcomDigi / Xpax" at bounding box center [618, 327] width 547 height 18
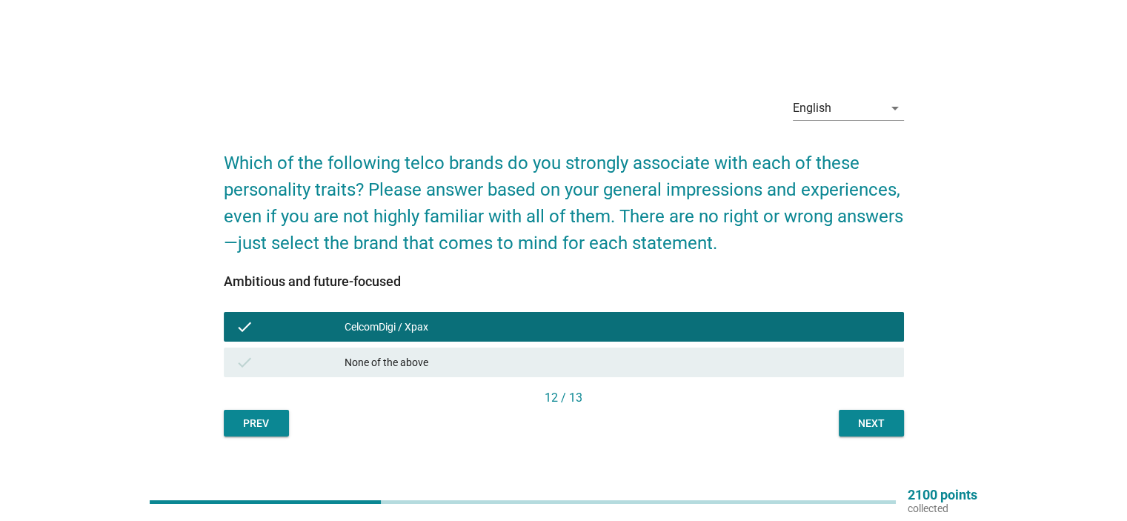
click at [874, 416] on div "Next" at bounding box center [871, 424] width 41 height 16
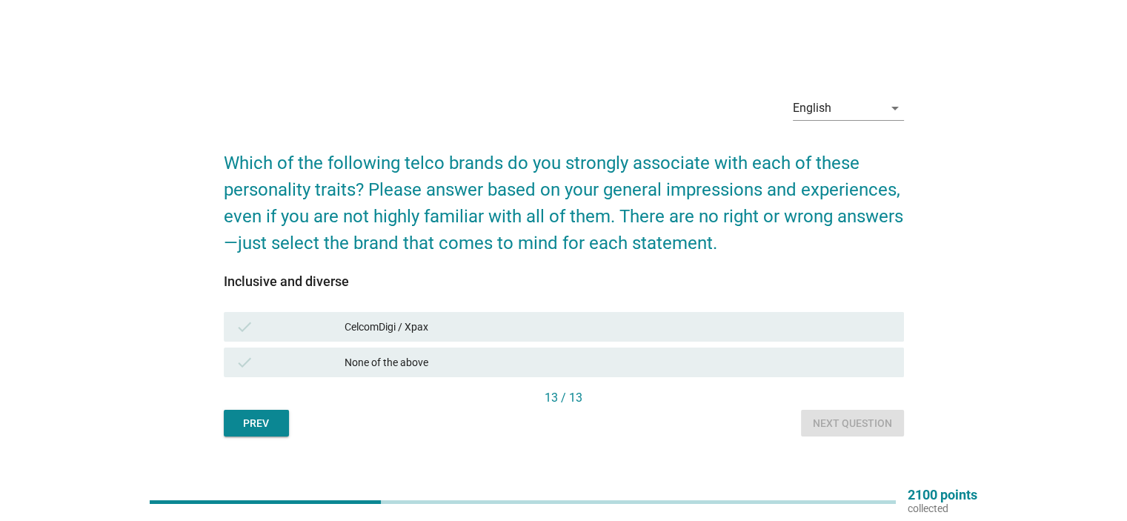
click at [479, 313] on div "check CelcomDigi / Xpax" at bounding box center [564, 327] width 680 height 30
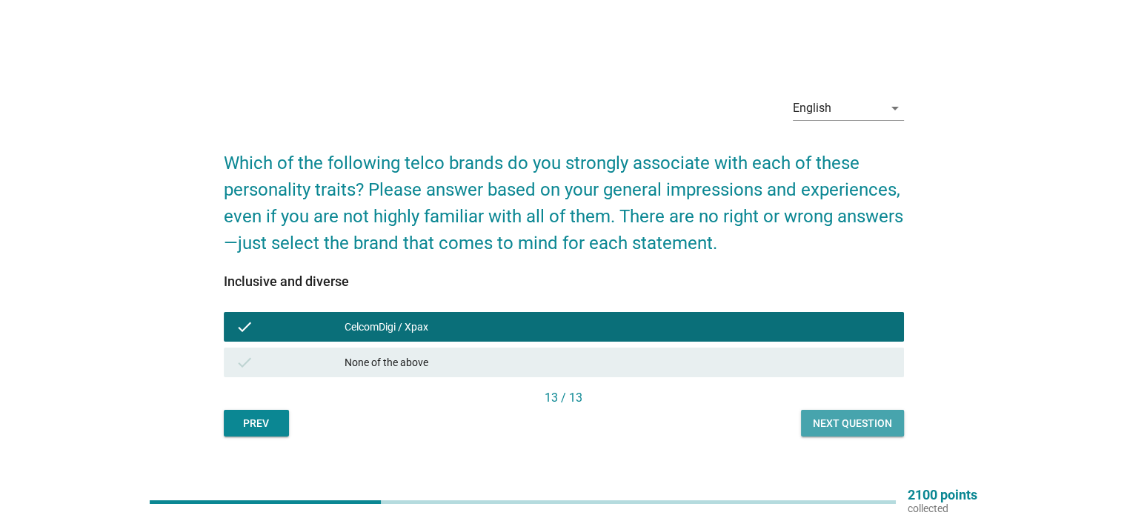
click at [831, 417] on div "Next question" at bounding box center [852, 424] width 79 height 16
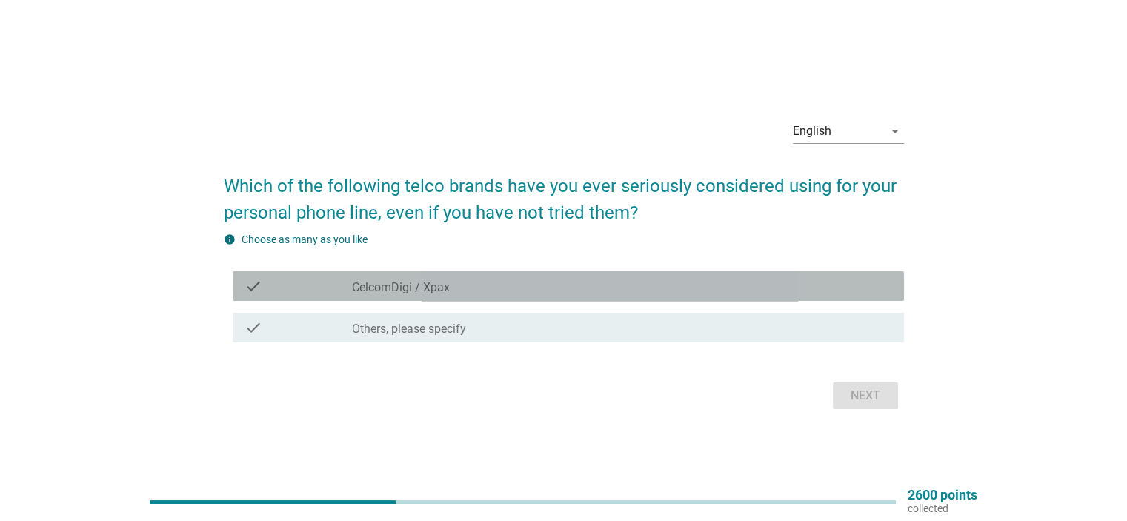
click at [571, 289] on div "check_box_outline_blank CelcomDigi / Xpax" at bounding box center [621, 286] width 539 height 18
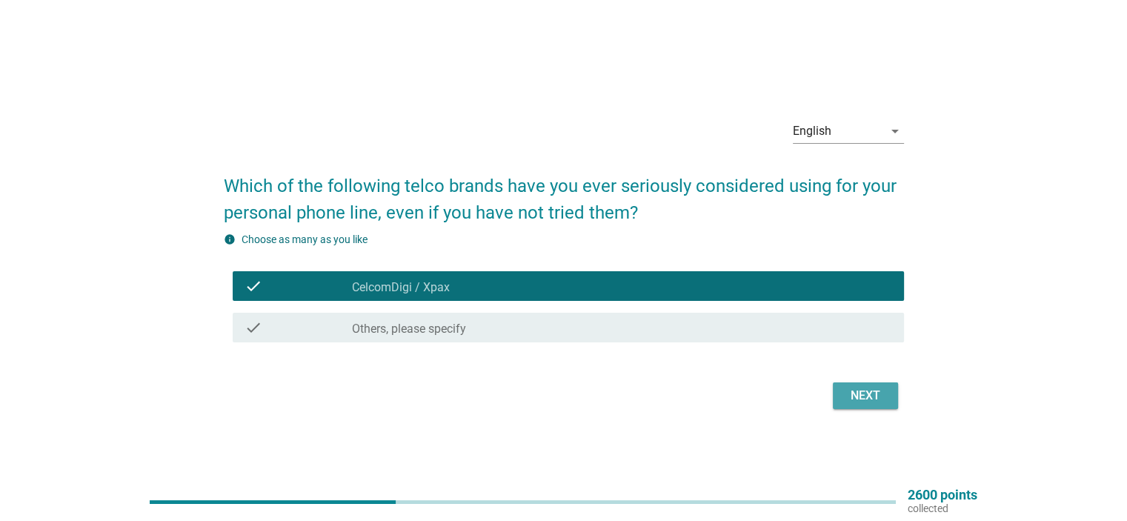
click at [842, 390] on button "Next" at bounding box center [865, 395] width 65 height 27
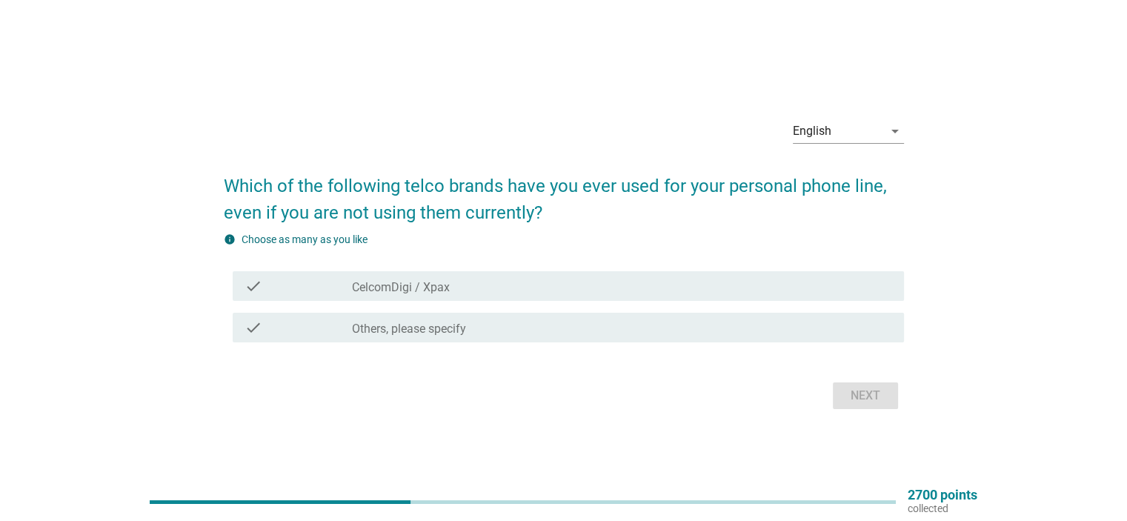
click at [533, 287] on div "check_box_outline_blank CelcomDigi / Xpax" at bounding box center [621, 286] width 539 height 18
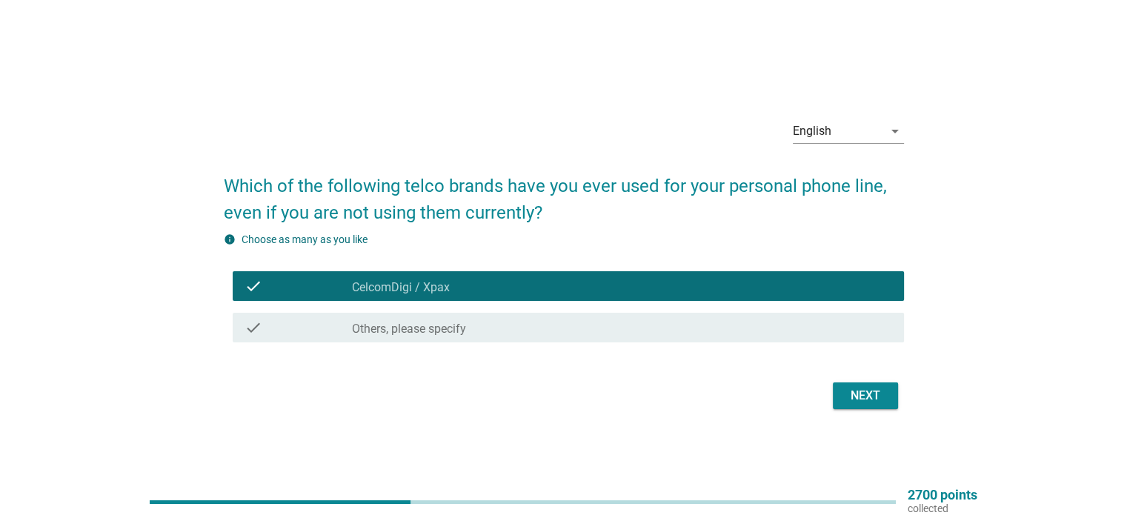
click at [847, 393] on div "Next" at bounding box center [865, 396] width 41 height 18
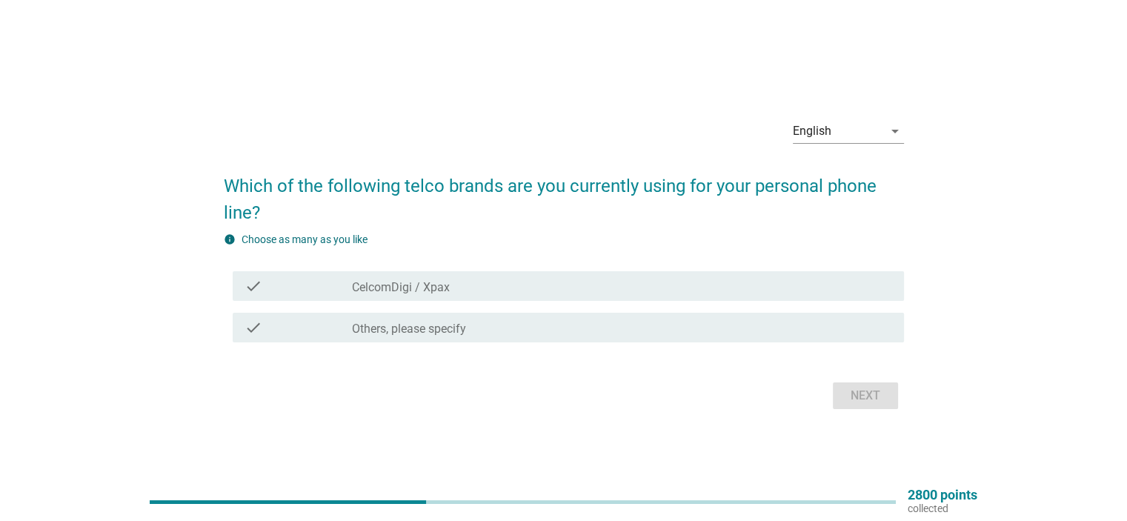
click at [842, 269] on div "check check_box_outline_blank CelcomDigi / Xpax" at bounding box center [564, 285] width 680 height 41
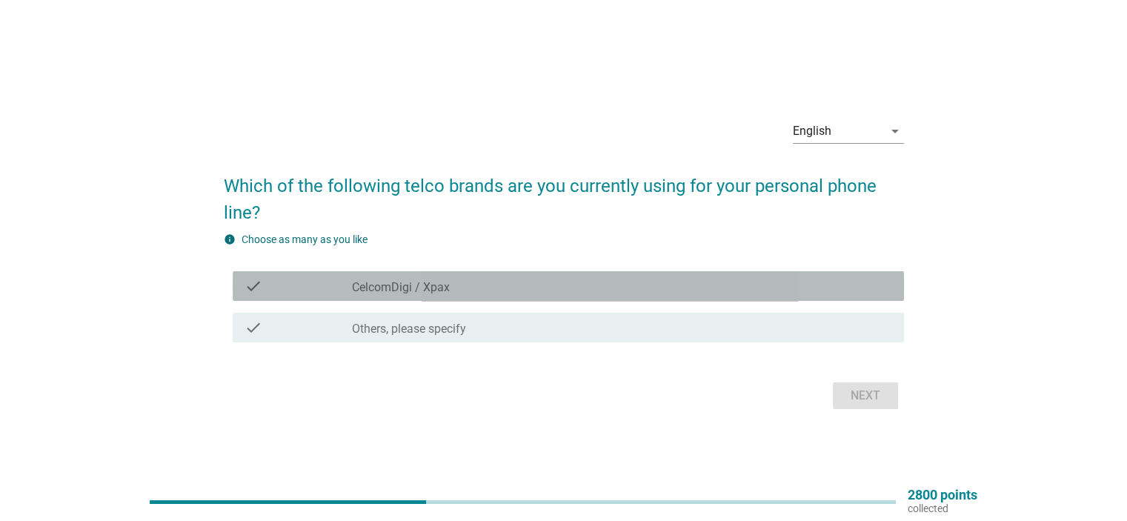
click at [843, 293] on div "check_box_outline_blank CelcomDigi / Xpax" at bounding box center [621, 286] width 539 height 18
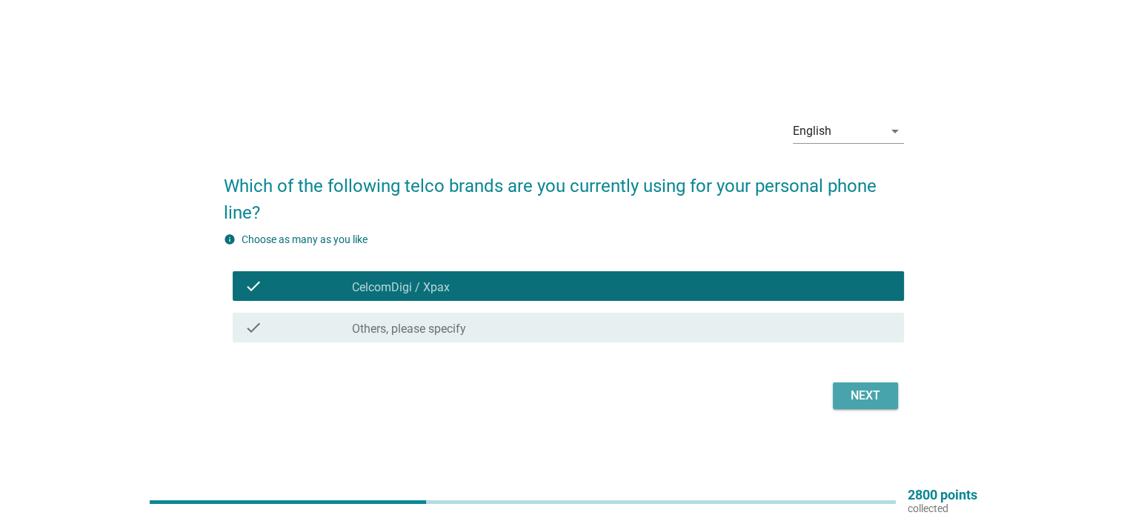
click at [858, 392] on div "Next" at bounding box center [865, 396] width 41 height 18
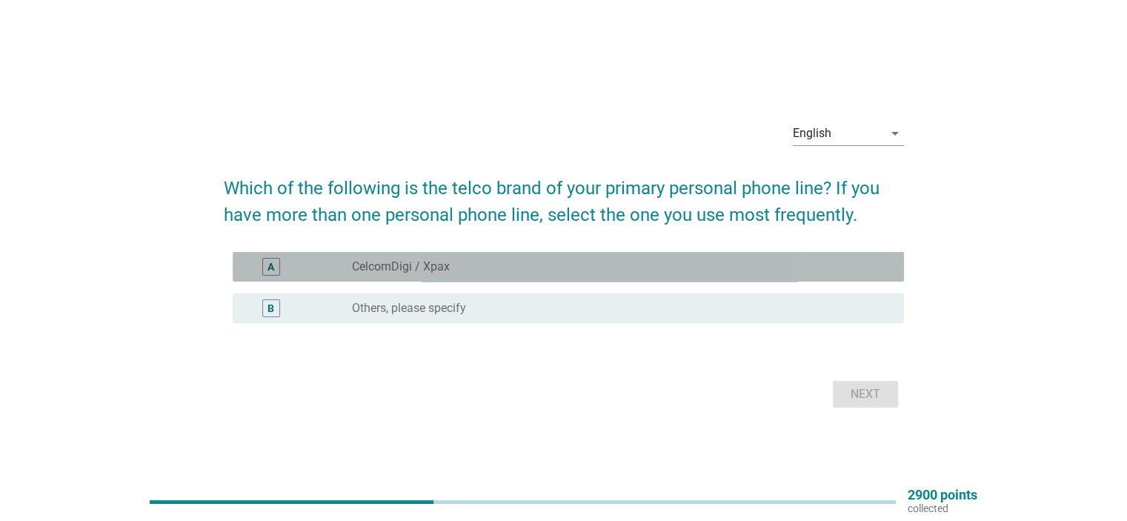
click at [491, 258] on div "radio_button_unchecked CelcomDigi / Xpax" at bounding box center [621, 267] width 539 height 18
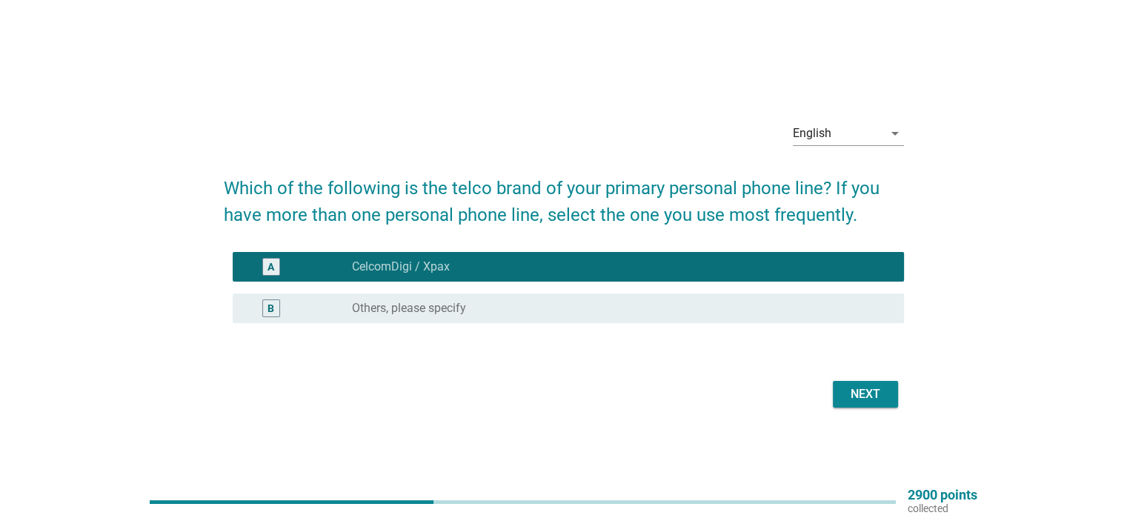
click at [862, 396] on div "Next" at bounding box center [865, 394] width 41 height 18
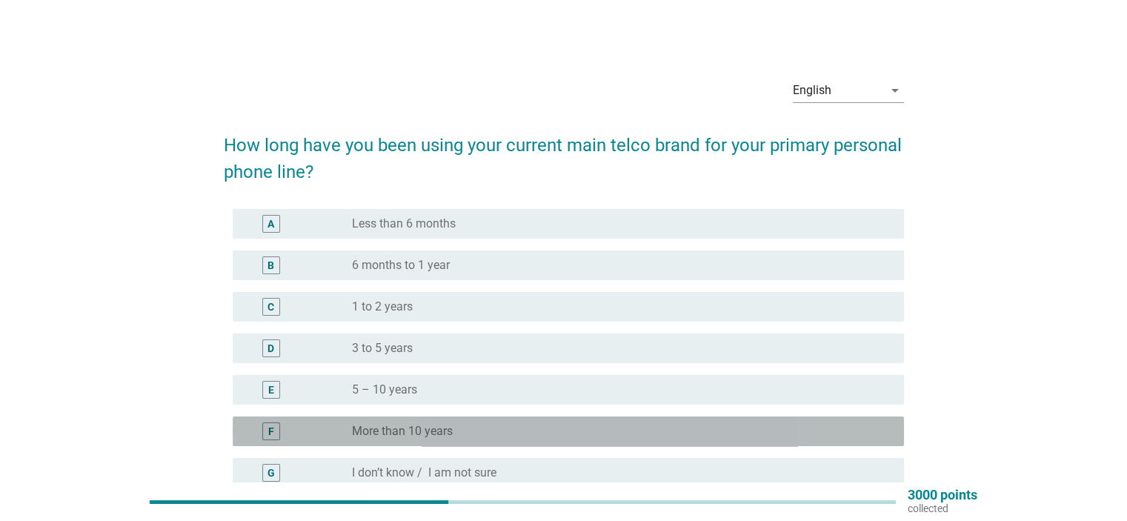
click at [616, 434] on div "radio_button_unchecked More than 10 years" at bounding box center [616, 431] width 528 height 15
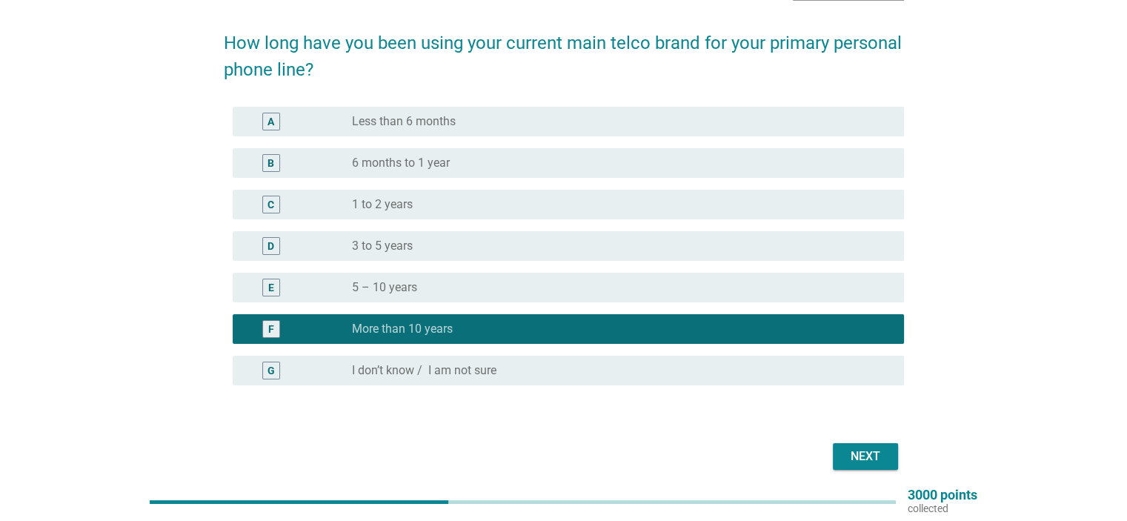
scroll to position [148, 0]
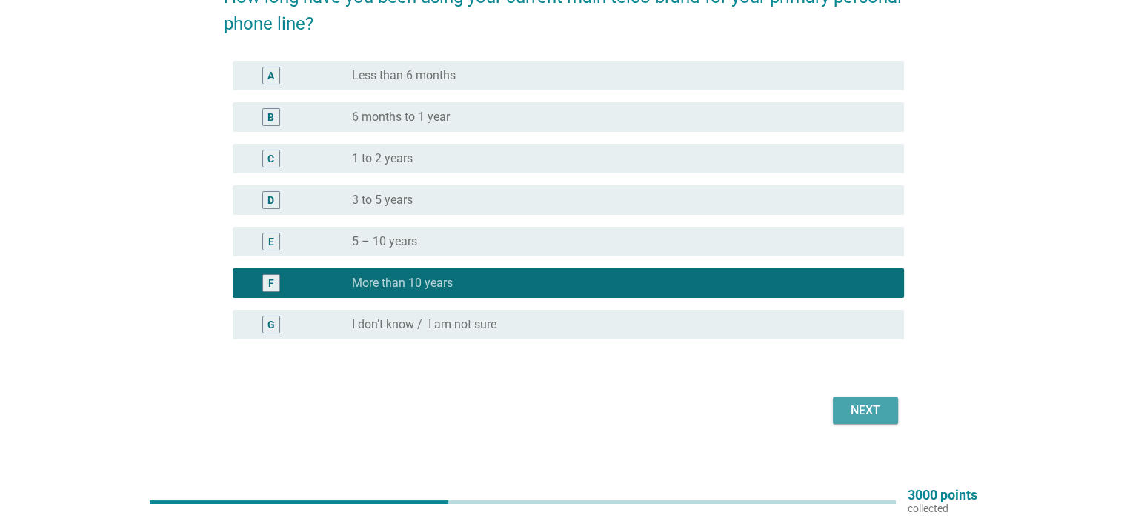
click at [871, 408] on div "Next" at bounding box center [865, 411] width 41 height 18
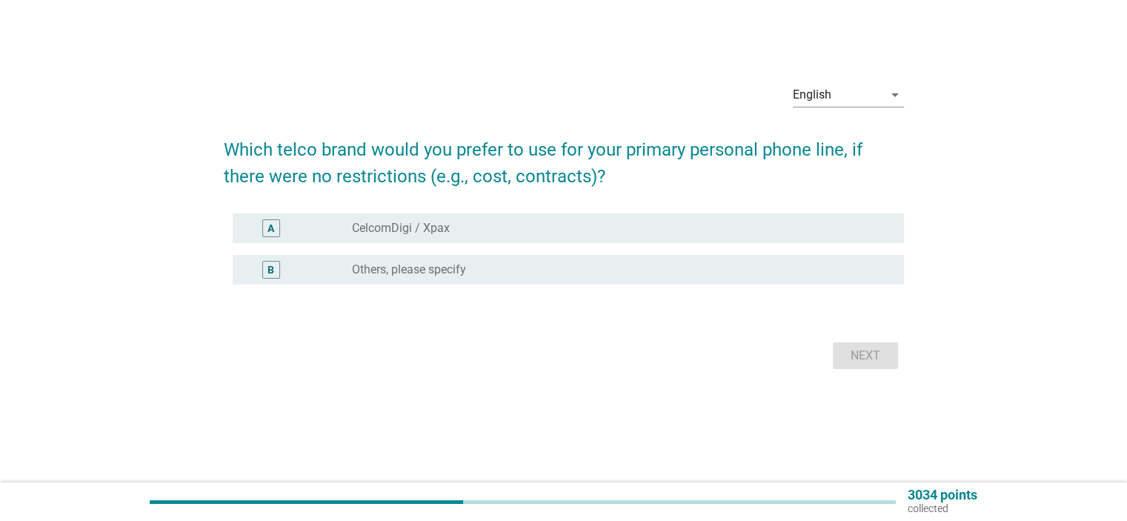
scroll to position [0, 0]
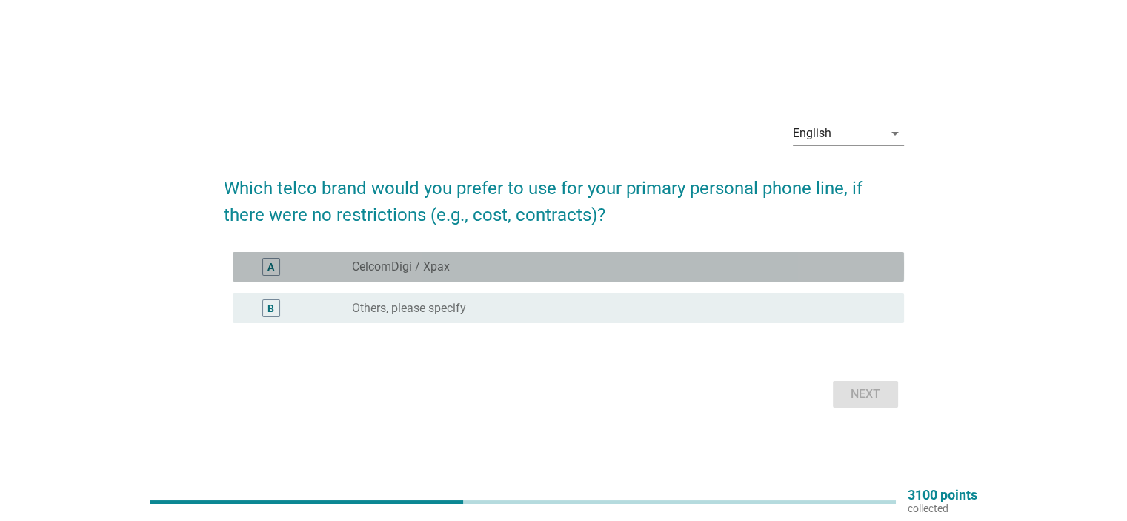
click at [863, 253] on div "A radio_button_unchecked CelcomDigi / Xpax" at bounding box center [568, 267] width 671 height 30
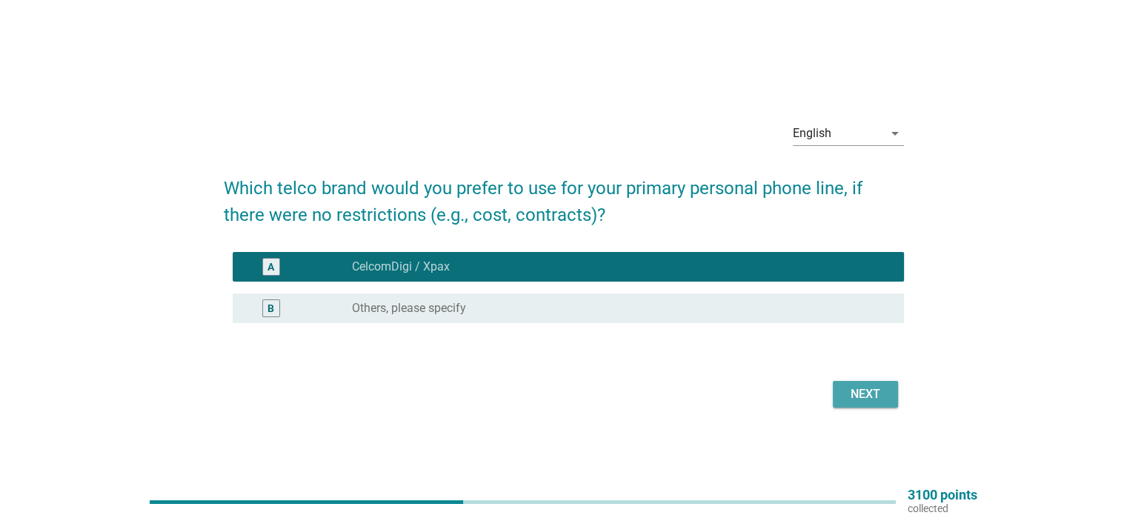
click at [859, 401] on div "Next" at bounding box center [865, 394] width 41 height 18
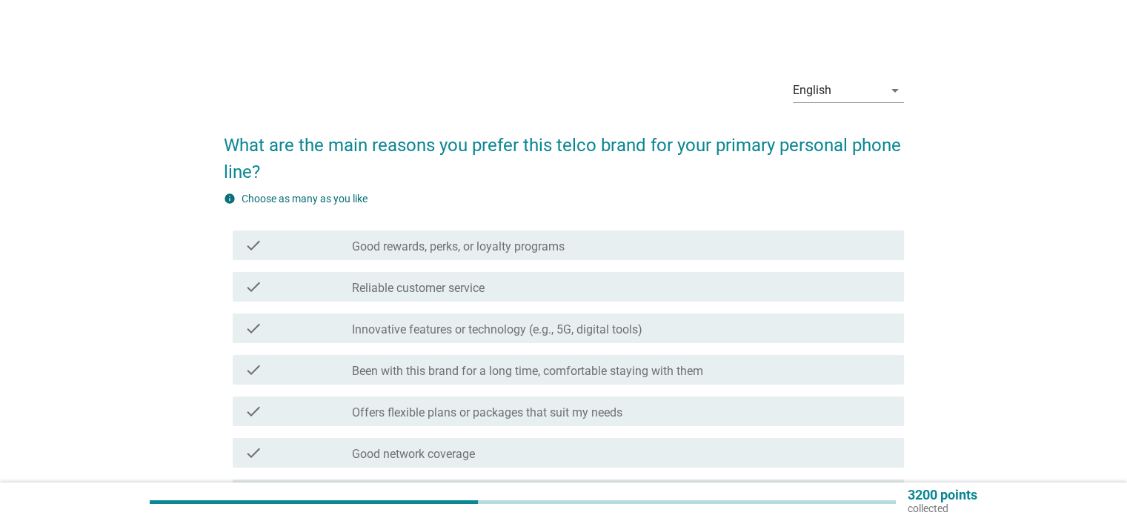
click at [539, 345] on div "check check_box_outline_blank Innovative features or technology (e.g., 5G, digi…" at bounding box center [564, 327] width 680 height 41
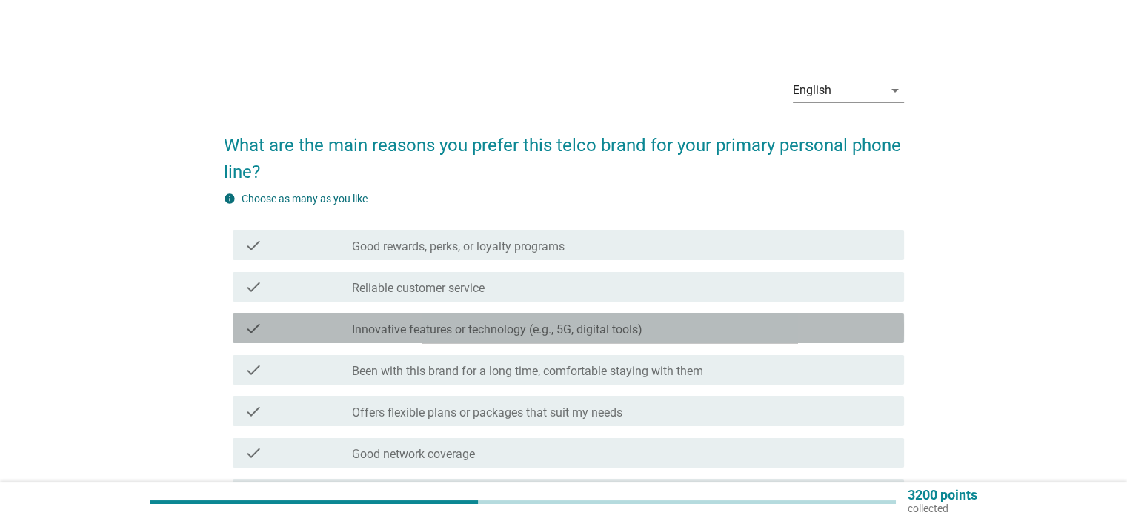
click at [545, 322] on div "check_box_outline_blank Innovative features or technology (e.g., 5G, digital to…" at bounding box center [621, 328] width 539 height 18
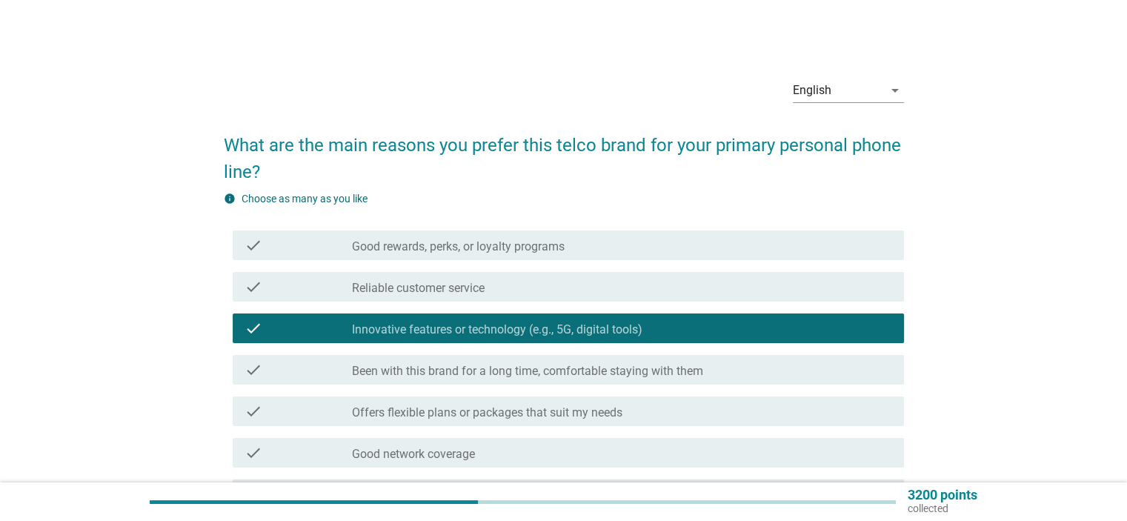
click at [545, 299] on div "check check_box_outline_blank Reliable customer service" at bounding box center [568, 287] width 671 height 30
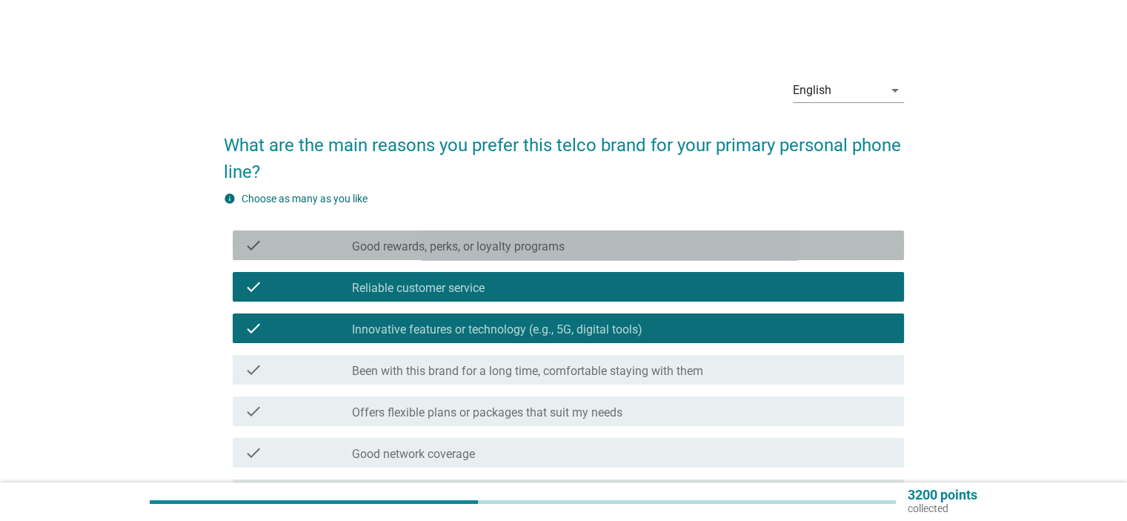
click at [539, 252] on label "Good rewards, perks, or loyalty programs" at bounding box center [458, 246] width 213 height 15
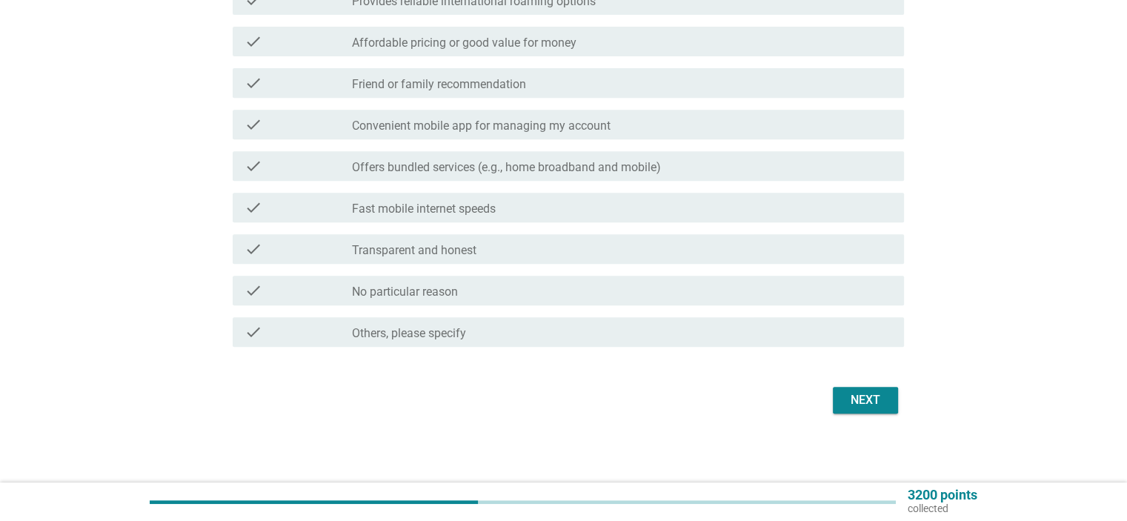
scroll to position [620, 0]
click at [860, 390] on div "Next" at bounding box center [865, 399] width 41 height 18
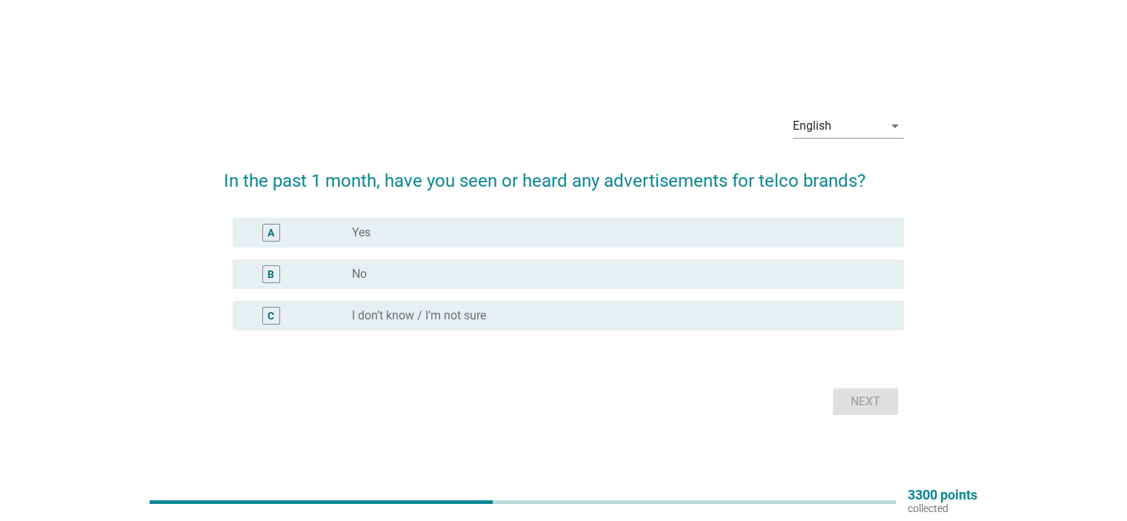
click at [779, 225] on div "radio_button_unchecked Yes" at bounding box center [616, 232] width 528 height 15
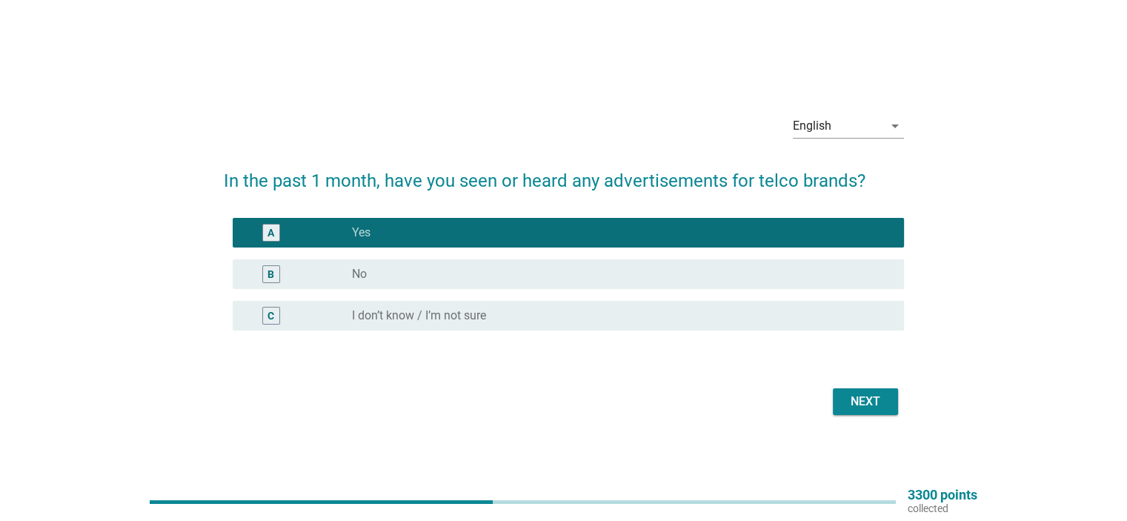
click at [865, 399] on div "Next" at bounding box center [865, 402] width 41 height 18
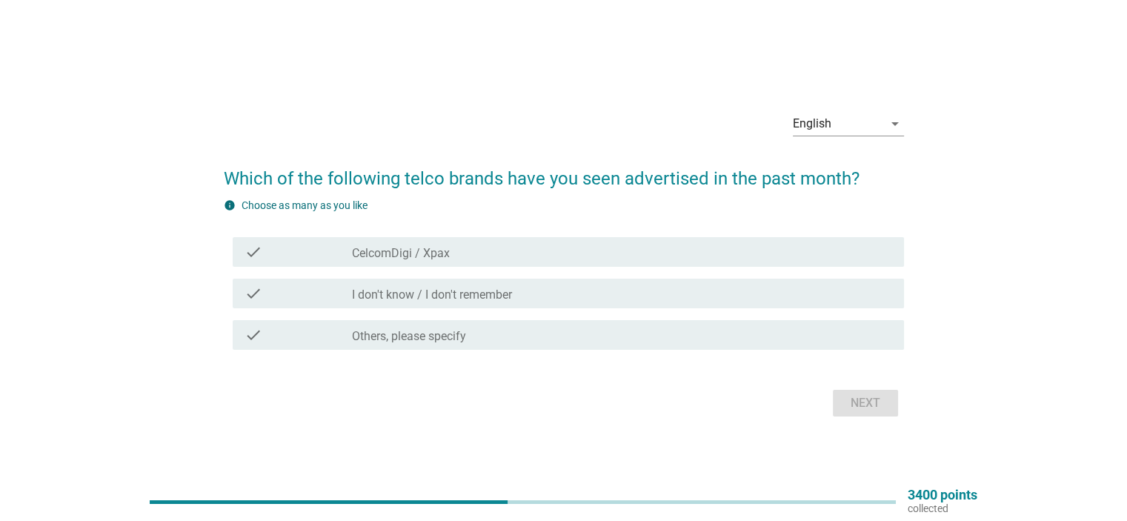
click at [461, 260] on div "check_box_outline_blank CelcomDigi / Xpax" at bounding box center [621, 252] width 539 height 18
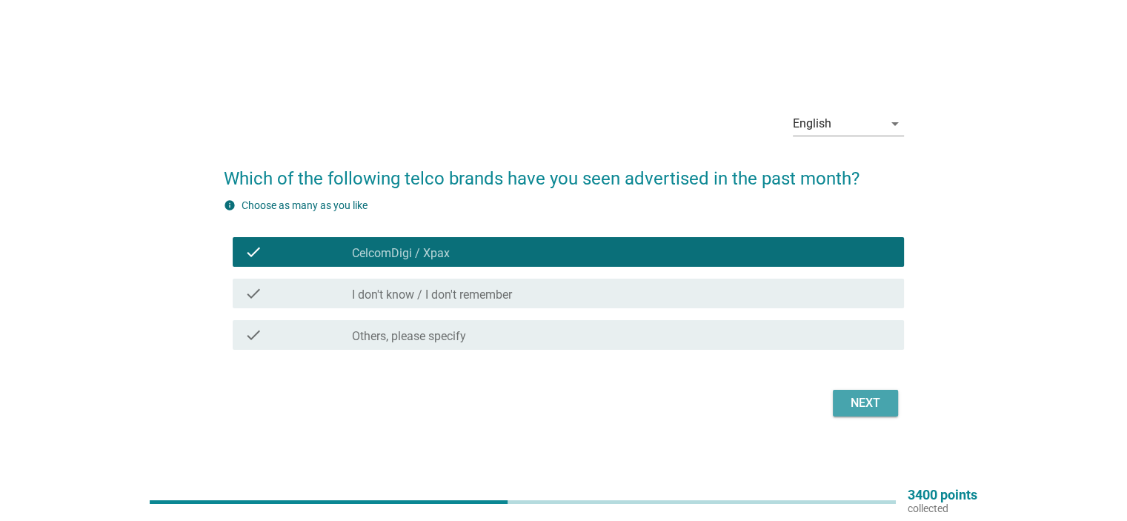
click at [857, 405] on div "Next" at bounding box center [865, 403] width 41 height 18
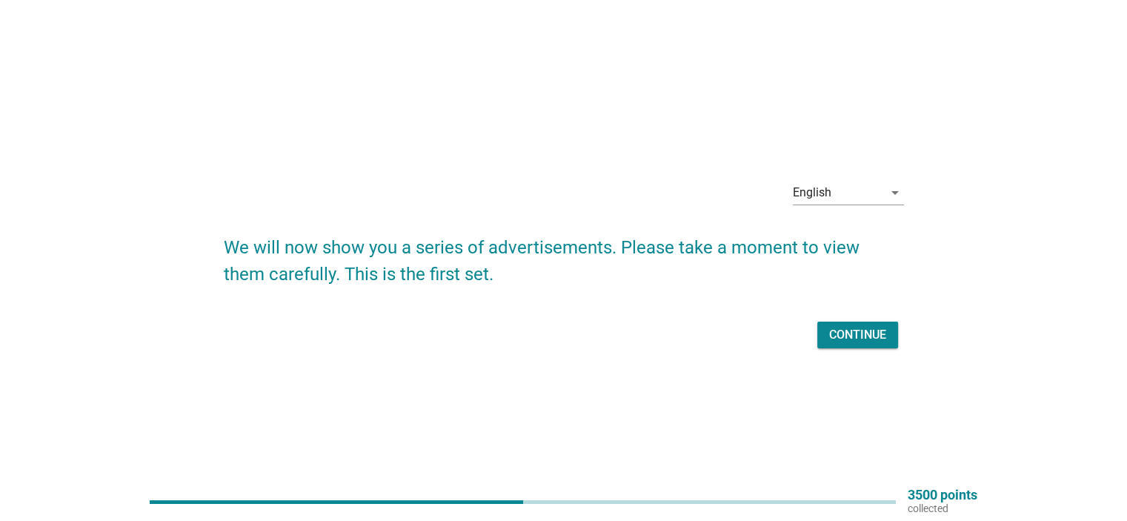
click at [833, 339] on div "Continue" at bounding box center [857, 335] width 57 height 18
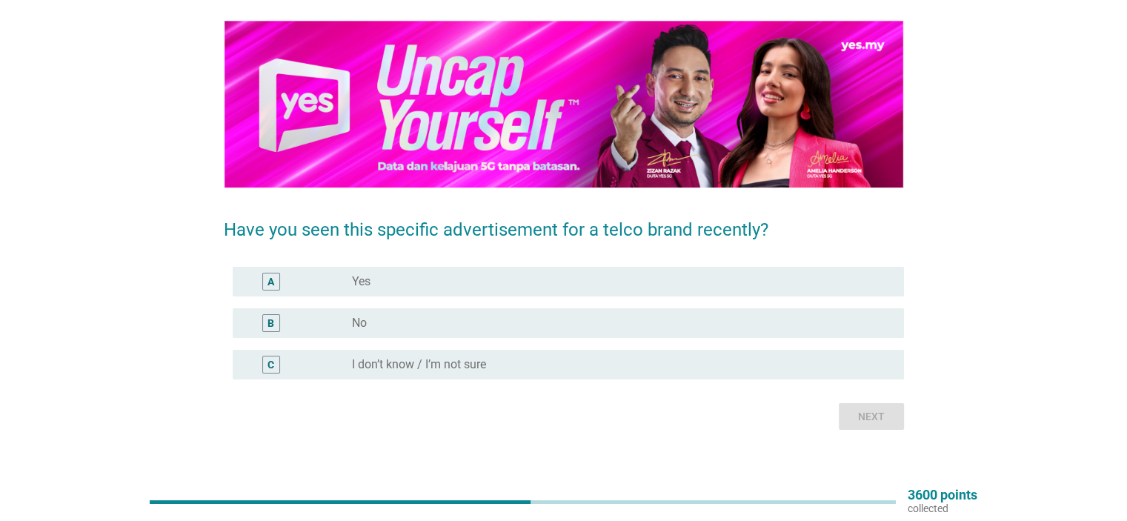
scroll to position [118, 0]
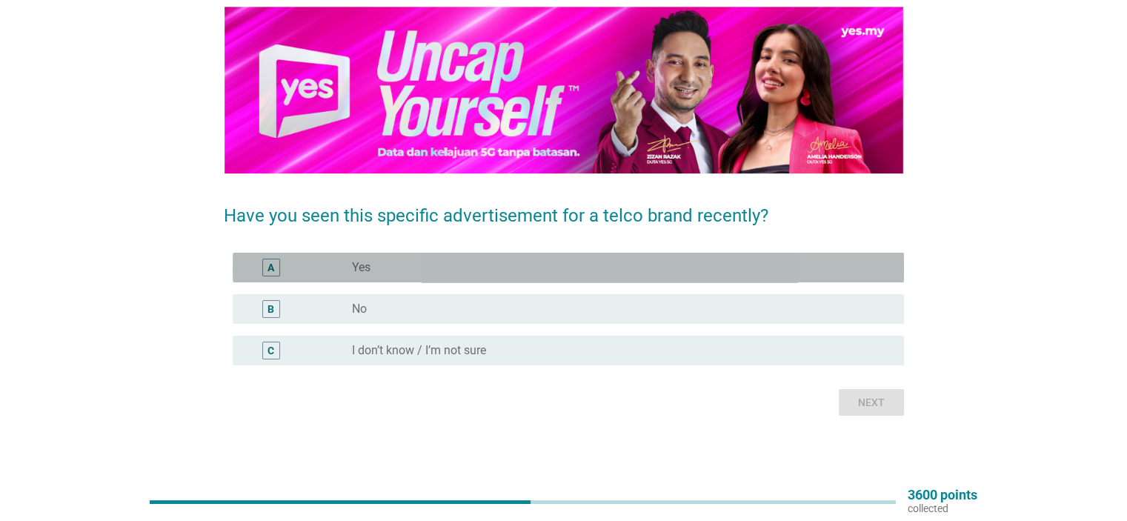
click at [651, 271] on div "radio_button_unchecked Yes" at bounding box center [616, 267] width 528 height 15
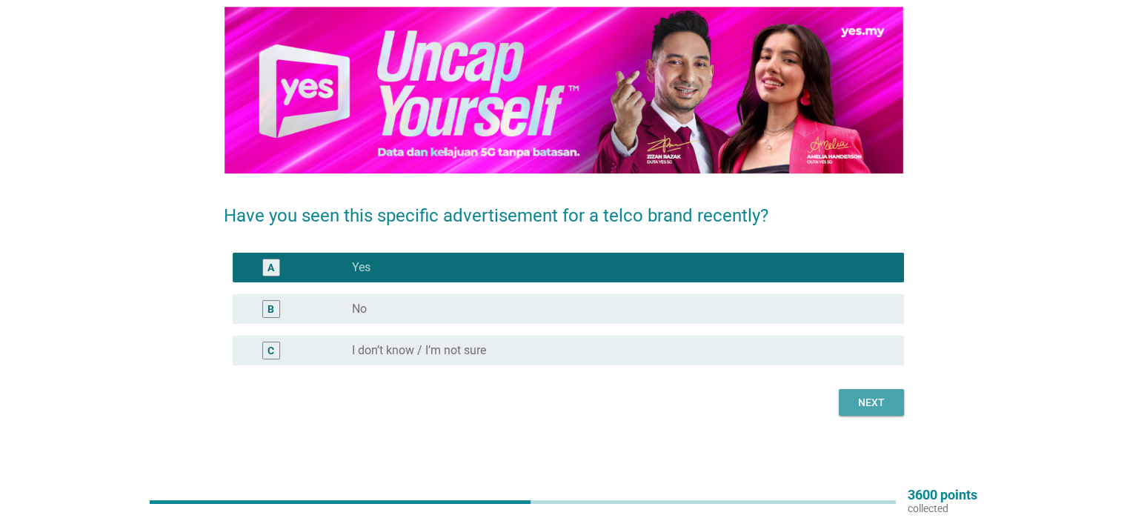
click at [848, 399] on button "Next" at bounding box center [871, 402] width 65 height 27
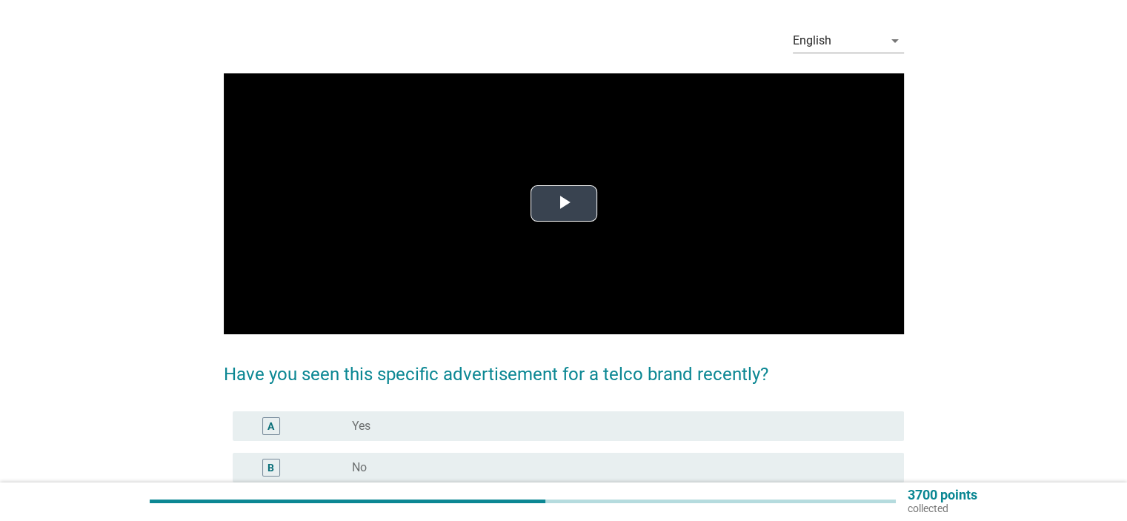
scroll to position [74, 0]
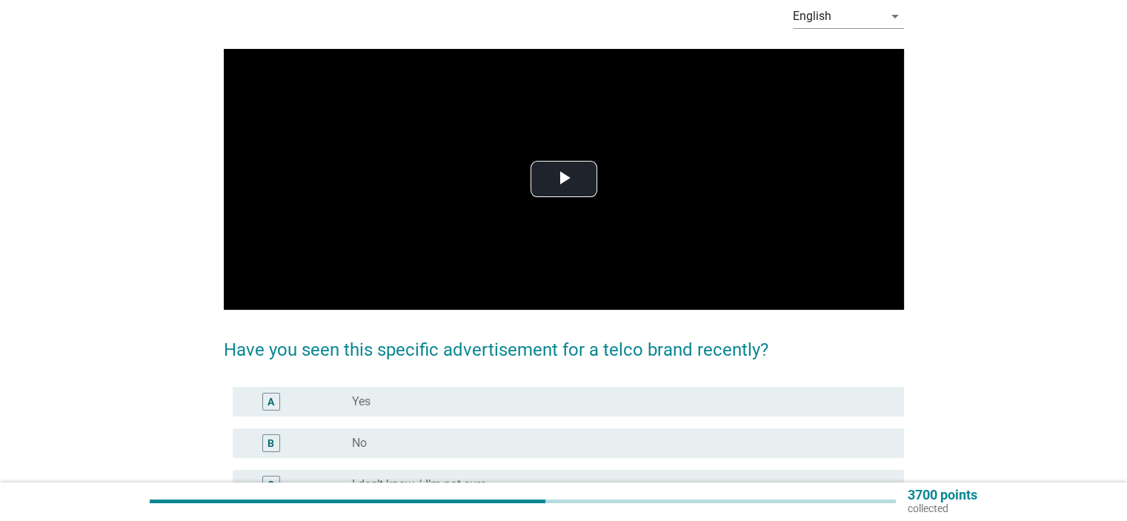
click at [588, 408] on div "radio_button_unchecked Yes" at bounding box center [616, 401] width 528 height 15
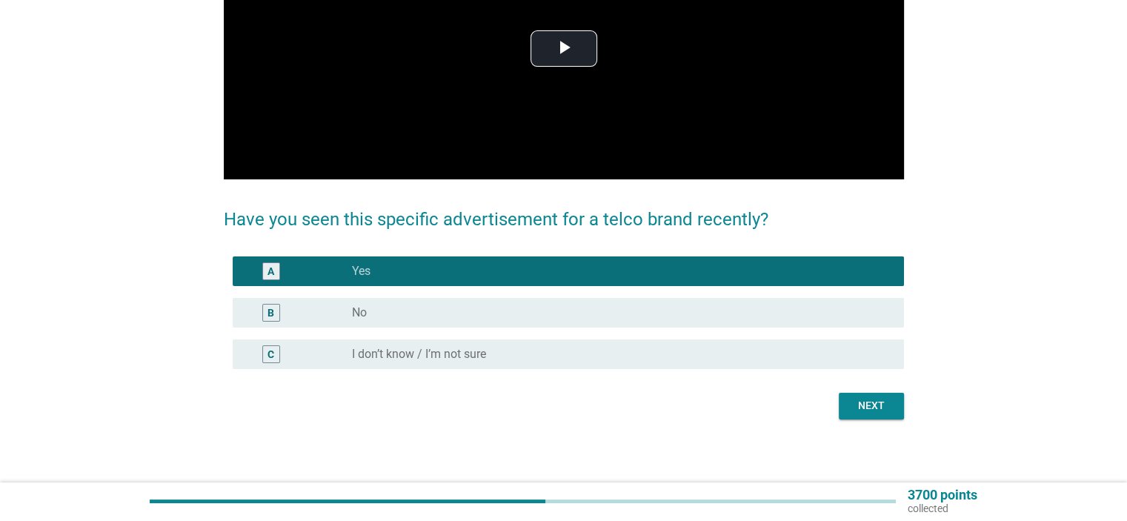
scroll to position [207, 0]
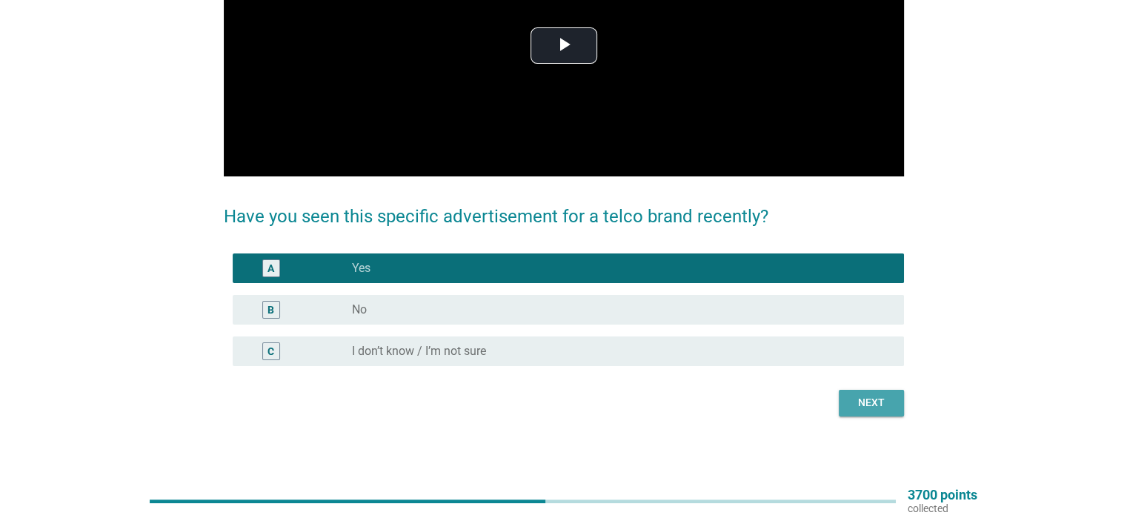
click at [848, 408] on button "Next" at bounding box center [871, 403] width 65 height 27
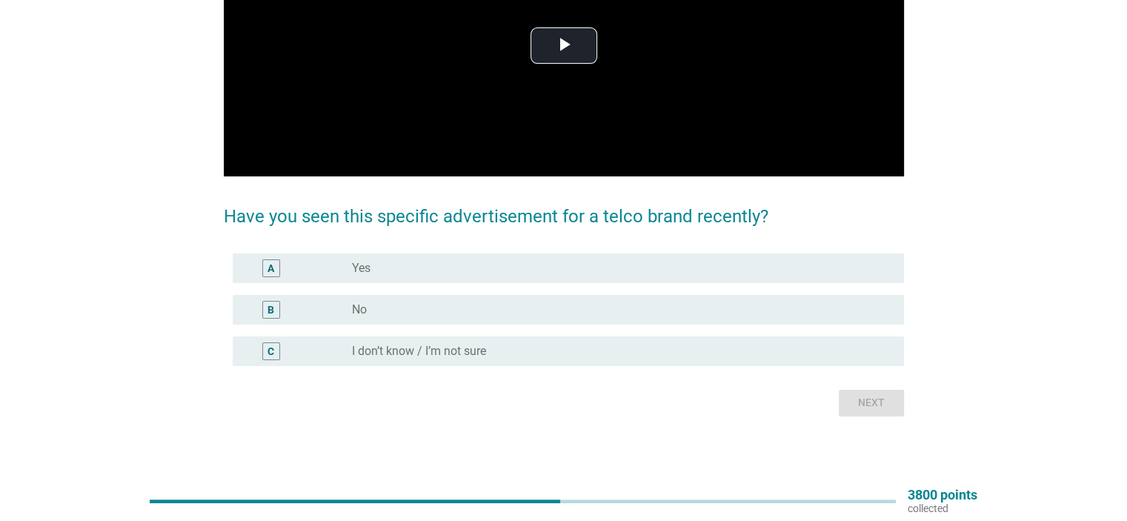
click at [577, 268] on div "radio_button_unchecked Yes" at bounding box center [616, 268] width 528 height 15
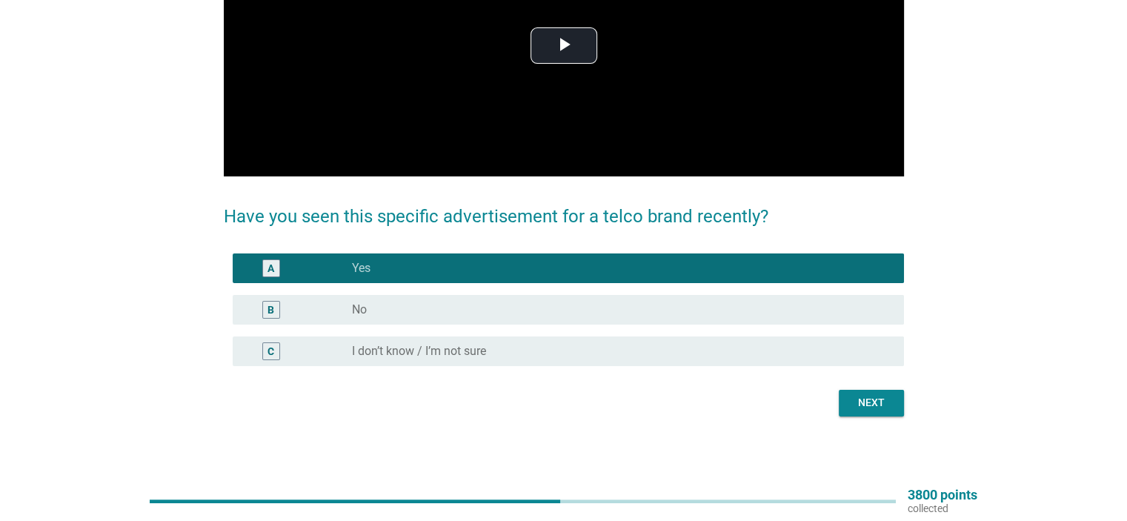
click at [851, 401] on div "Next" at bounding box center [871, 403] width 41 height 16
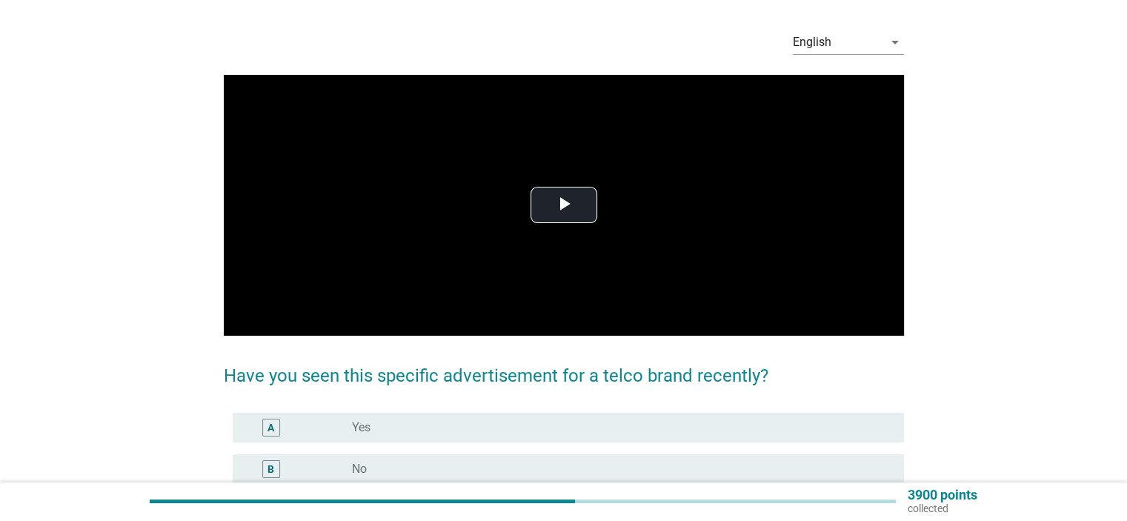
scroll to position [74, 0]
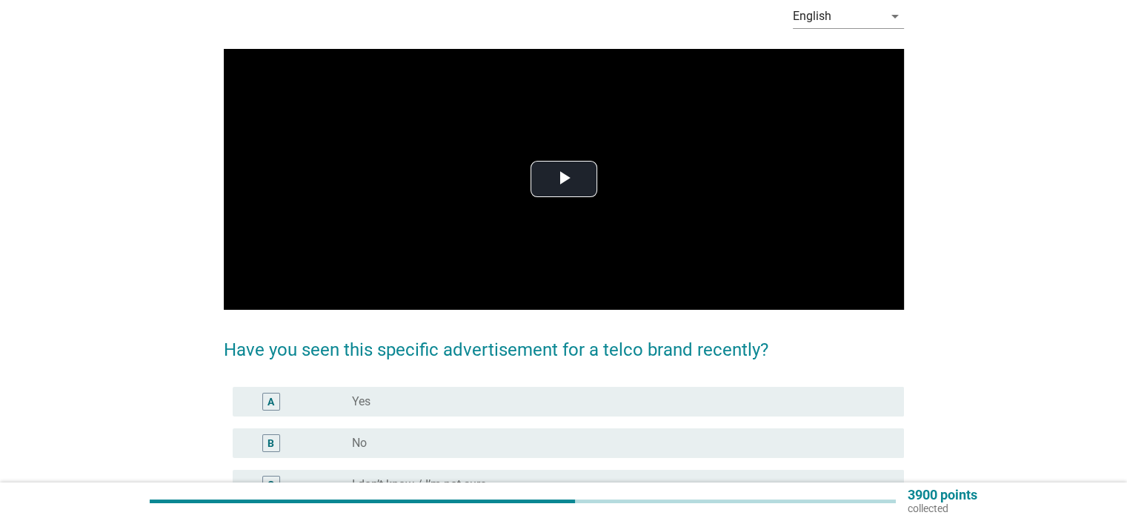
click at [797, 401] on div "radio_button_unchecked Yes" at bounding box center [616, 401] width 528 height 15
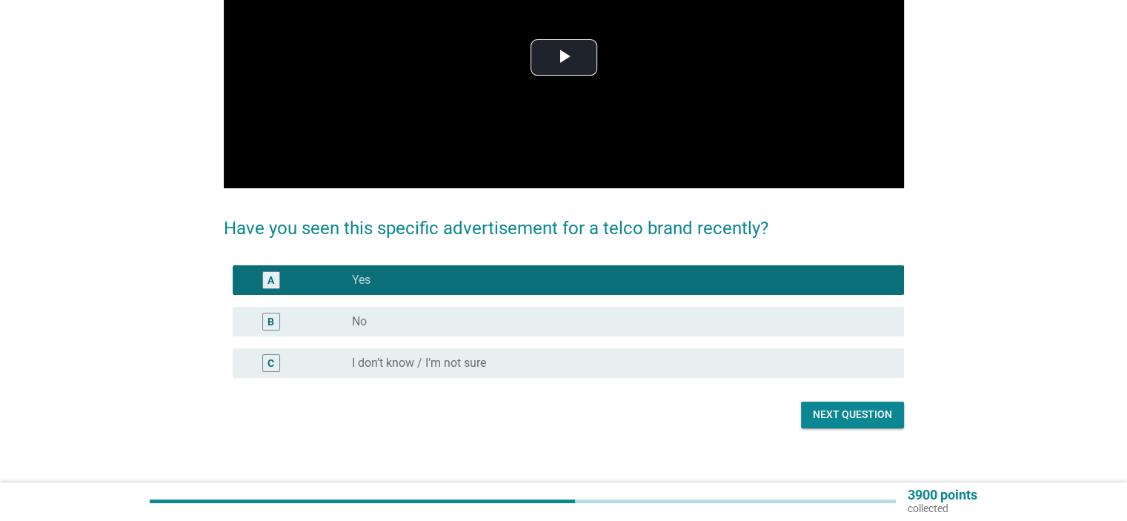
scroll to position [207, 0]
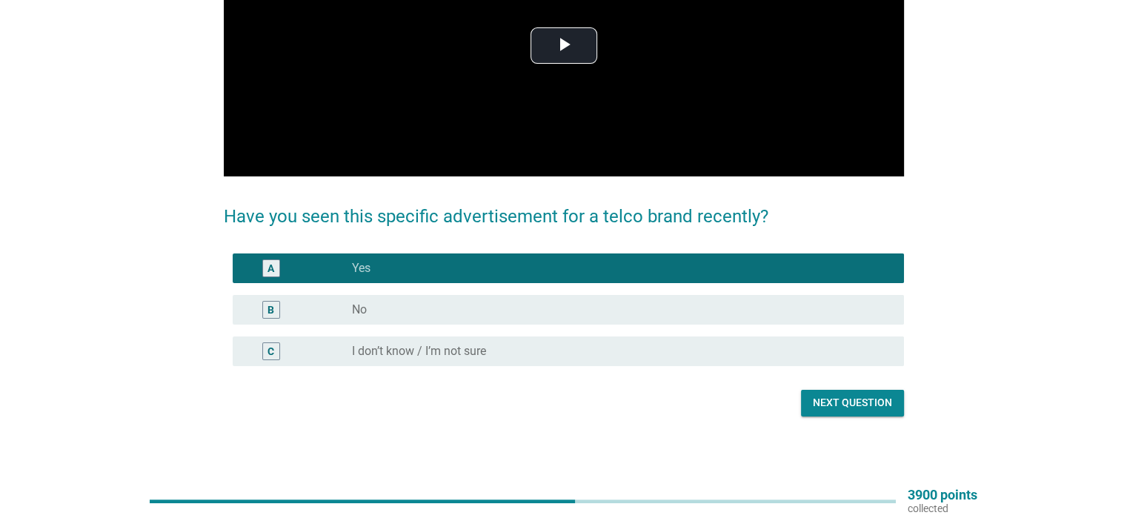
click at [857, 399] on div "Next question" at bounding box center [852, 403] width 79 height 16
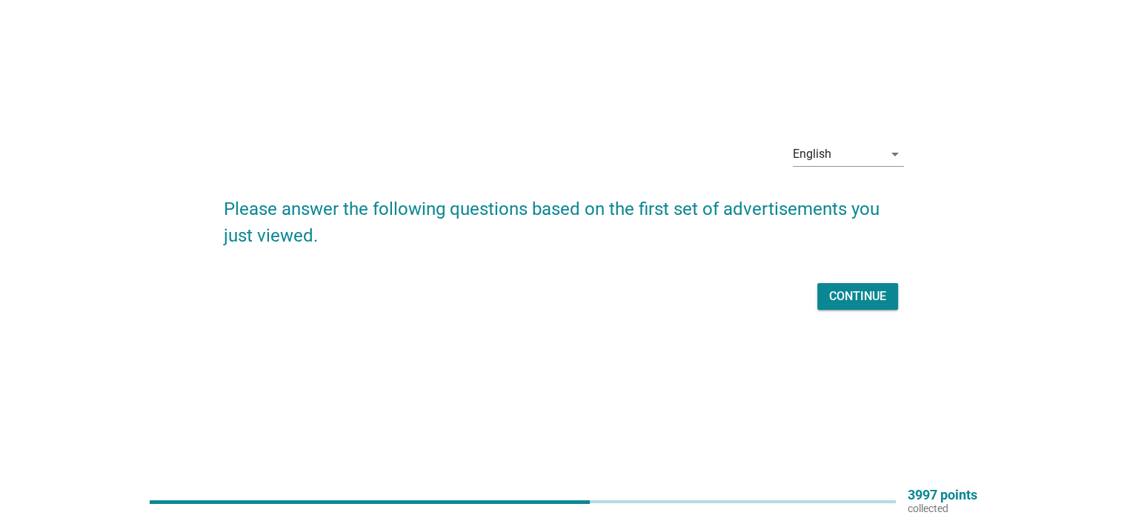
scroll to position [0, 0]
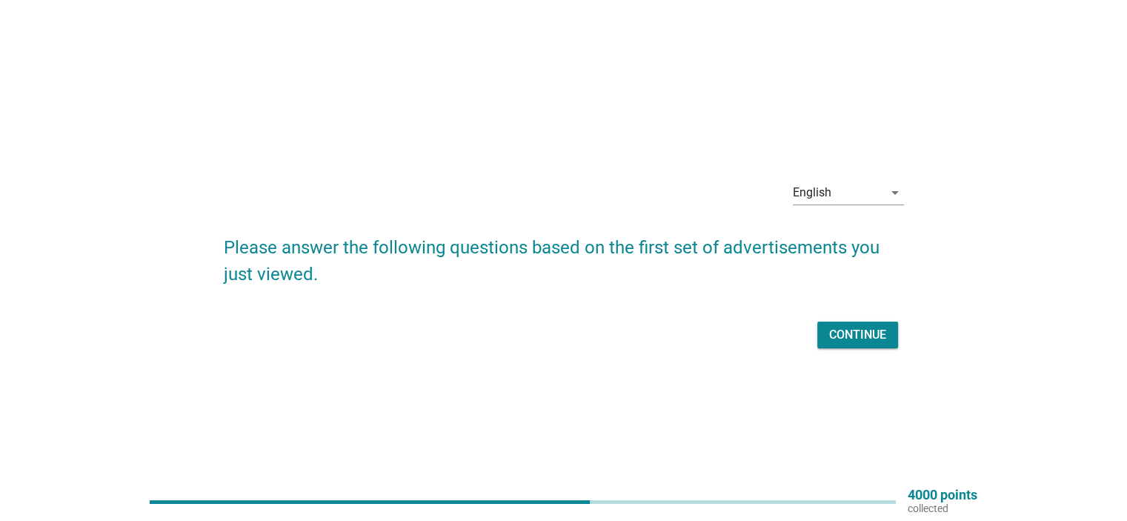
click at [851, 338] on div "Continue" at bounding box center [857, 335] width 57 height 18
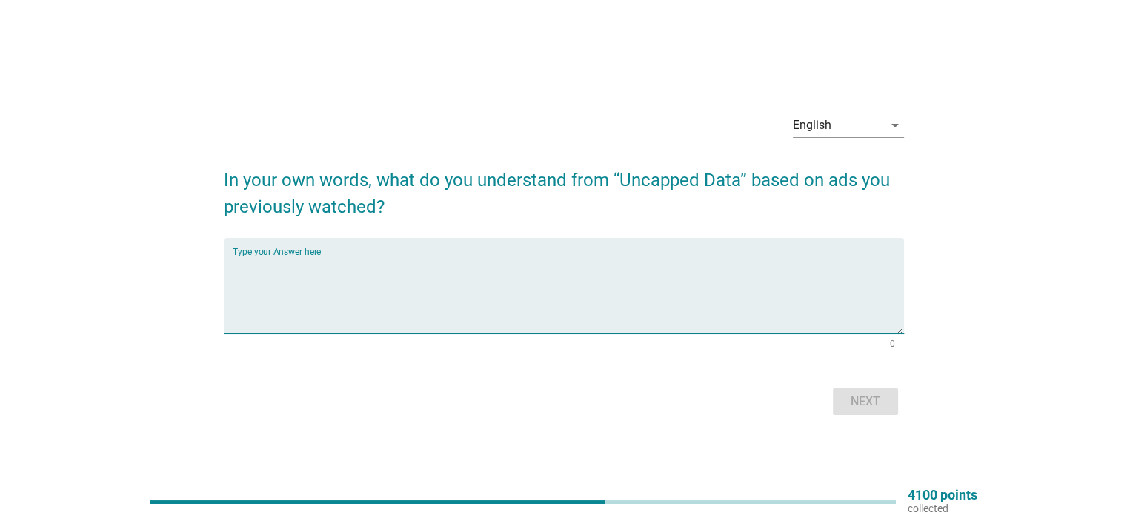
click at [491, 280] on textarea "Type your Answer here" at bounding box center [568, 295] width 671 height 78
type textarea "baik"
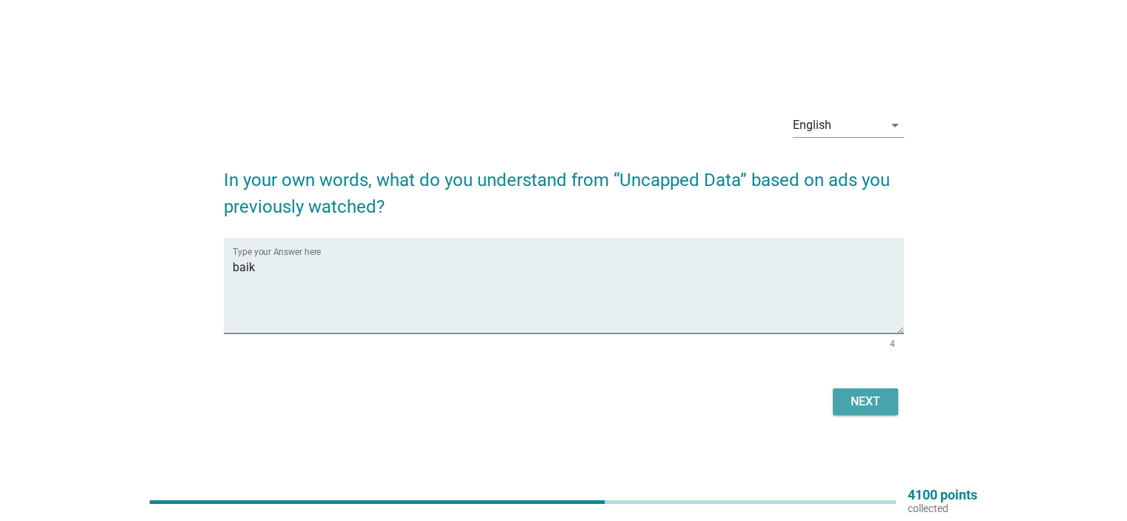
click at [859, 396] on div "Next" at bounding box center [865, 402] width 41 height 18
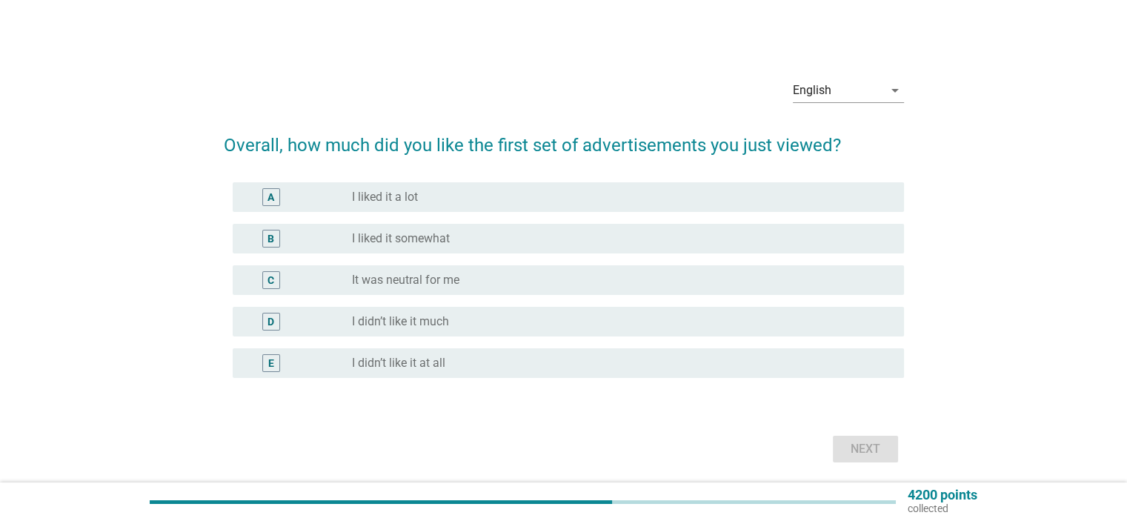
click at [595, 281] on div "radio_button_unchecked It was neutral for me" at bounding box center [616, 280] width 528 height 15
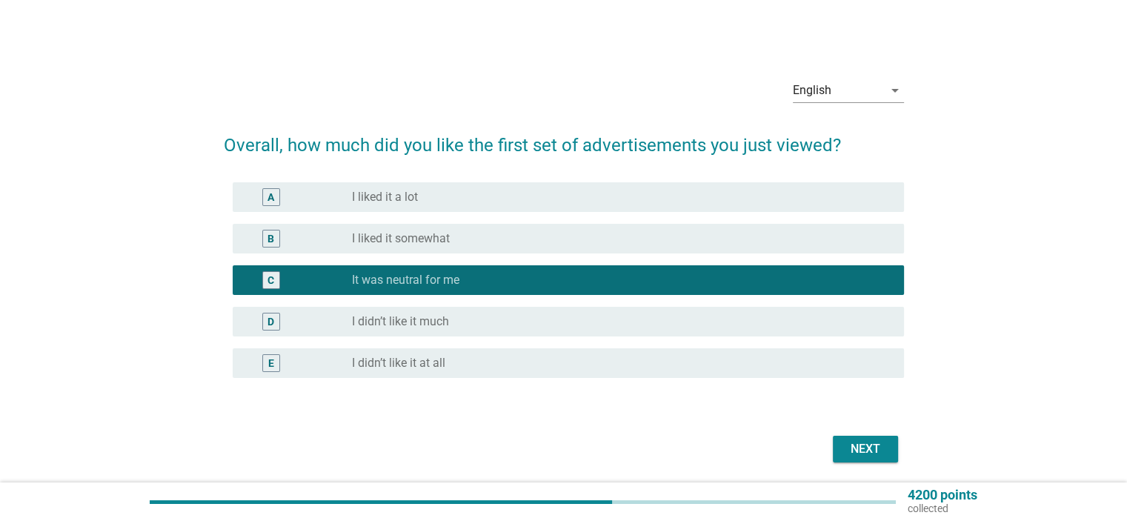
click at [855, 459] on button "Next" at bounding box center [865, 449] width 65 height 27
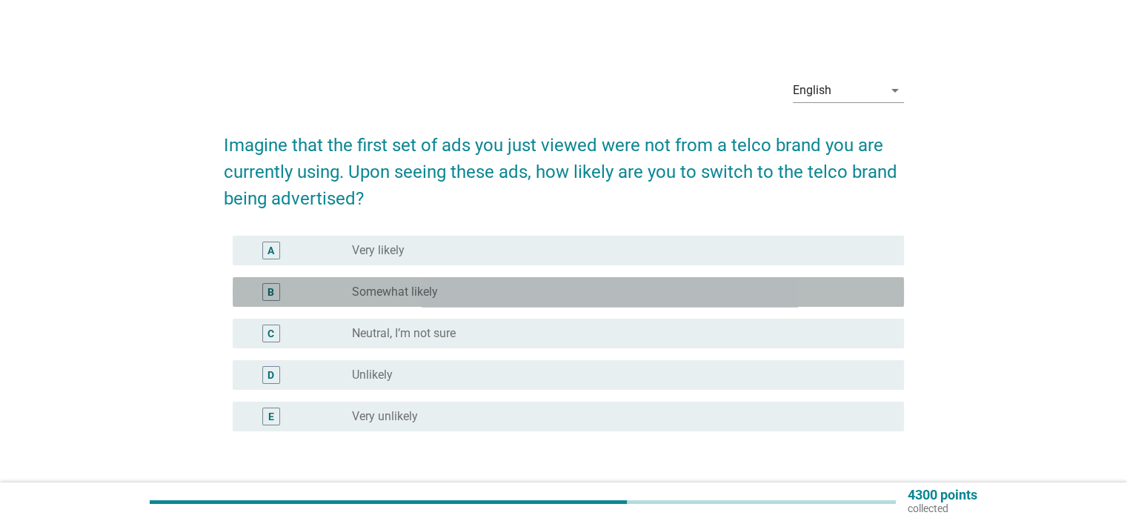
click at [433, 285] on label "Somewhat likely" at bounding box center [395, 292] width 86 height 15
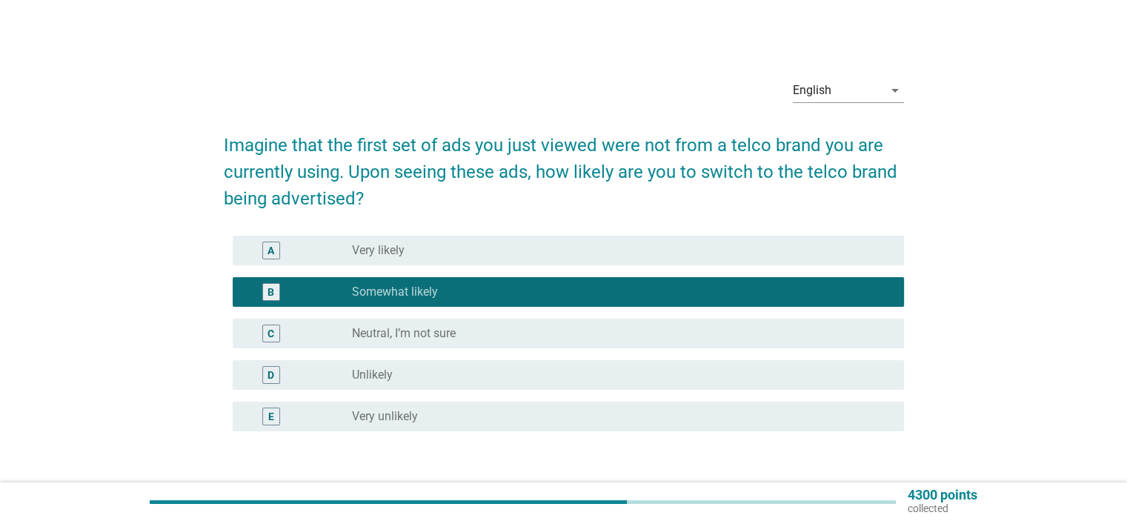
scroll to position [104, 0]
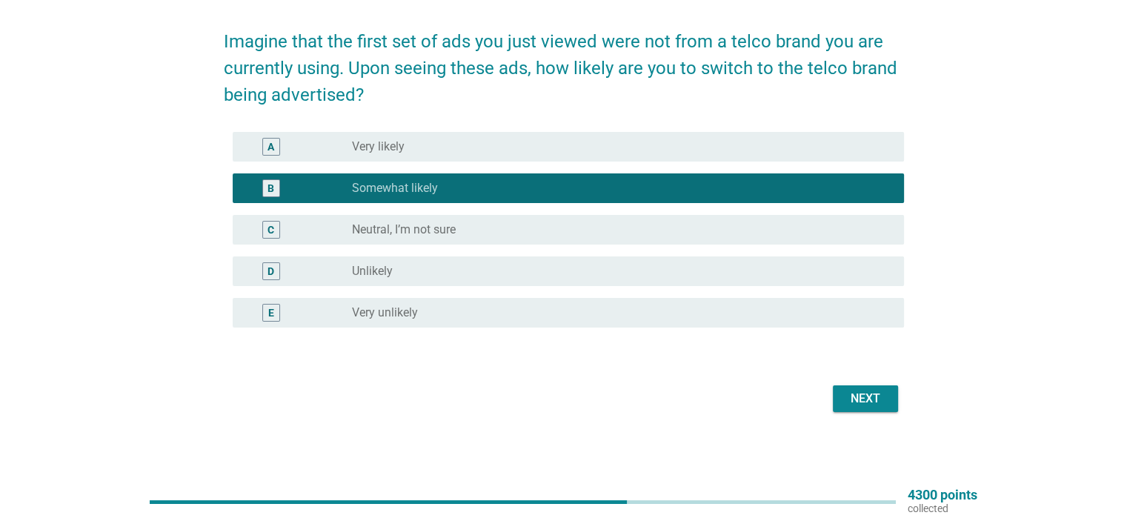
click at [854, 399] on div "Next" at bounding box center [865, 399] width 41 height 18
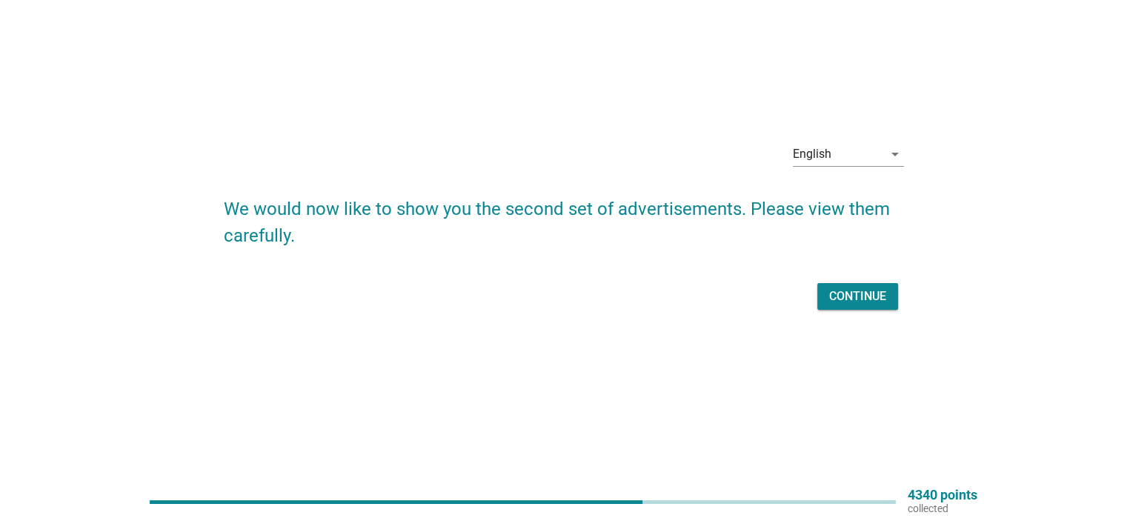
scroll to position [0, 0]
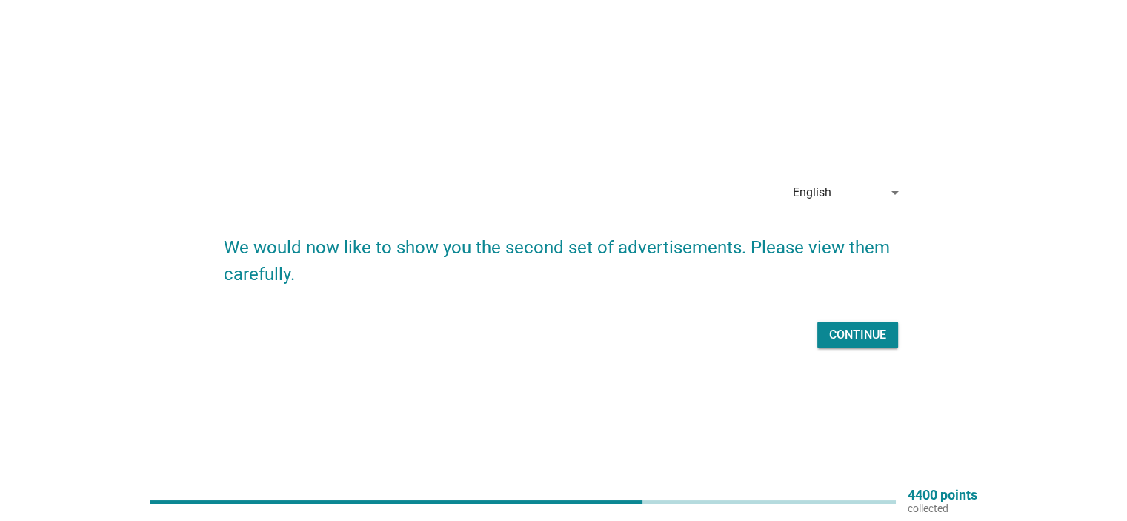
click at [838, 332] on div "Continue" at bounding box center [857, 335] width 57 height 18
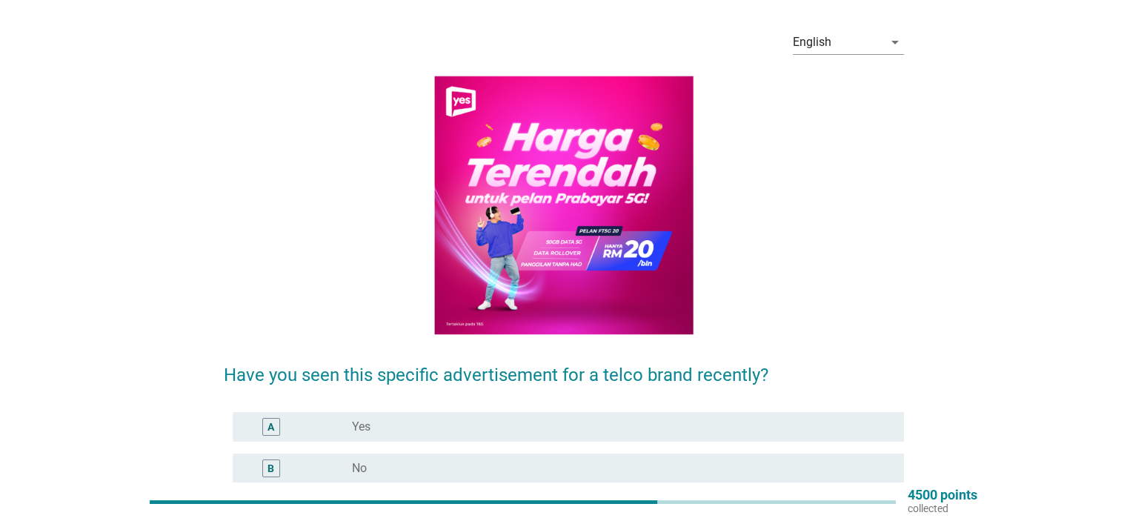
scroll to position [74, 0]
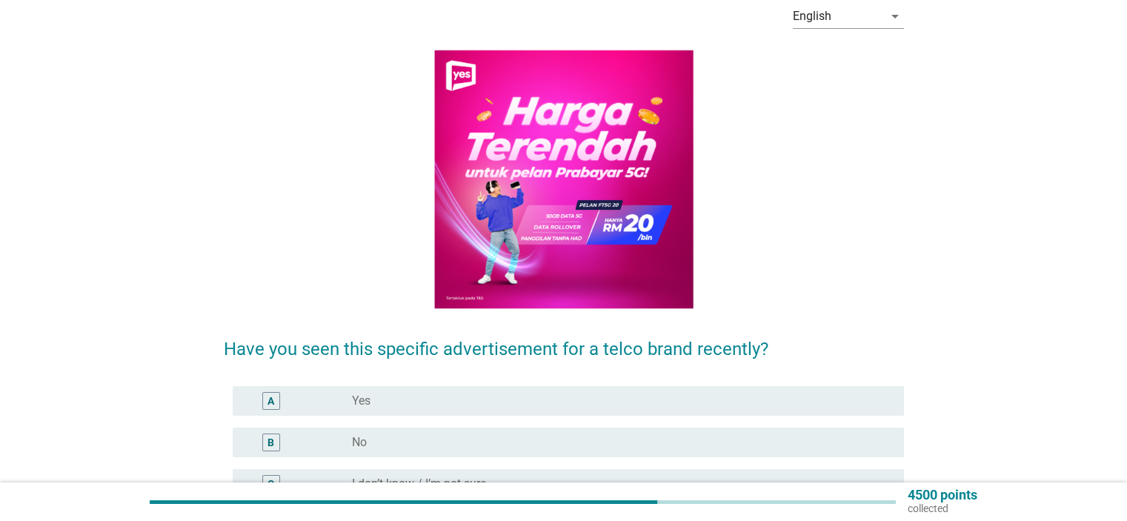
click at [596, 383] on div "A radio_button_unchecked Yes" at bounding box center [564, 400] width 680 height 41
click at [599, 396] on div "radio_button_unchecked Yes" at bounding box center [616, 400] width 528 height 15
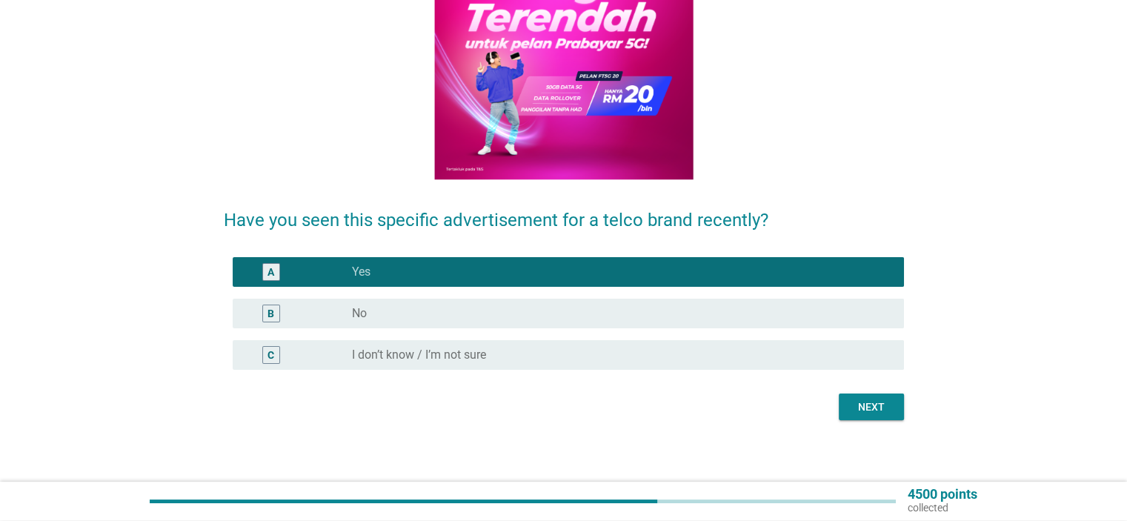
scroll to position [207, 0]
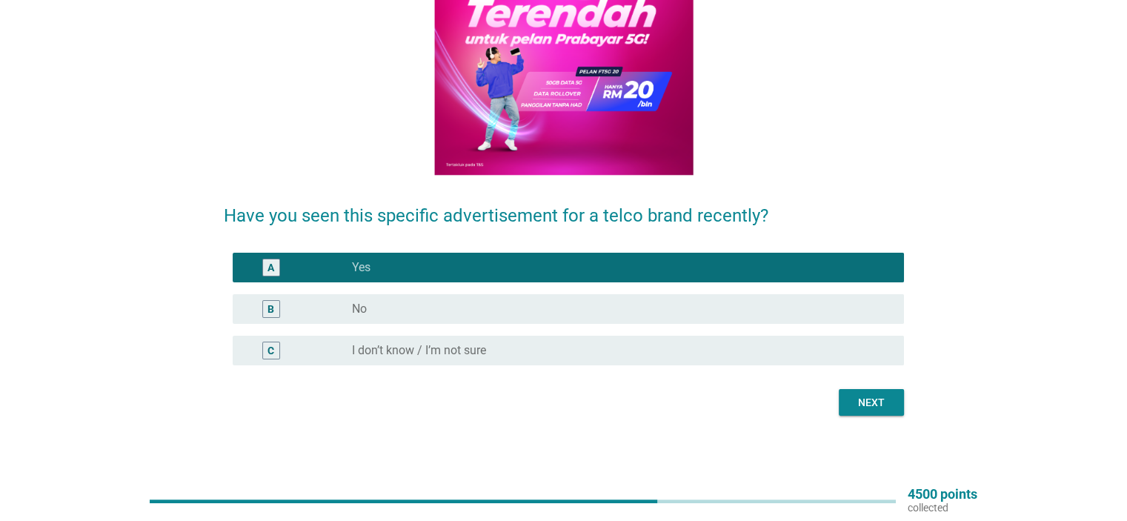
click at [869, 385] on div at bounding box center [564, 384] width 680 height 9
click at [868, 402] on div "Next" at bounding box center [871, 403] width 41 height 16
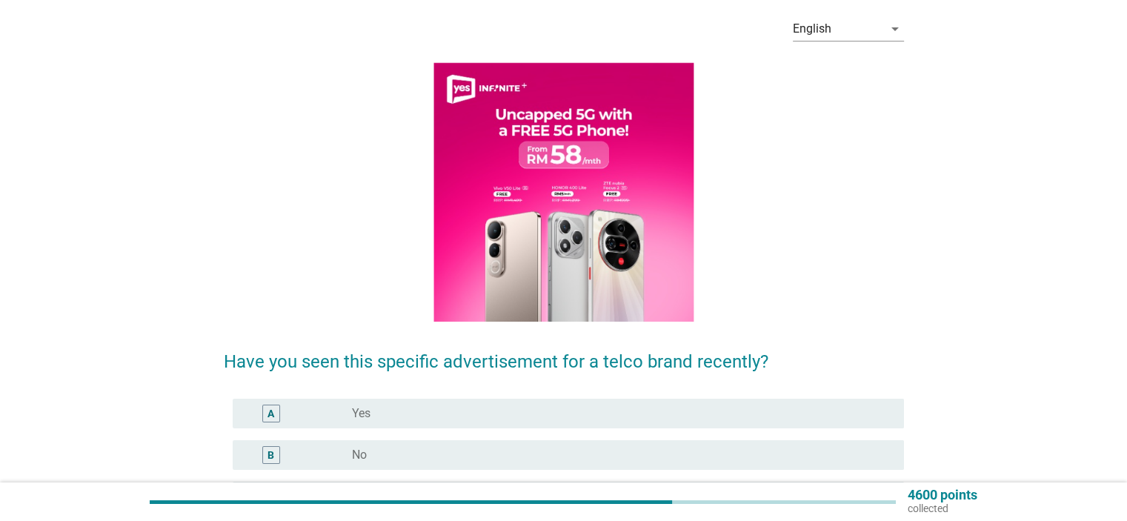
scroll to position [148, 0]
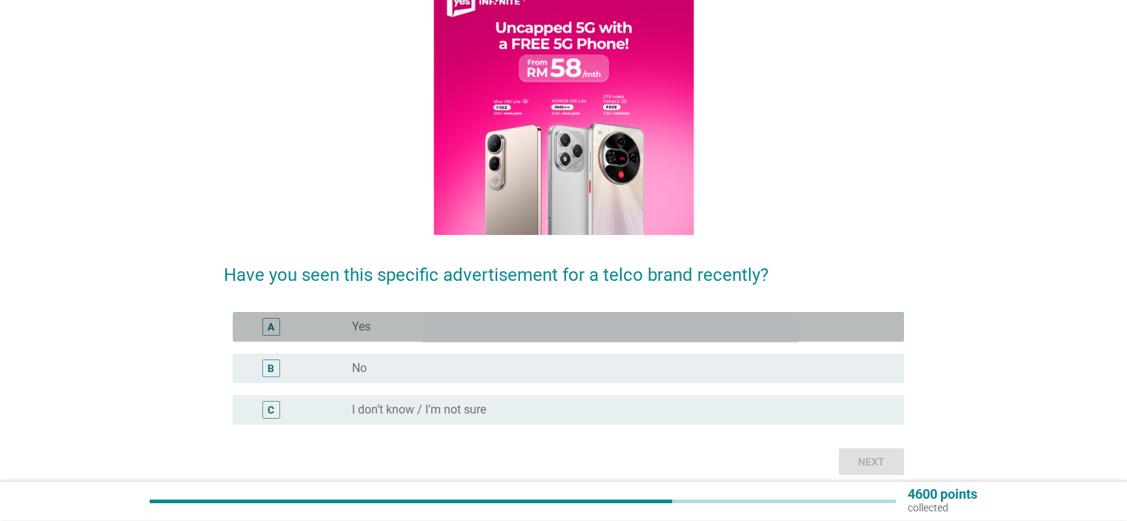
click at [725, 324] on div "radio_button_unchecked Yes" at bounding box center [616, 326] width 528 height 15
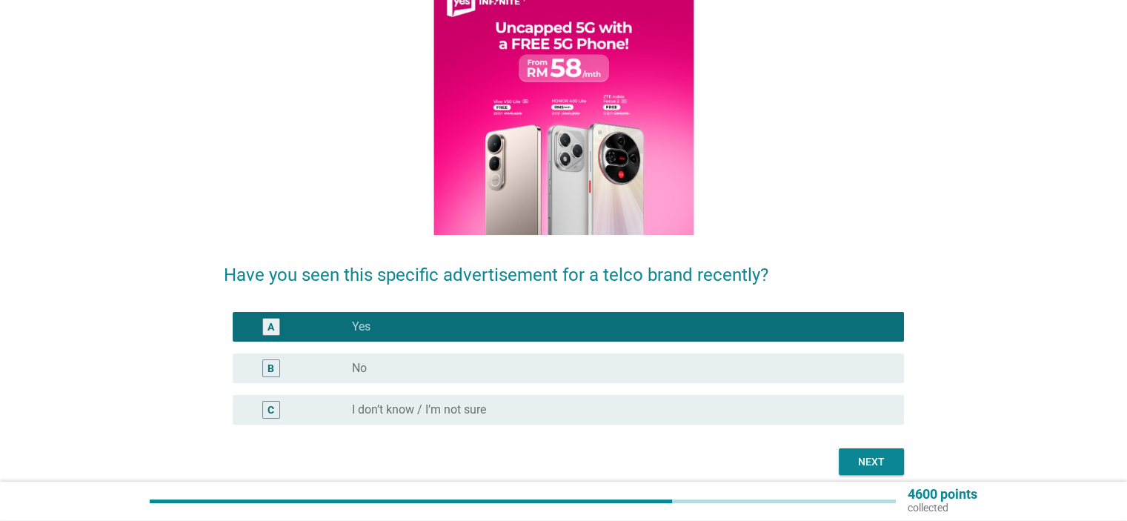
click at [859, 451] on button "Next" at bounding box center [871, 461] width 65 height 27
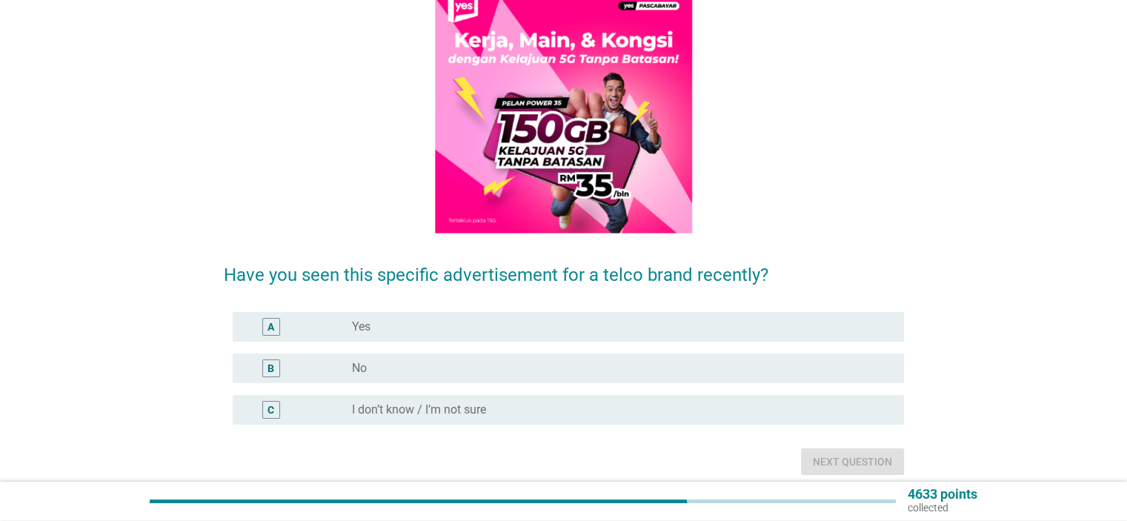
scroll to position [0, 0]
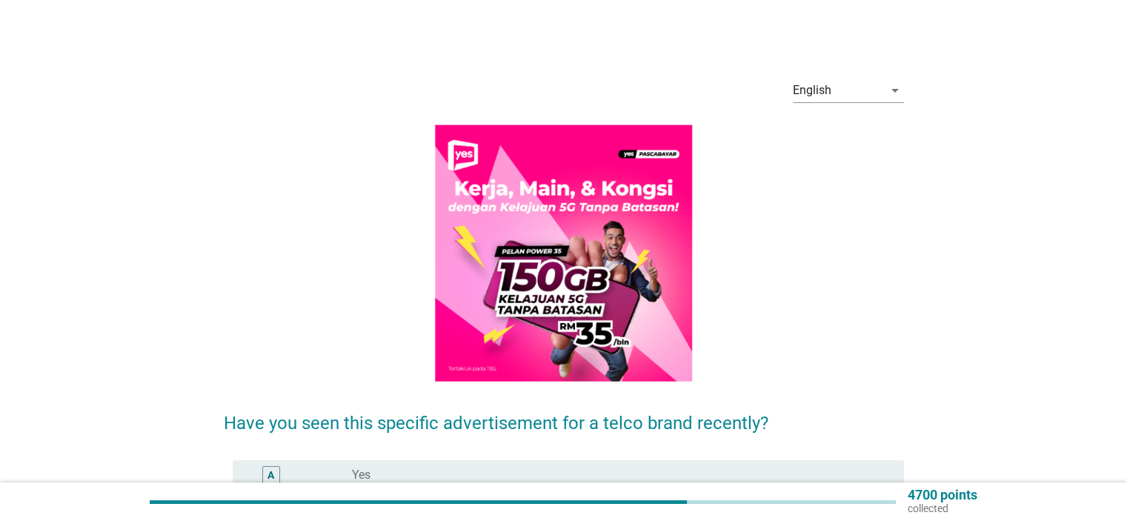
click at [645, 462] on div "A radio_button_unchecked Yes" at bounding box center [564, 474] width 680 height 41
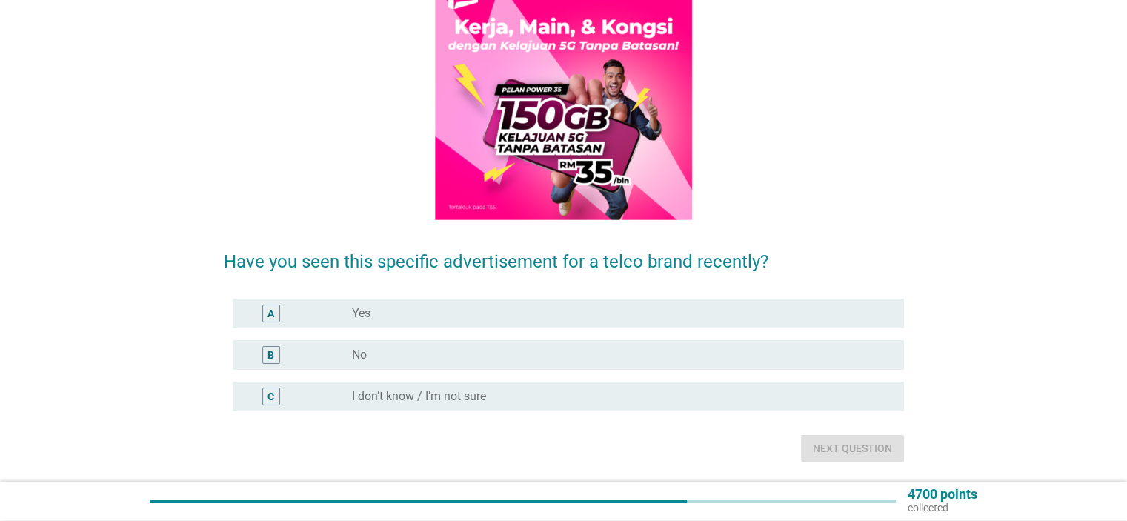
scroll to position [207, 0]
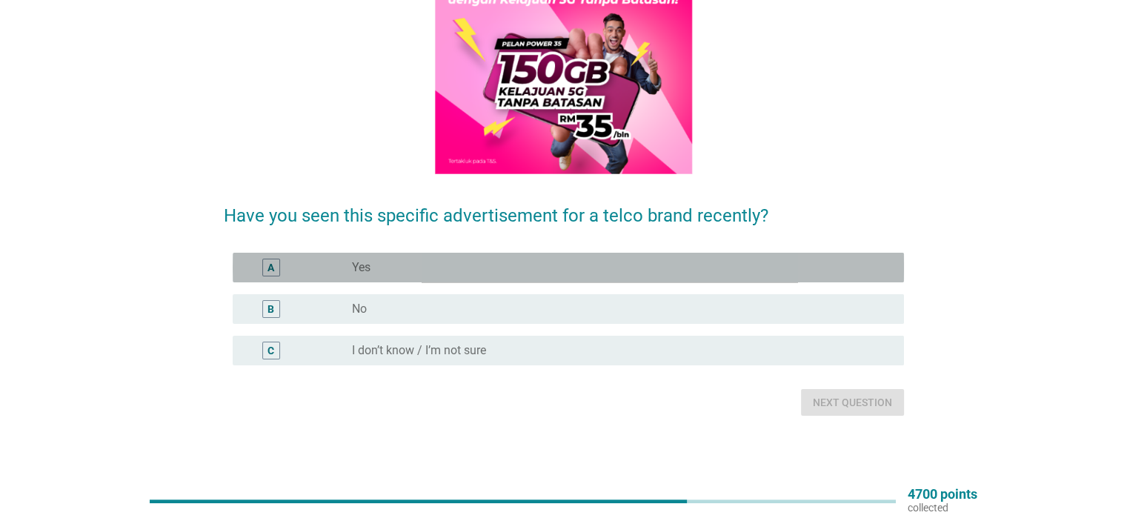
click at [825, 272] on div "radio_button_unchecked Yes" at bounding box center [616, 267] width 528 height 15
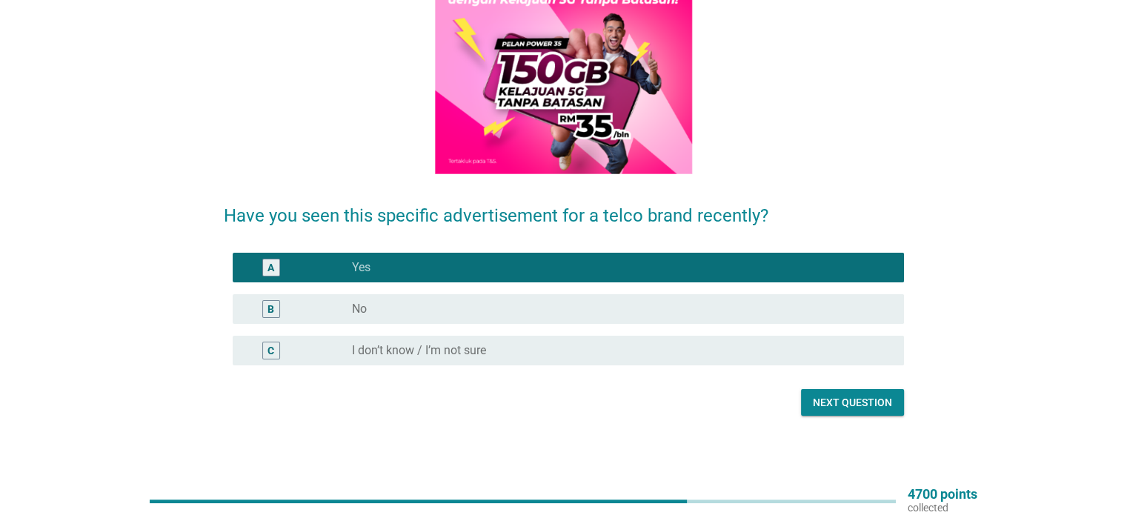
click at [839, 395] on div "Next question" at bounding box center [852, 403] width 79 height 16
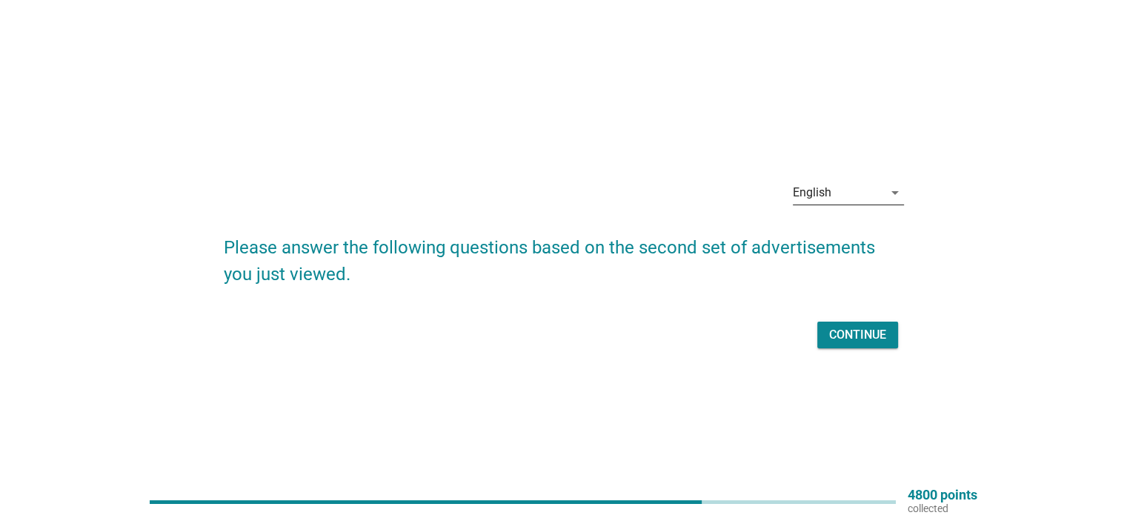
click at [829, 198] on div "English" at bounding box center [812, 192] width 39 height 13
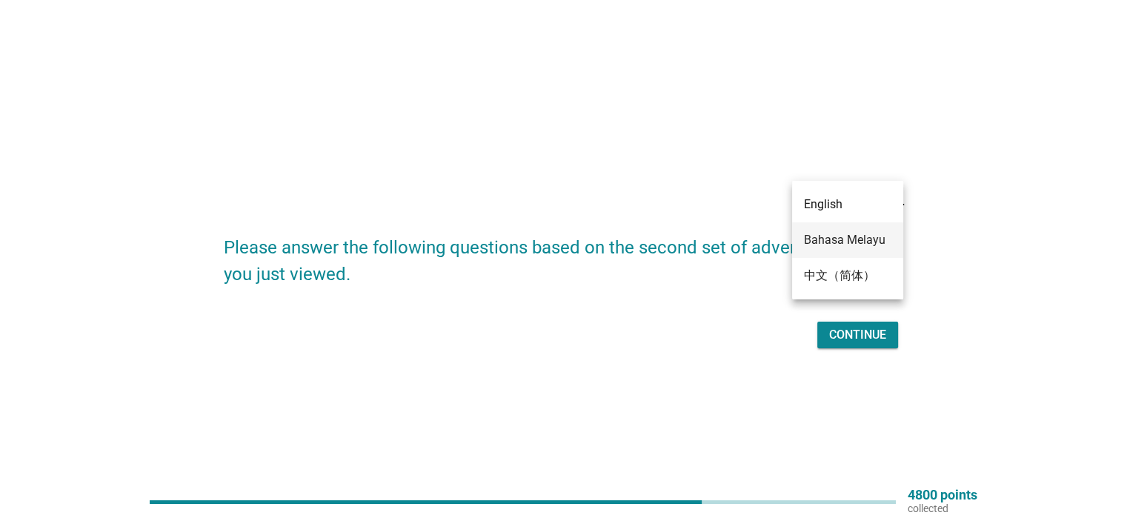
click at [854, 245] on div "Bahasa Melayu" at bounding box center [847, 240] width 87 height 18
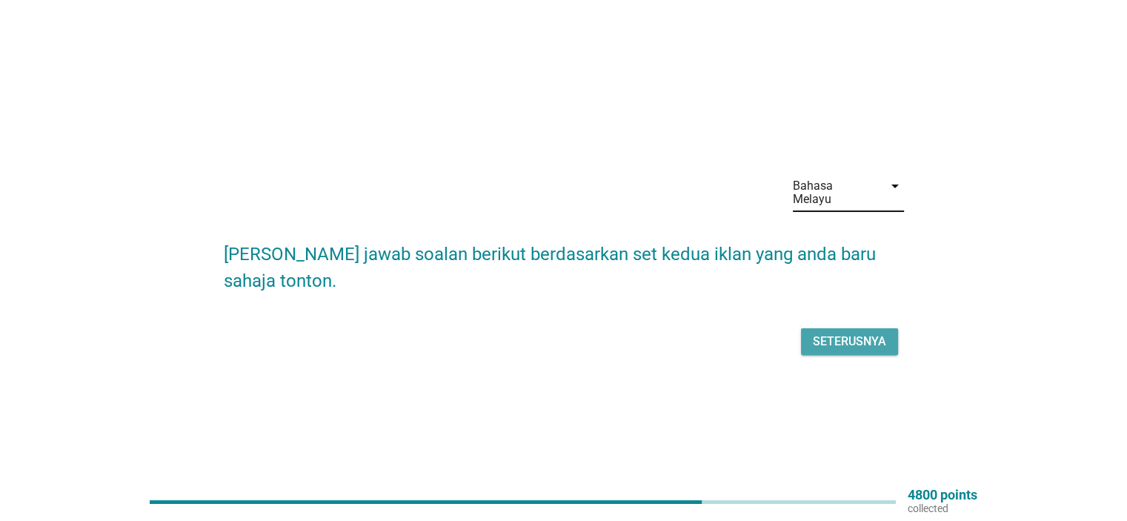
click at [865, 333] on div "Seterusnya" at bounding box center [849, 342] width 73 height 18
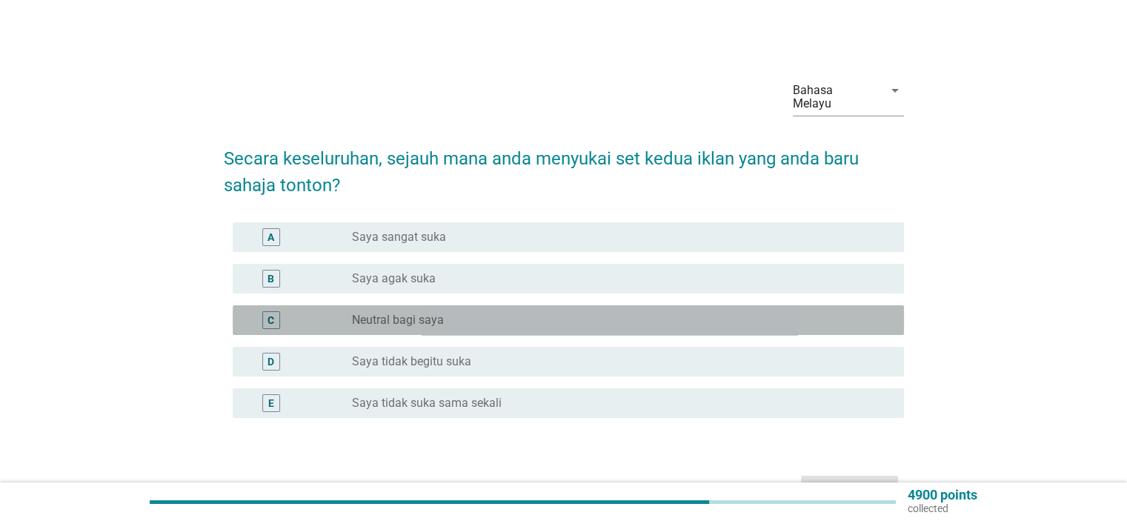
click at [536, 313] on div "radio_button_unchecked Neutral bagi saya" at bounding box center [616, 320] width 528 height 15
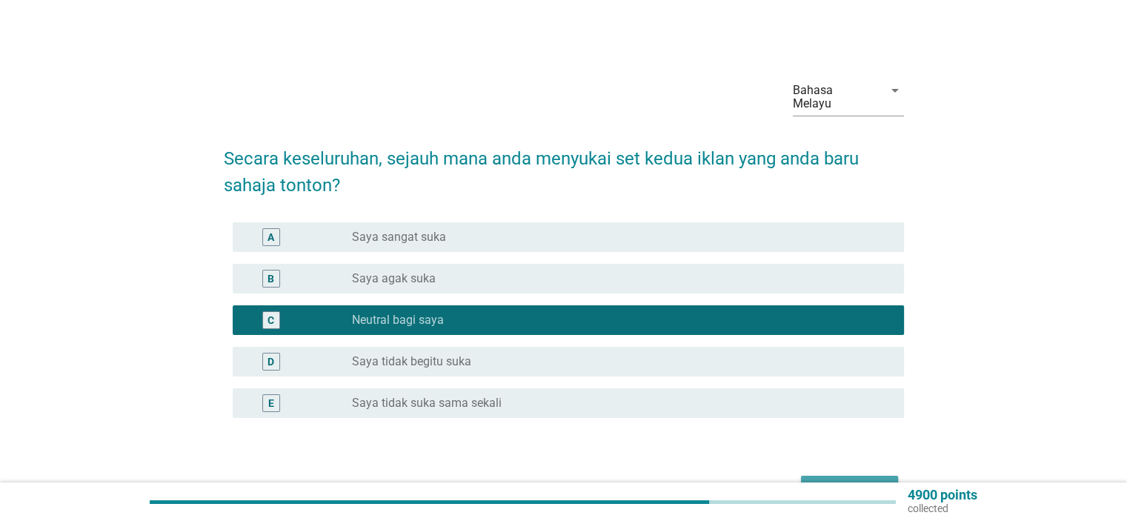
click at [866, 476] on button "Seterusnya" at bounding box center [849, 489] width 97 height 27
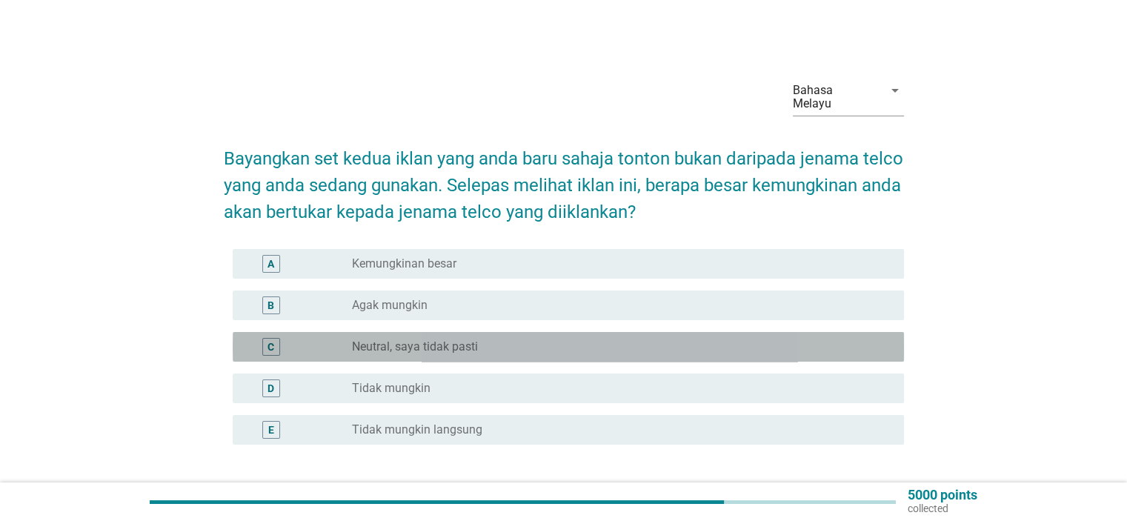
click at [504, 339] on div "radio_button_unchecked Neutral, saya tidak pasti" at bounding box center [616, 346] width 528 height 15
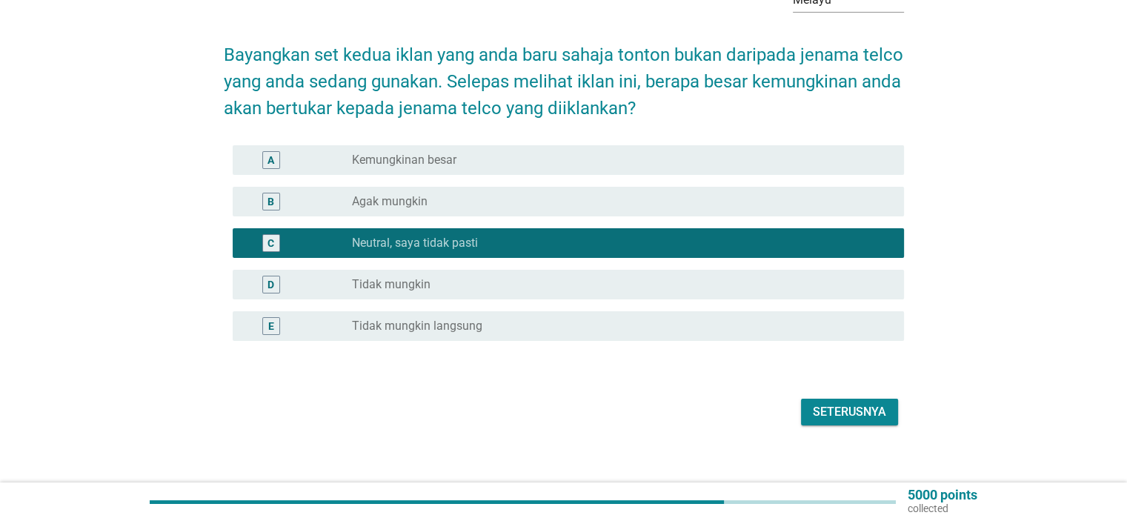
scroll to position [104, 0]
click at [831, 403] on div "Seterusnya" at bounding box center [849, 412] width 73 height 18
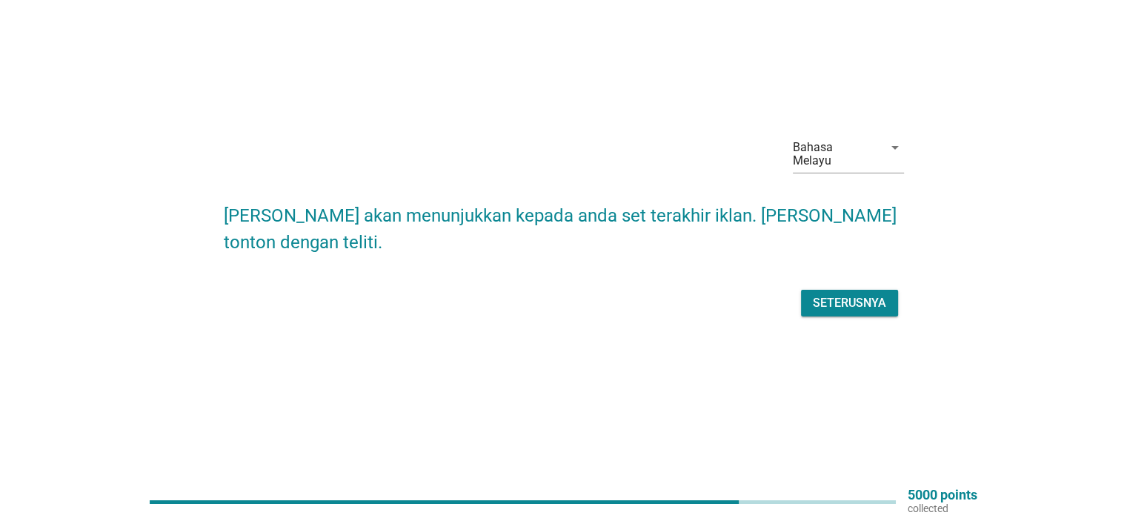
scroll to position [0, 0]
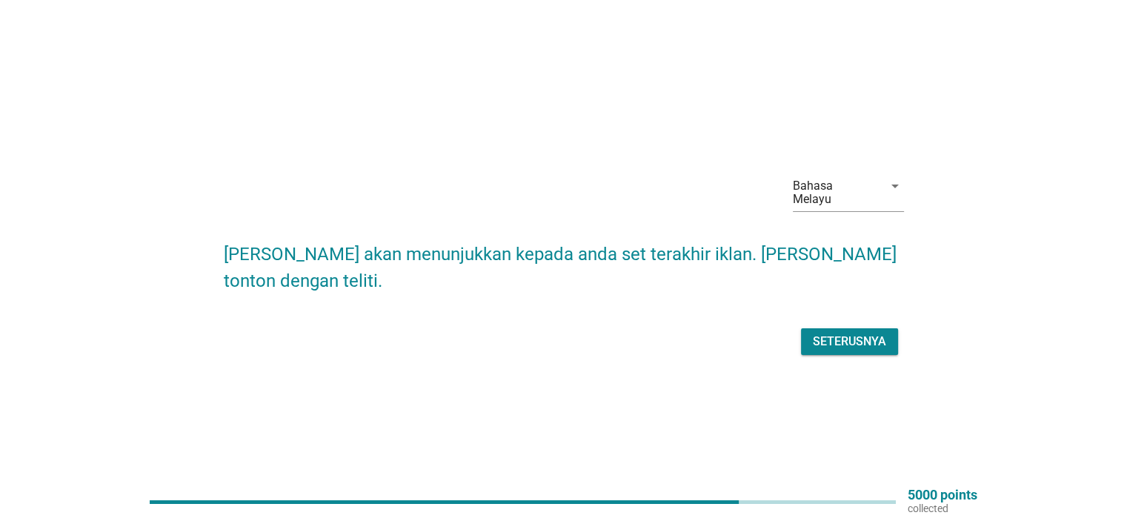
click at [839, 333] on div "Seterusnya" at bounding box center [849, 342] width 73 height 18
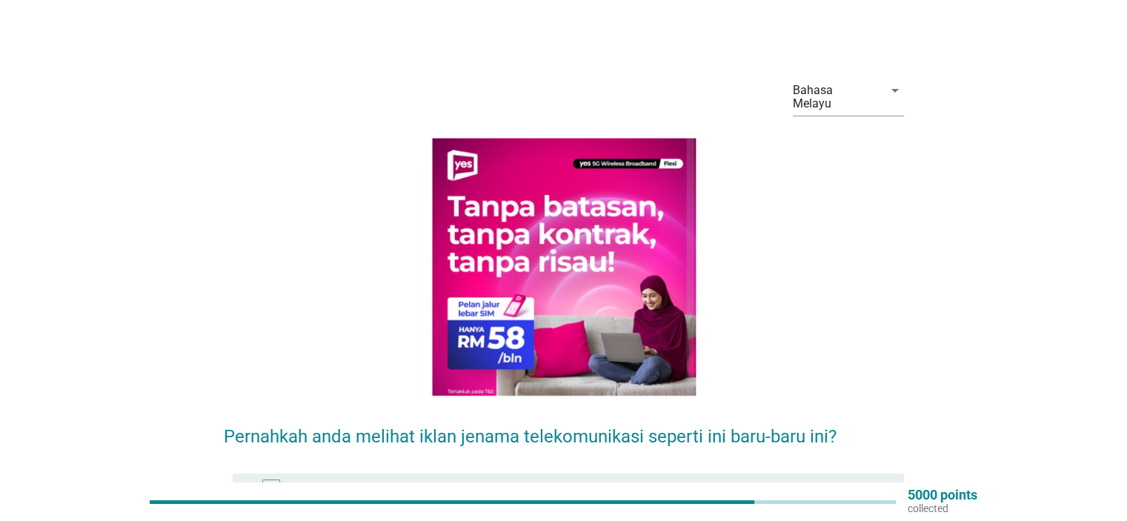
click at [708, 481] on div "radio_button_unchecked Ya" at bounding box center [616, 488] width 528 height 15
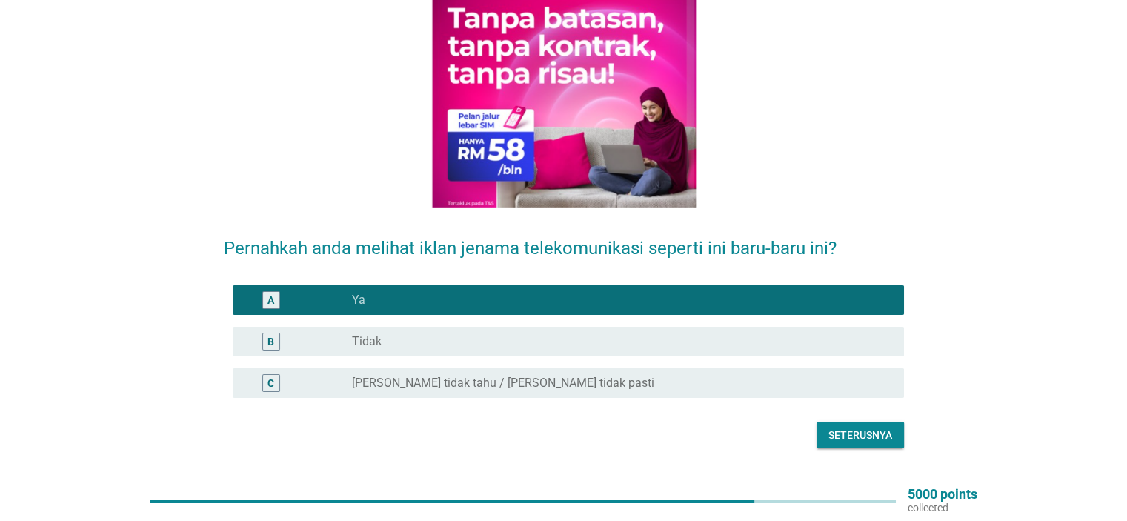
scroll to position [207, 0]
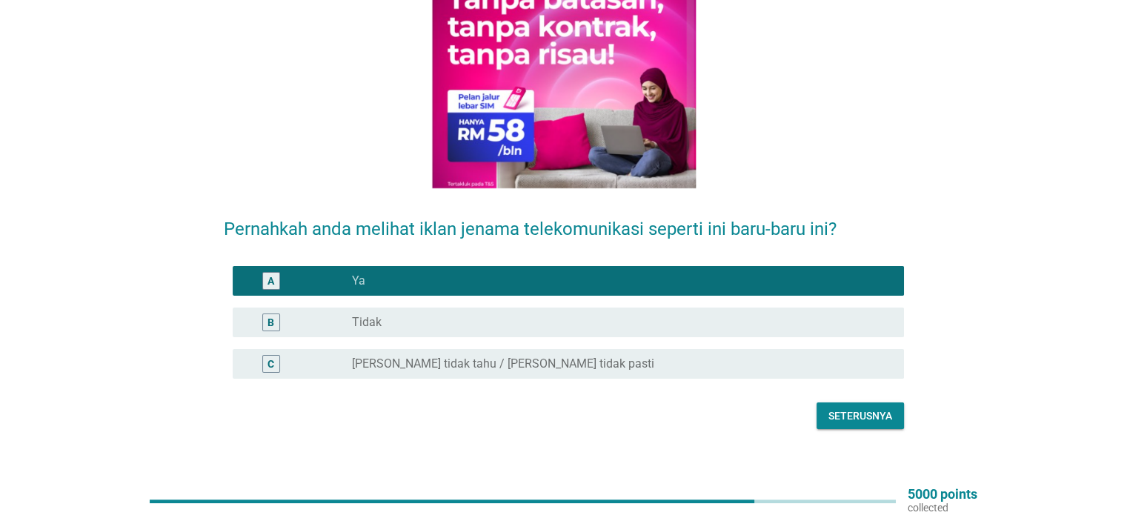
click at [873, 402] on button "Seterusnya" at bounding box center [860, 415] width 87 height 27
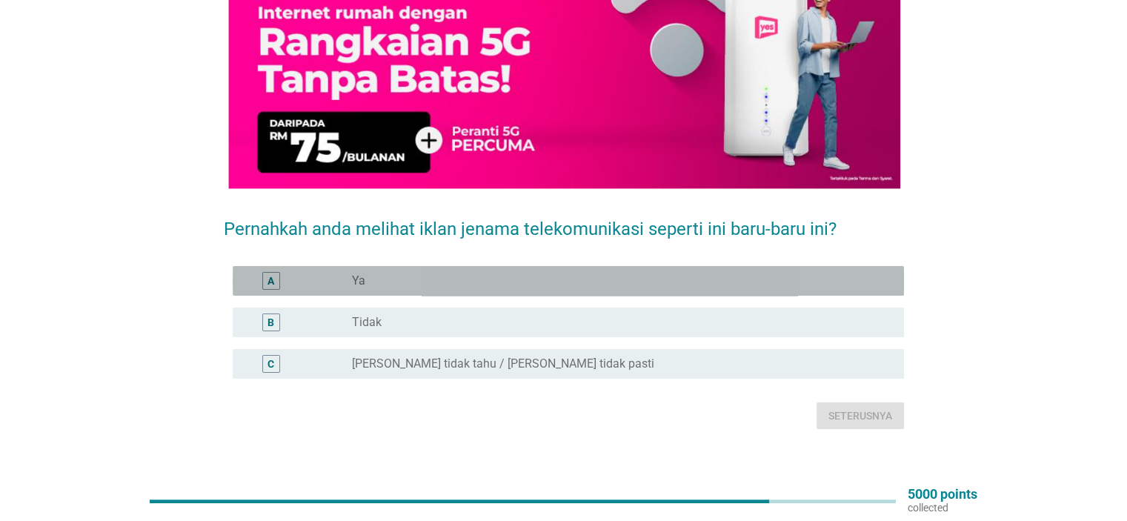
click at [698, 273] on div "radio_button_unchecked Ya" at bounding box center [616, 280] width 528 height 15
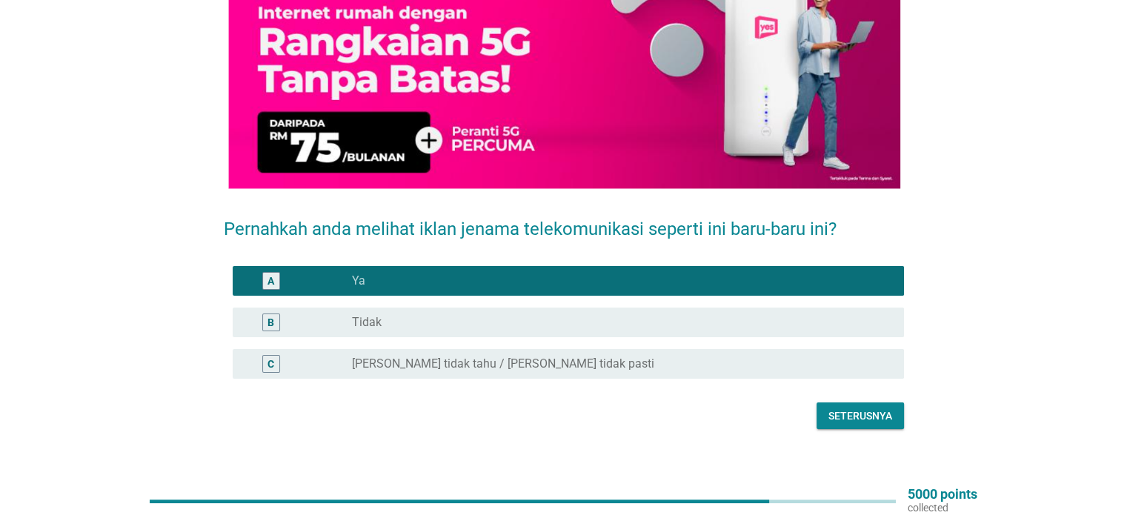
click at [865, 408] on div "Seterusnya" at bounding box center [860, 416] width 64 height 16
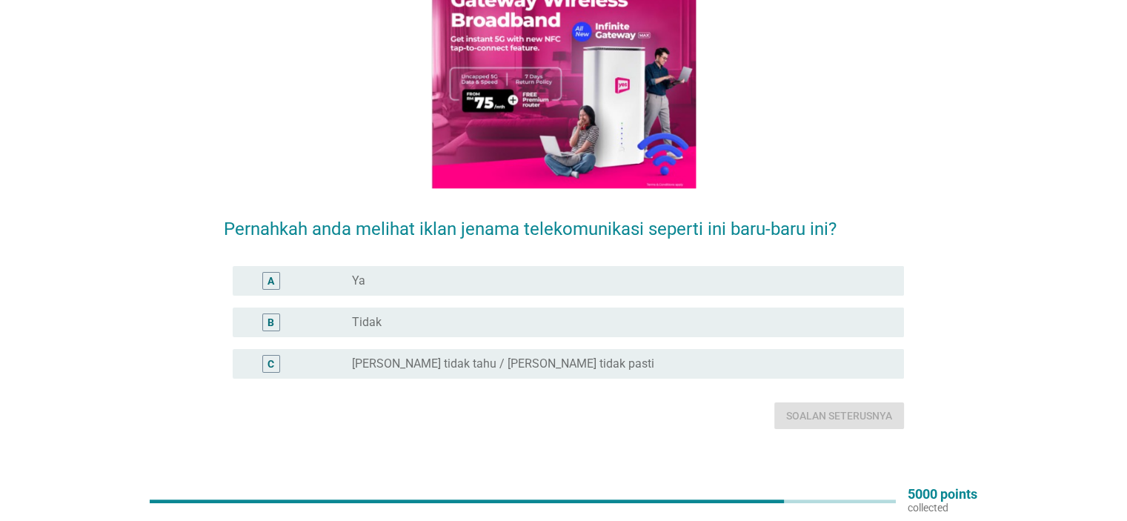
click at [774, 273] on div "radio_button_unchecked Ya" at bounding box center [616, 280] width 528 height 15
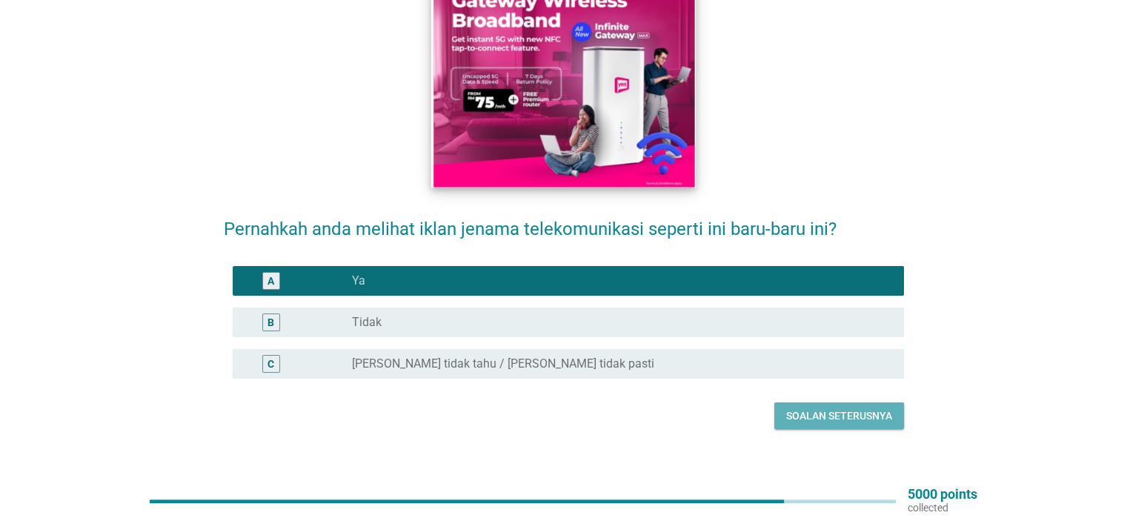
drag, startPoint x: 806, startPoint y: 393, endPoint x: 665, endPoint y: 93, distance: 332.4
click at [806, 402] on button "Soalan seterusnya" at bounding box center [839, 415] width 130 height 27
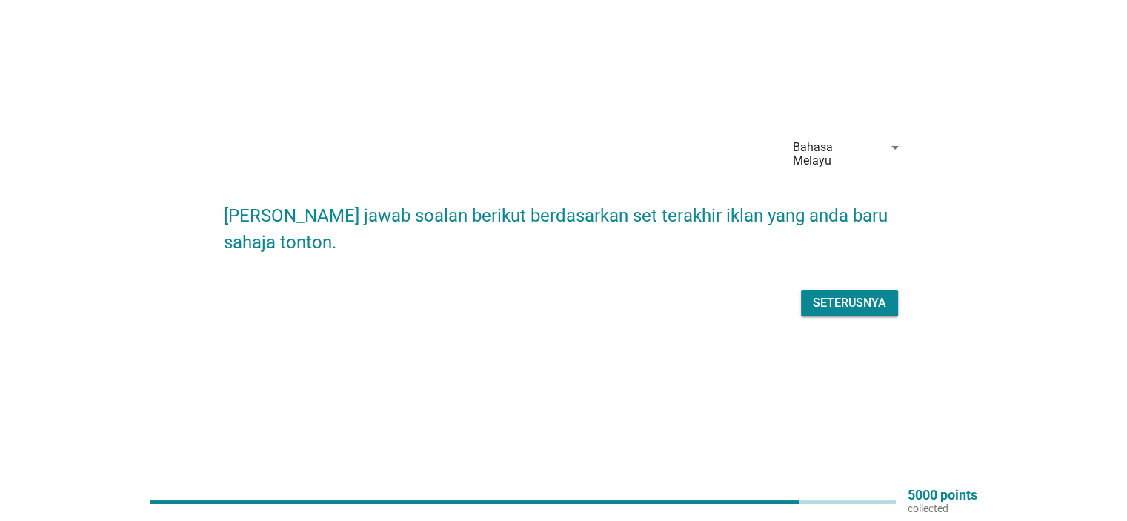
scroll to position [0, 0]
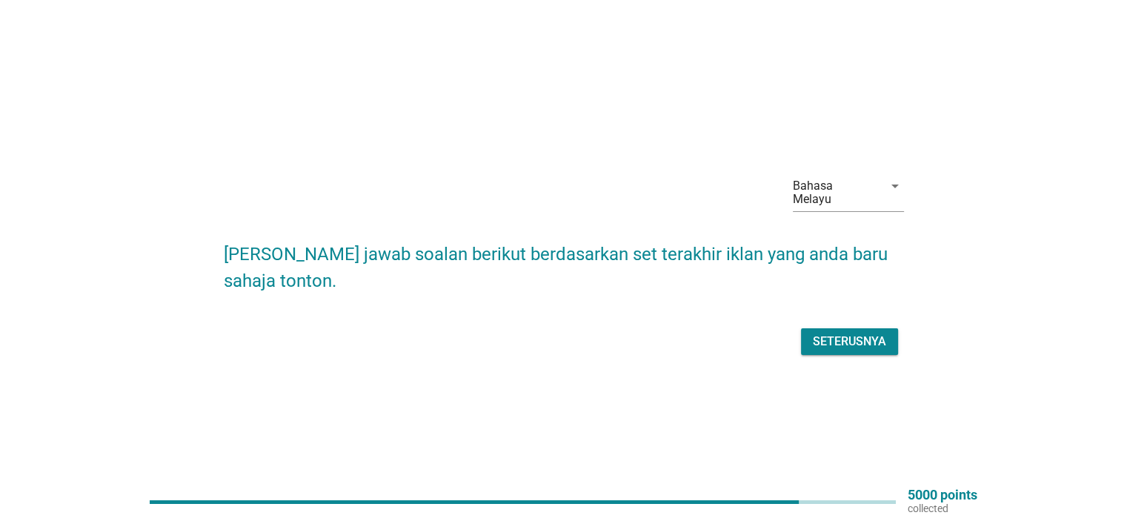
click at [865, 333] on div "Seterusnya" at bounding box center [849, 342] width 73 height 18
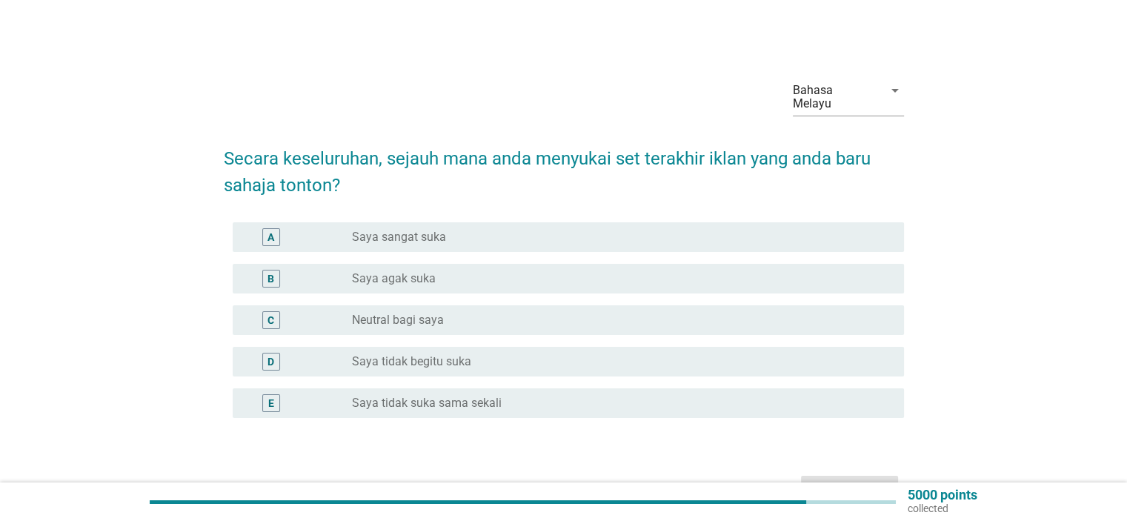
click at [486, 313] on div "radio_button_unchecked Neutral bagi saya" at bounding box center [616, 320] width 528 height 15
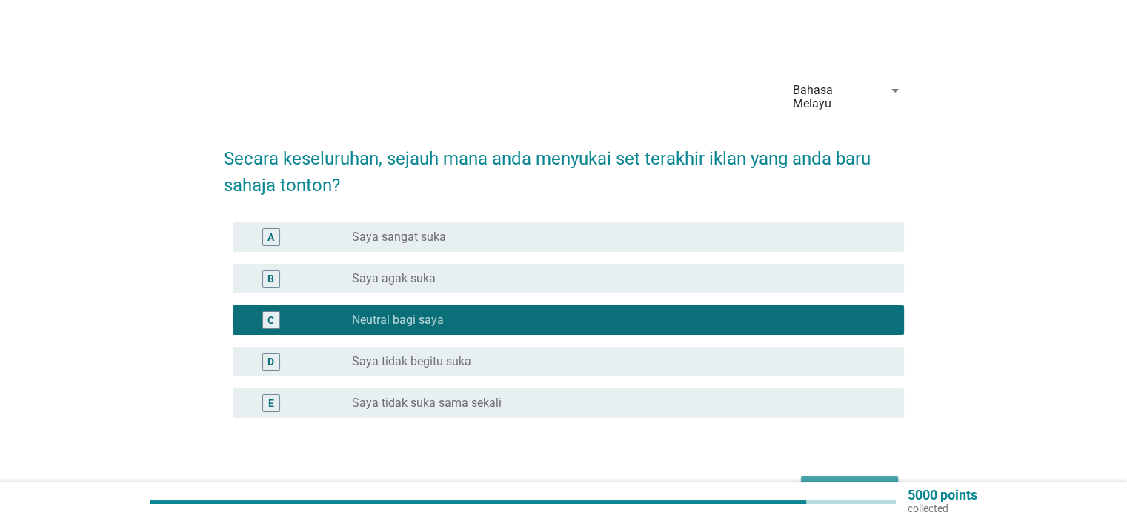
click at [827, 480] on div "Seterusnya" at bounding box center [849, 489] width 73 height 18
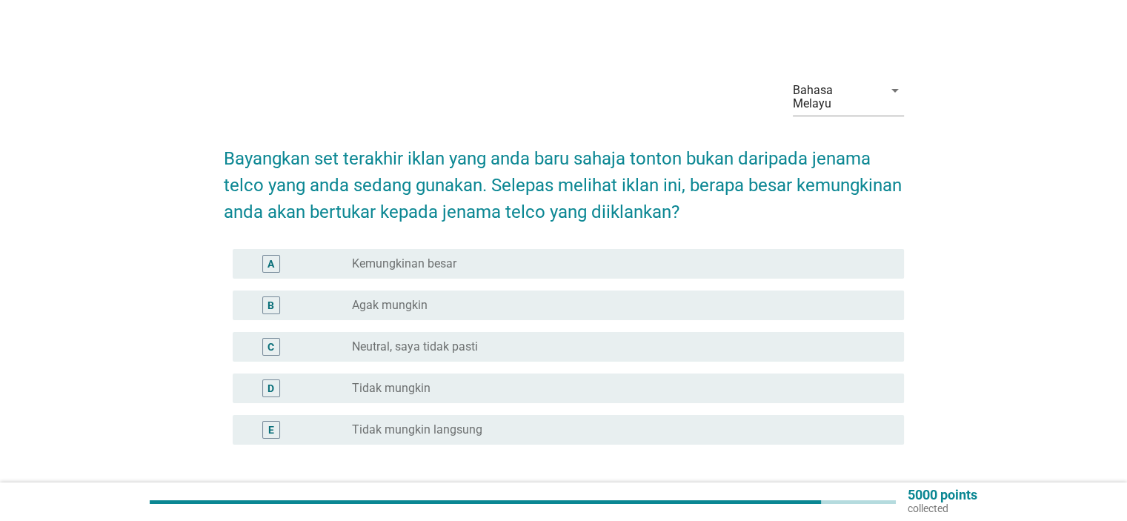
click at [516, 341] on div "radio_button_unchecked Neutral, saya tidak pasti" at bounding box center [621, 347] width 539 height 18
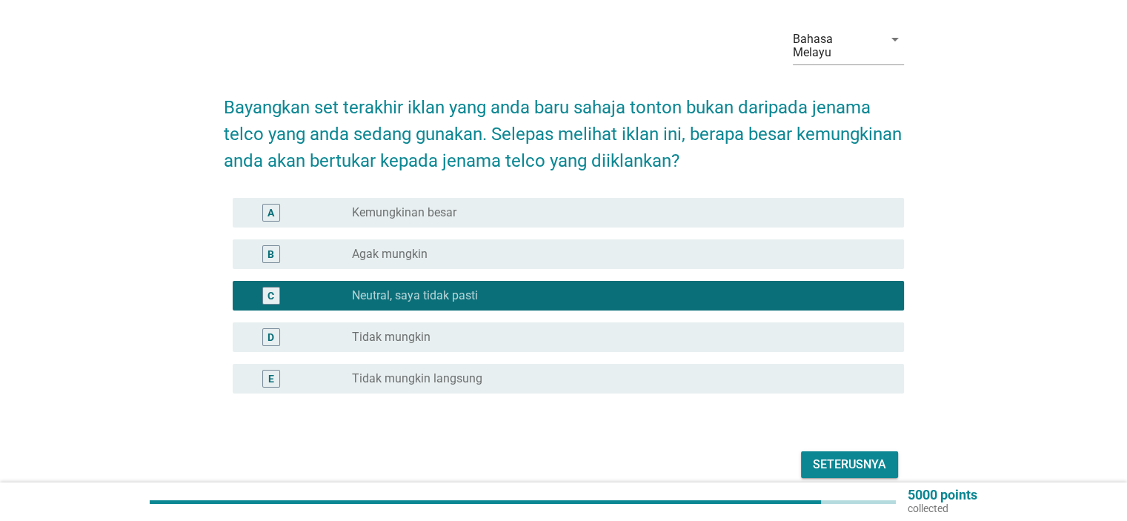
scroll to position [104, 0]
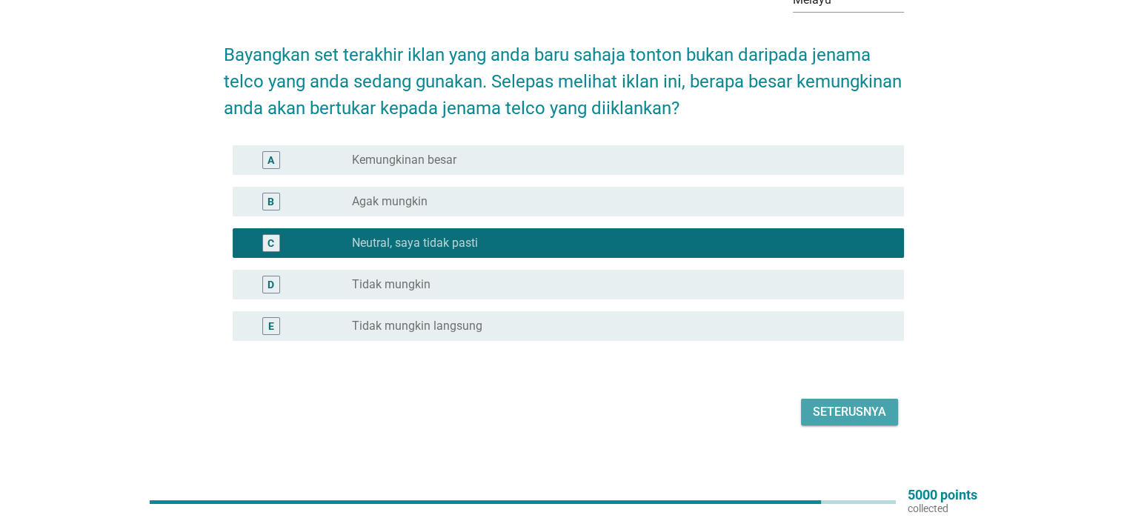
click at [836, 403] on div "Seterusnya" at bounding box center [849, 412] width 73 height 18
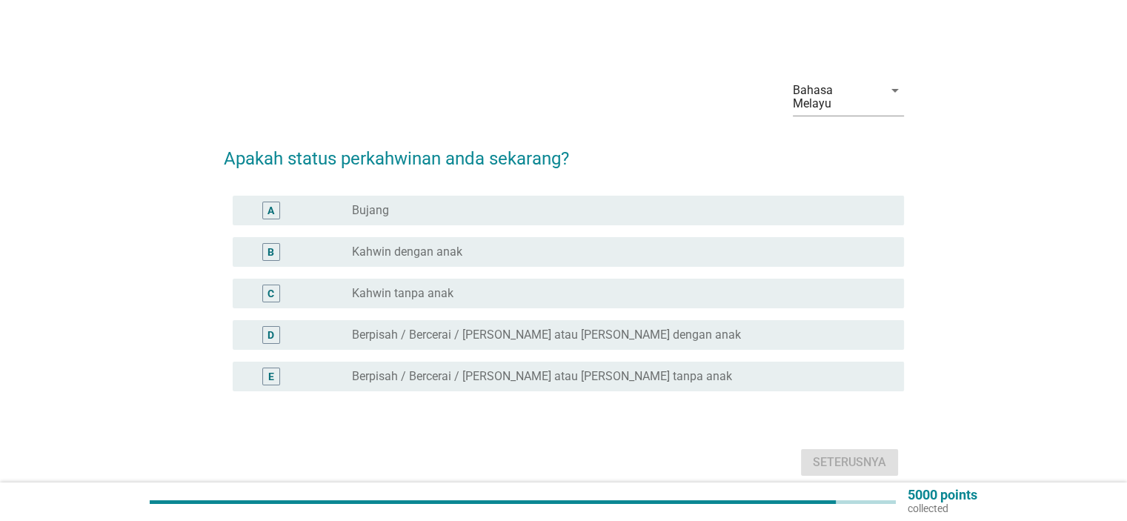
click at [522, 231] on div "B radio_button_unchecked [PERSON_NAME] dengan anak" at bounding box center [564, 251] width 680 height 41
click at [526, 245] on div "radio_button_unchecked [PERSON_NAME] dengan anak" at bounding box center [616, 252] width 528 height 15
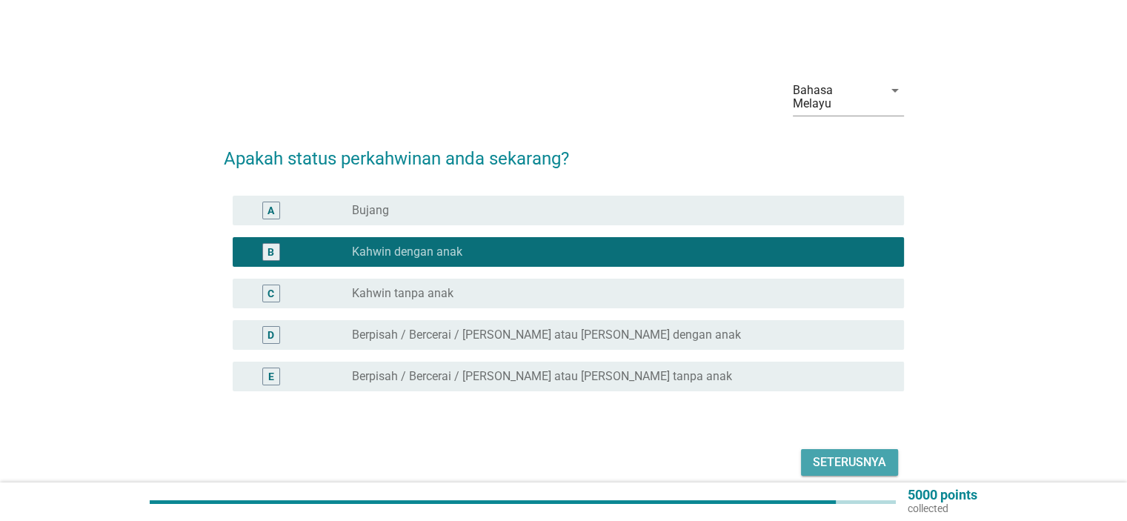
click at [848, 453] on div "Seterusnya" at bounding box center [849, 462] width 73 height 18
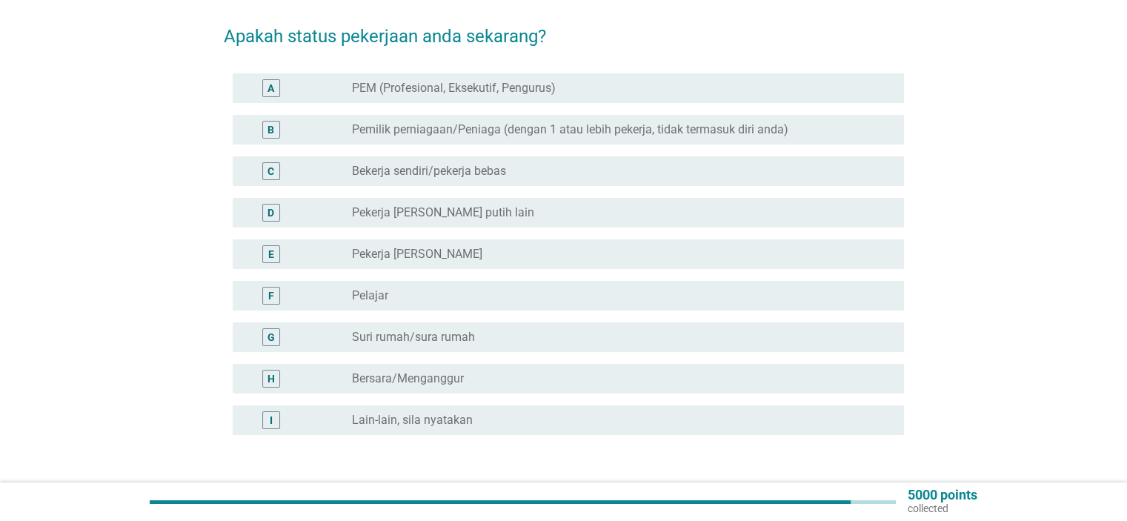
scroll to position [148, 0]
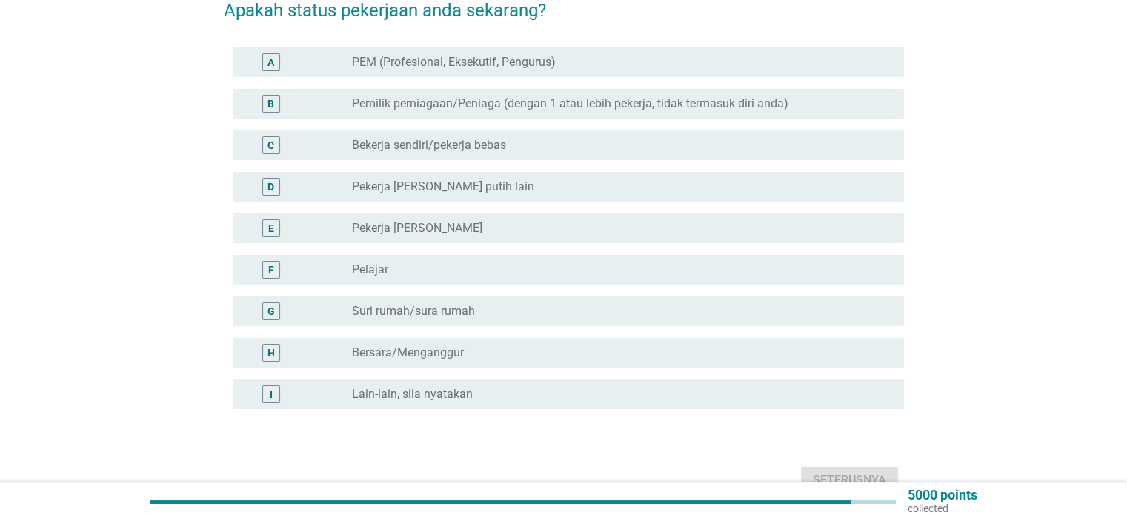
click at [496, 55] on label "PEM (Profesional, Eksekutif, Pengurus)" at bounding box center [454, 62] width 204 height 15
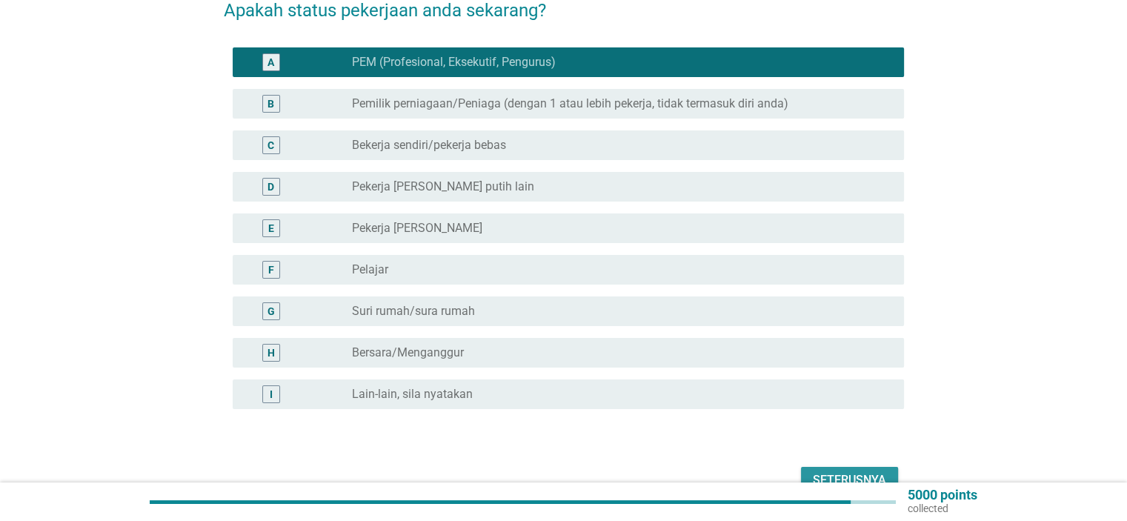
click at [834, 471] on div "Seterusnya" at bounding box center [849, 480] width 73 height 18
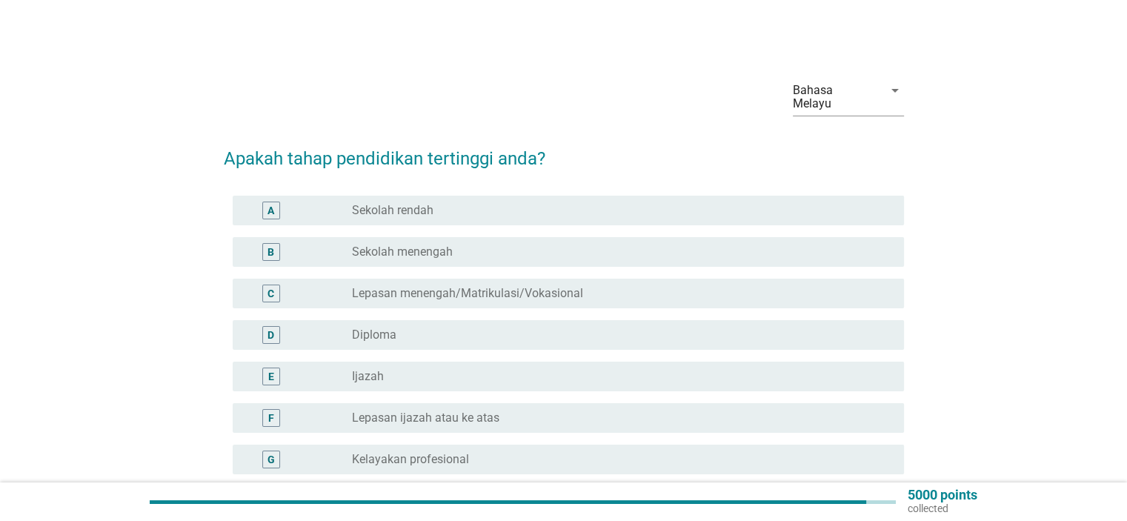
click at [535, 410] on div "radio_button_unchecked Lepasan ijazah atau ke atas" at bounding box center [616, 417] width 528 height 15
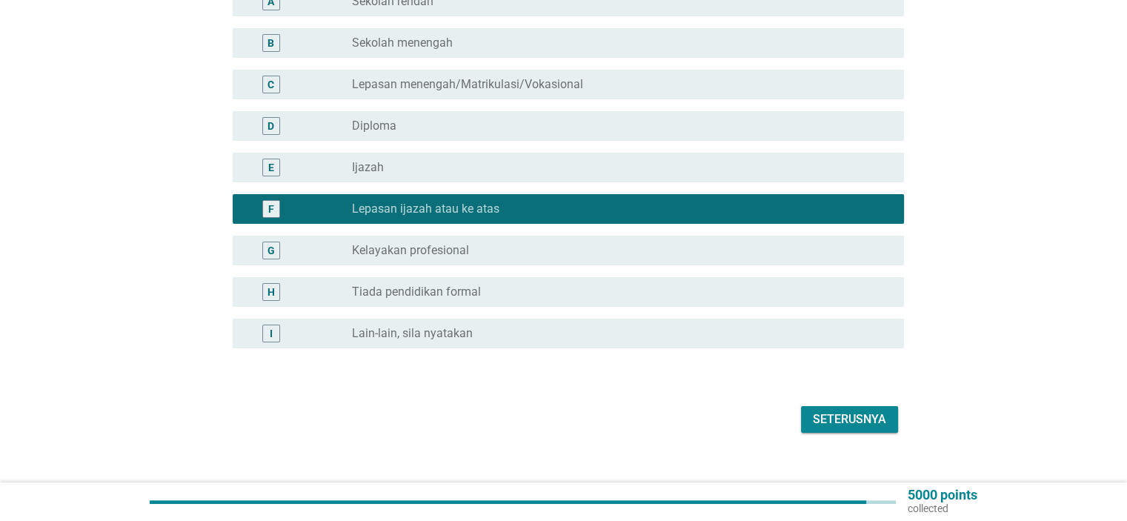
scroll to position [216, 0]
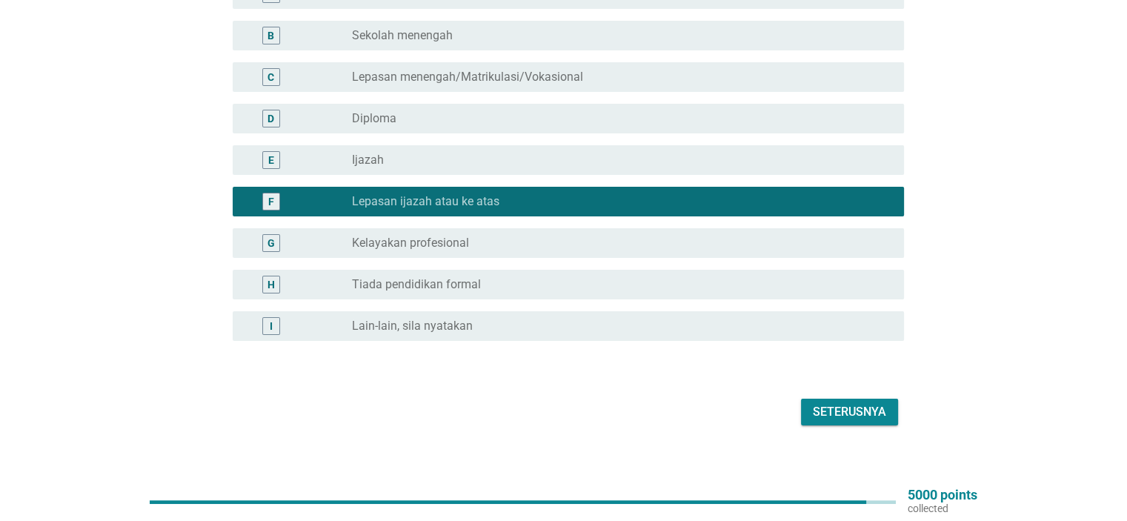
click at [831, 414] on div "Seterusnya" at bounding box center [564, 412] width 680 height 36
click at [828, 403] on div "Seterusnya" at bounding box center [849, 412] width 73 height 18
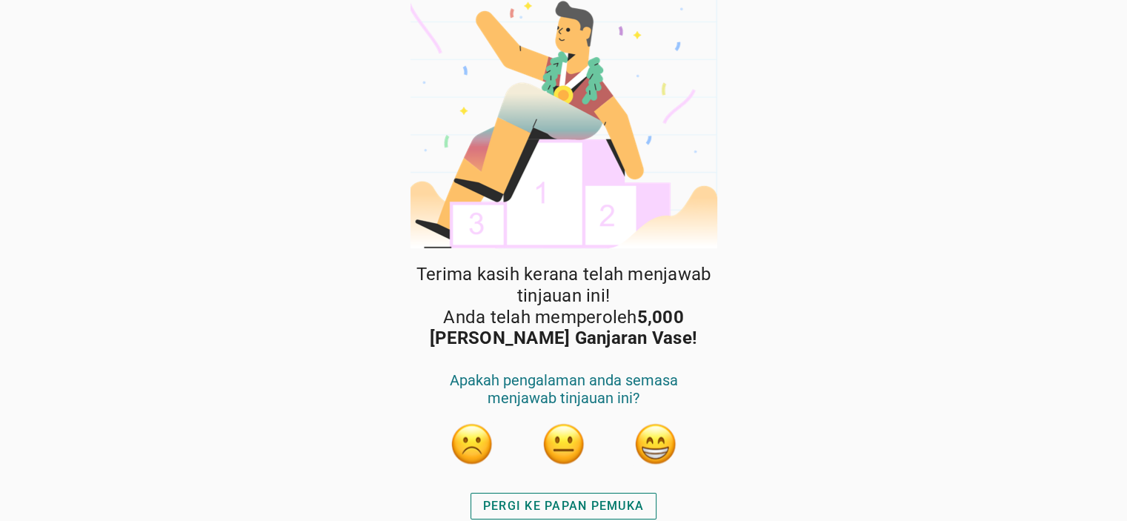
scroll to position [14, 0]
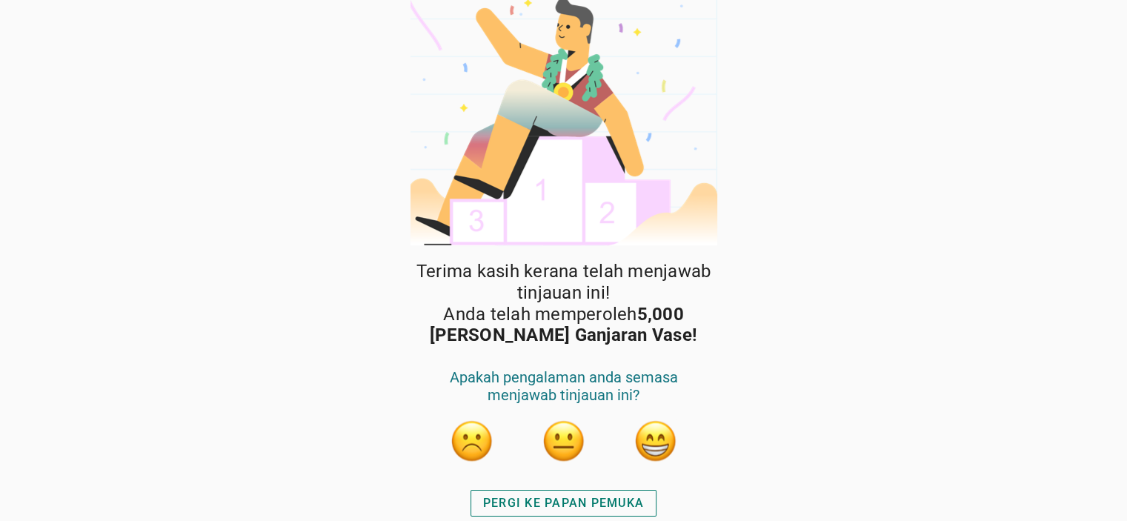
click at [657, 432] on button "button" at bounding box center [656, 441] width 44 height 44
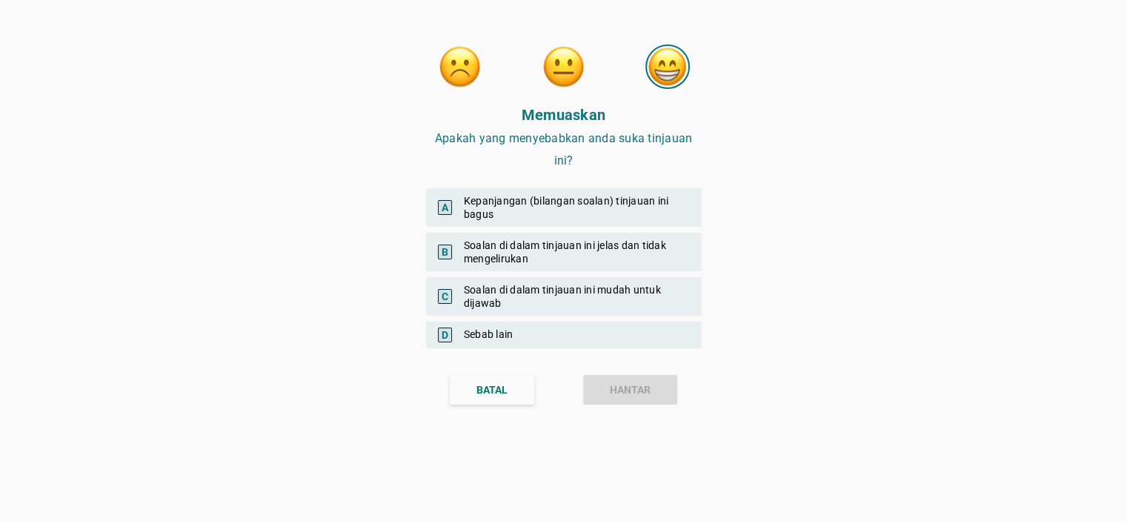
drag, startPoint x: 539, startPoint y: 256, endPoint x: 559, endPoint y: 283, distance: 33.5
click at [539, 255] on div "B Soalan di dalam tinjauan ini jelas dan tidak mengelirukan" at bounding box center [564, 252] width 276 height 39
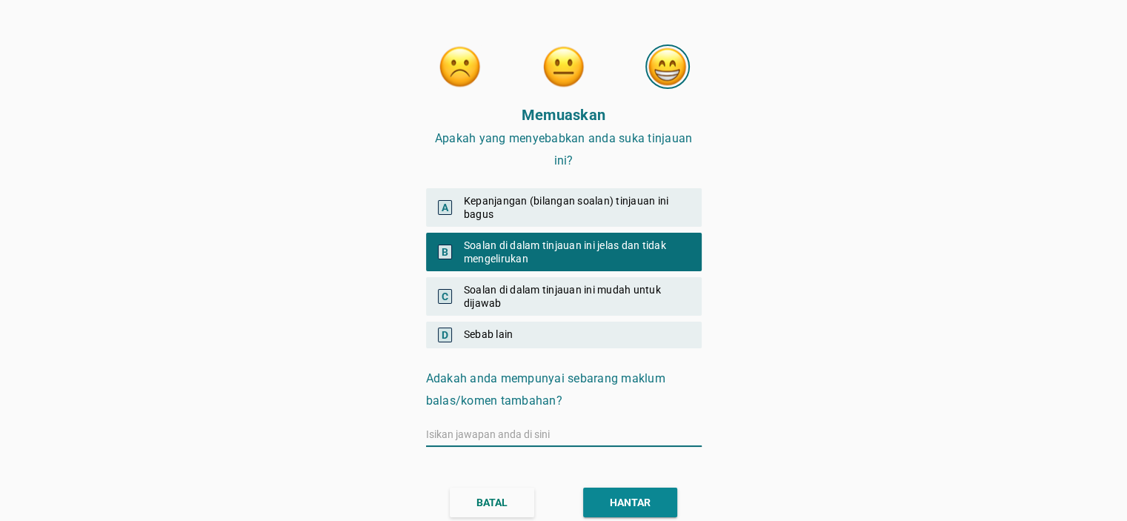
click at [553, 429] on input "text" at bounding box center [564, 434] width 276 height 24
type input "tiada"
click at [619, 496] on div "HANTAR" at bounding box center [630, 503] width 41 height 16
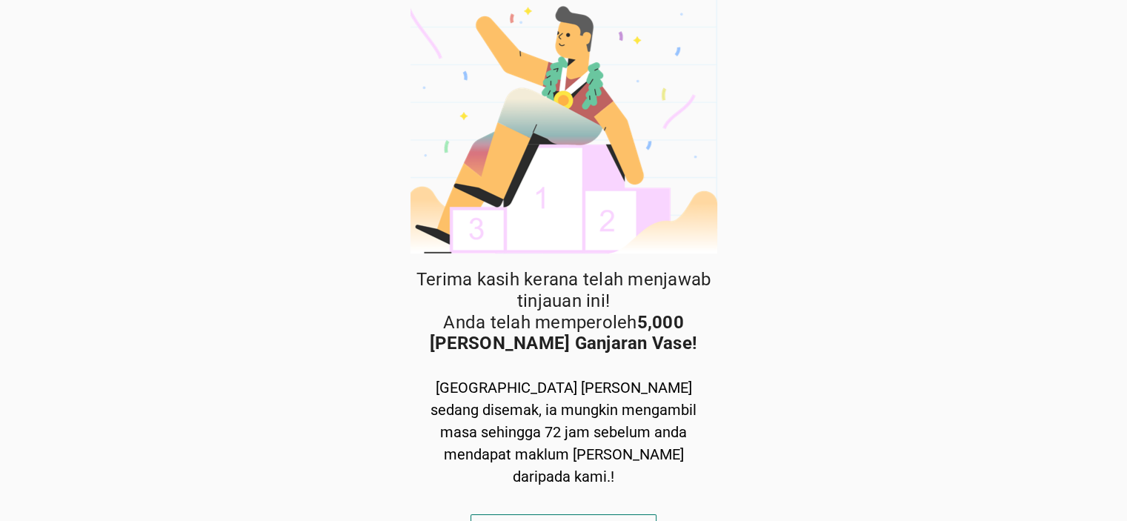
scroll to position [8, 0]
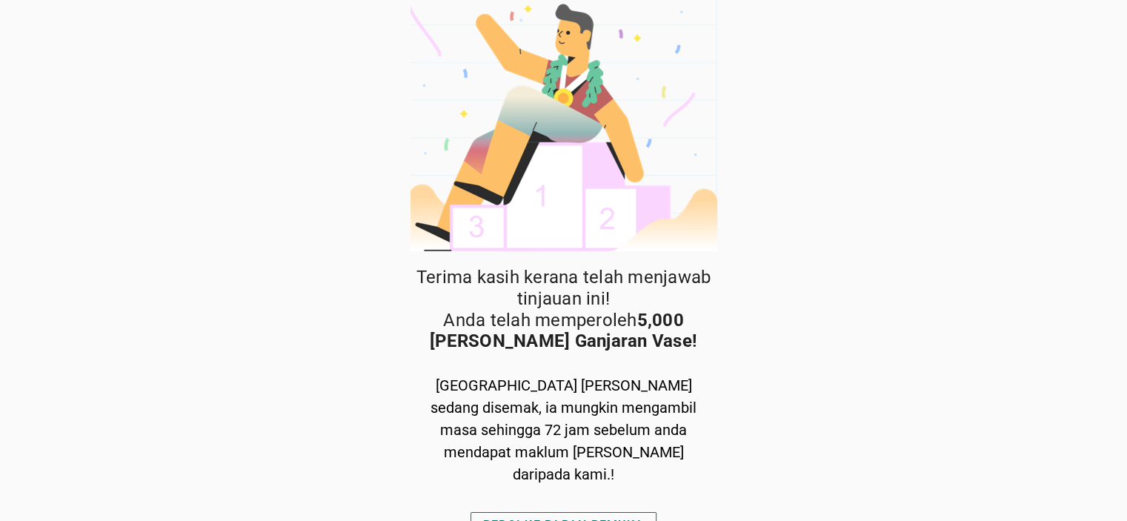
click at [592, 516] on div "PERGI KE PAPAN PEMUKA" at bounding box center [563, 525] width 161 height 18
